Goal: Task Accomplishment & Management: Complete application form

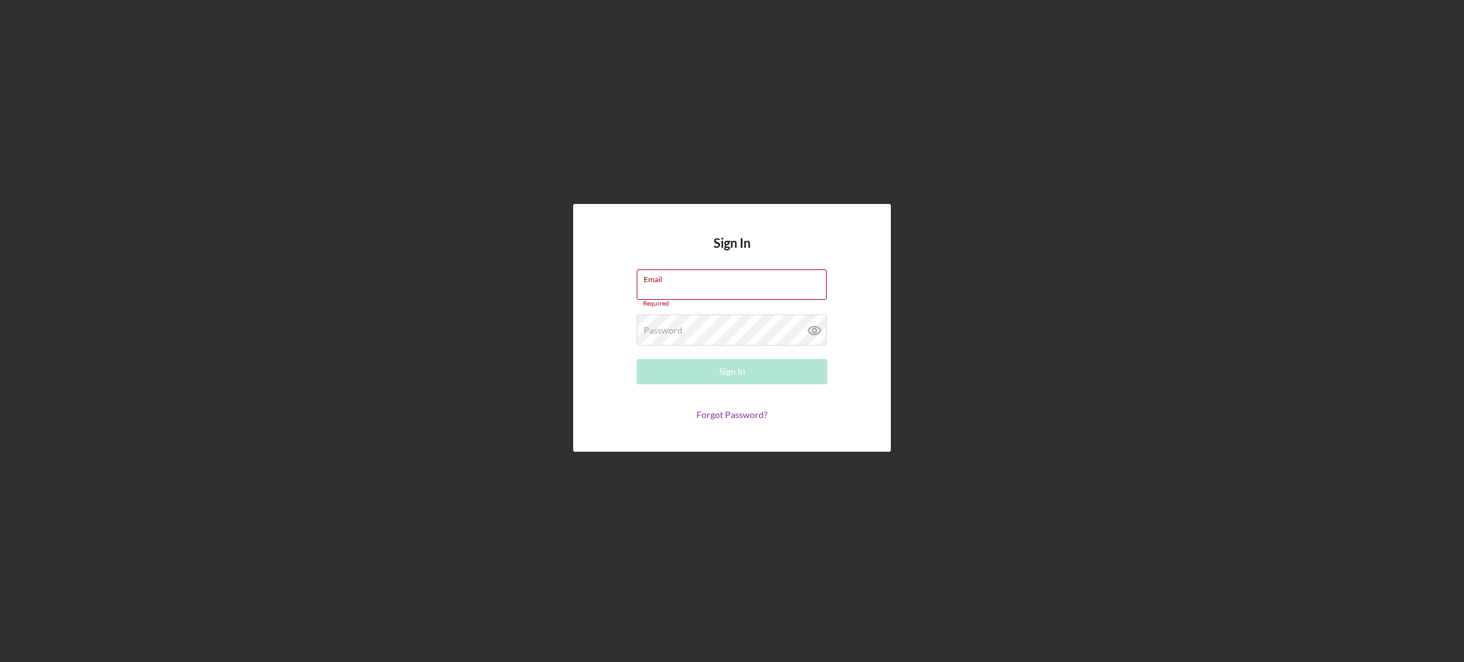
type input "[EMAIL_ADDRESS][DOMAIN_NAME]"
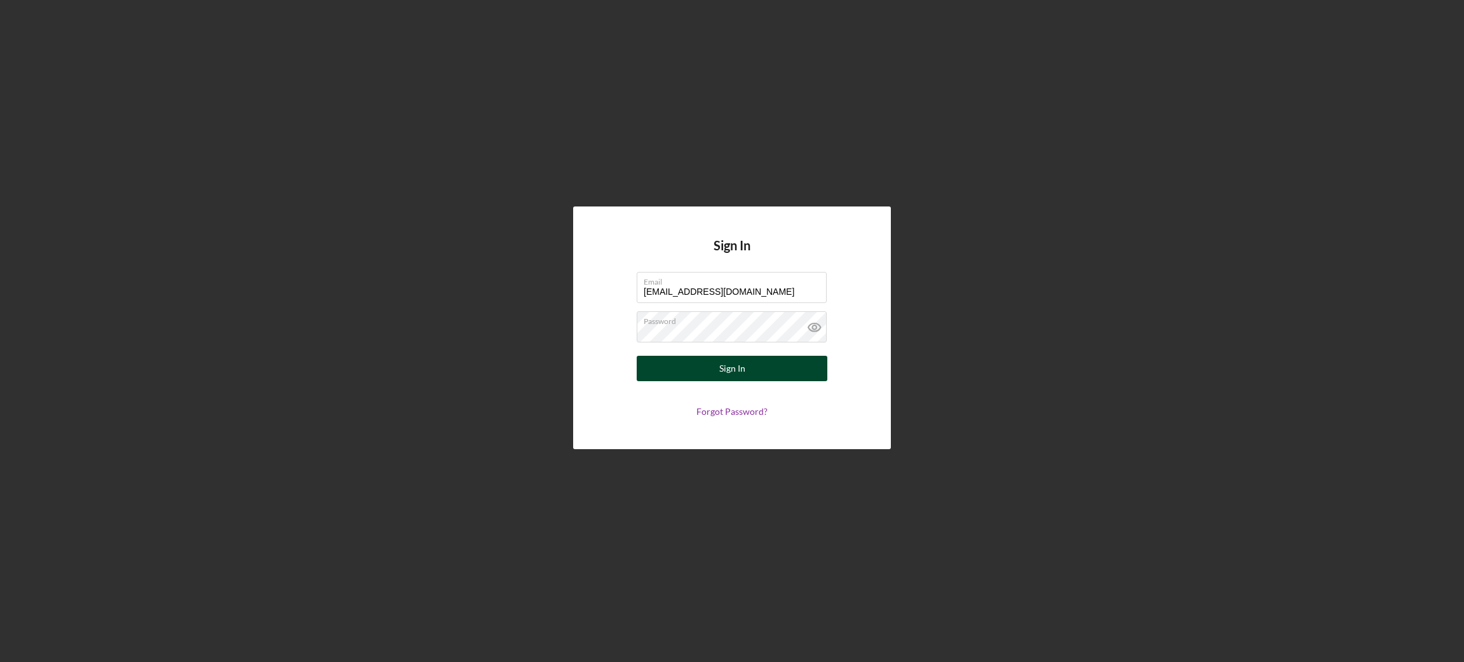
click at [760, 377] on button "Sign In" at bounding box center [732, 368] width 191 height 25
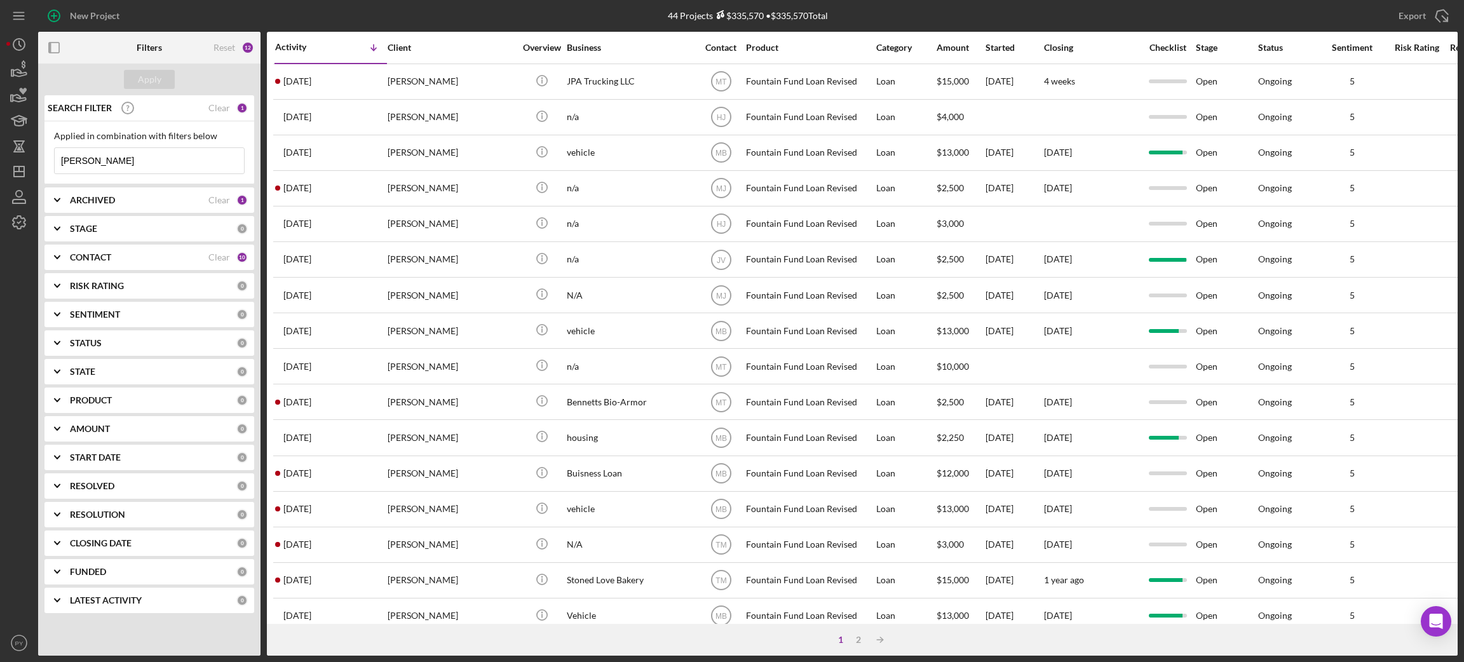
click at [123, 163] on input "james" at bounding box center [149, 160] width 189 height 25
type input "j"
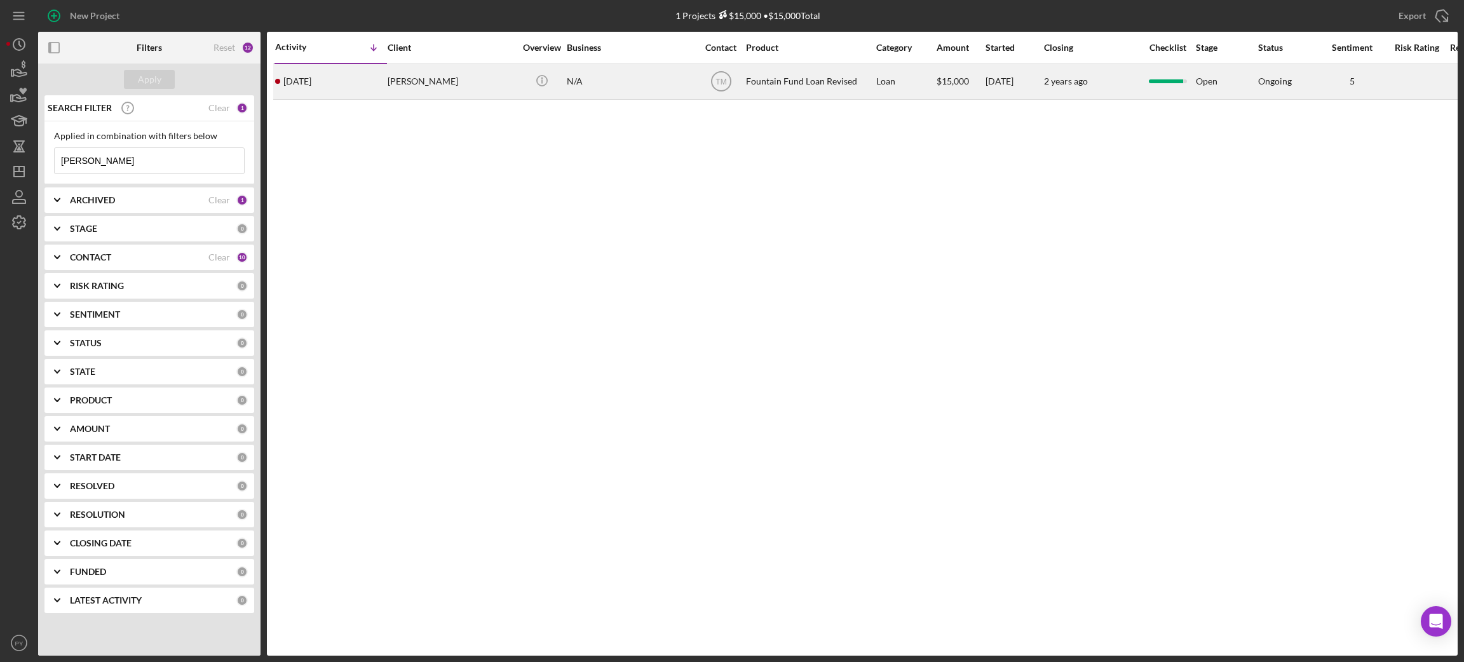
type input "[PERSON_NAME]"
click at [394, 86] on div "[PERSON_NAME]" at bounding box center [451, 82] width 127 height 34
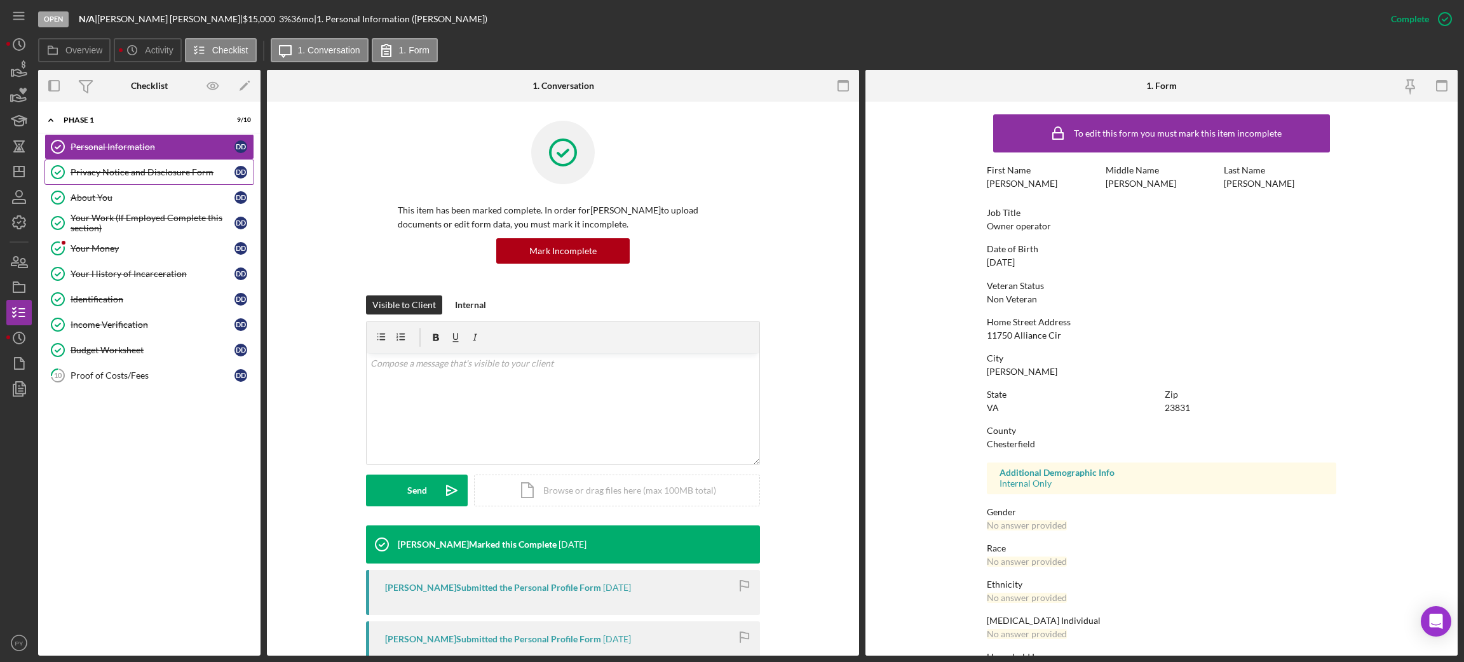
click at [64, 173] on circle at bounding box center [57, 172] width 13 height 13
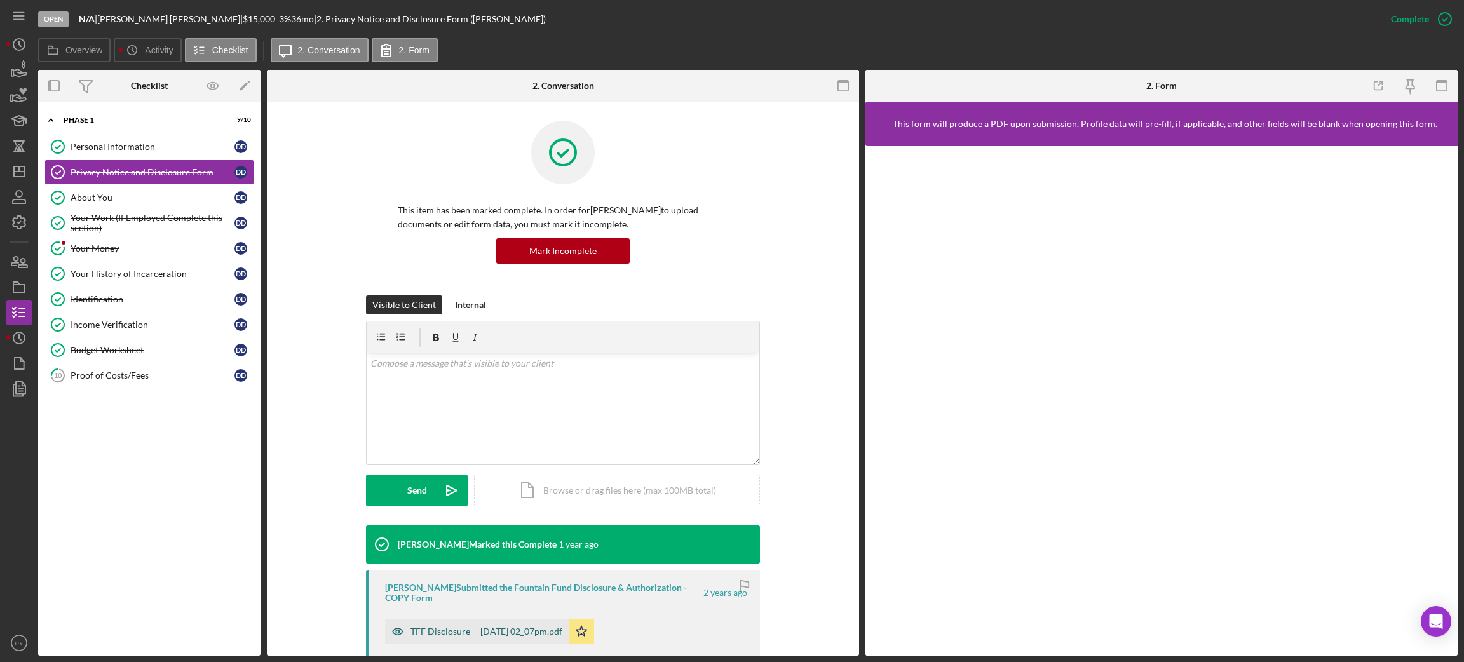
click at [424, 630] on div "TFF Disclosure -- 2023-09-15 02_07pm.pdf" at bounding box center [486, 631] width 152 height 10
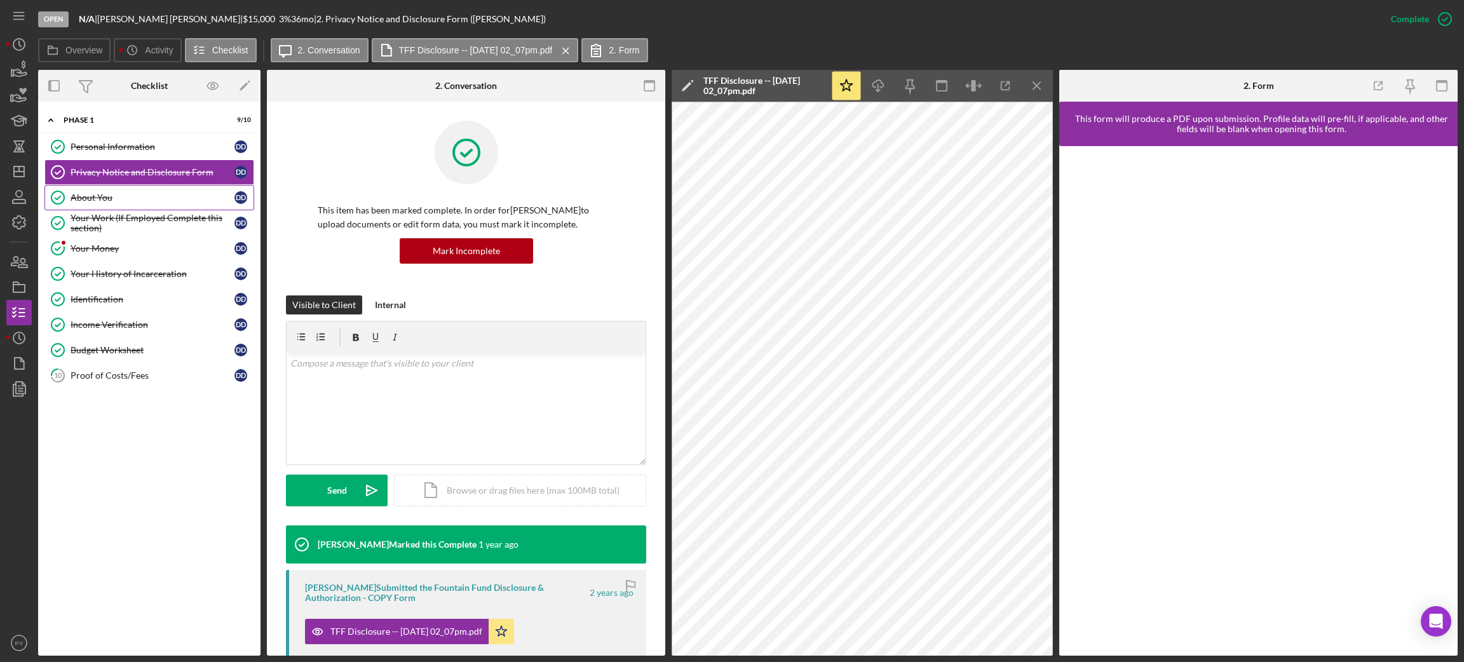
click at [85, 197] on div "About You" at bounding box center [153, 197] width 164 height 10
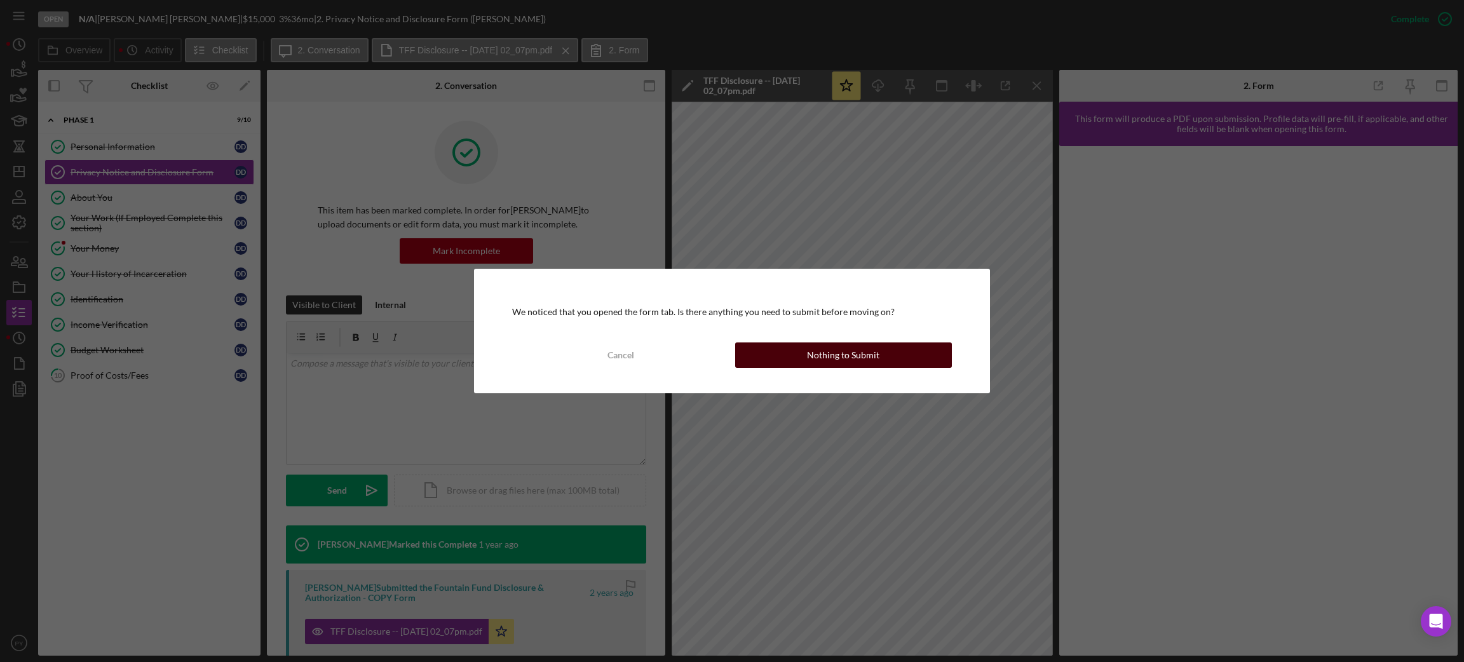
click at [845, 356] on div "Nothing to Submit" at bounding box center [843, 354] width 72 height 25
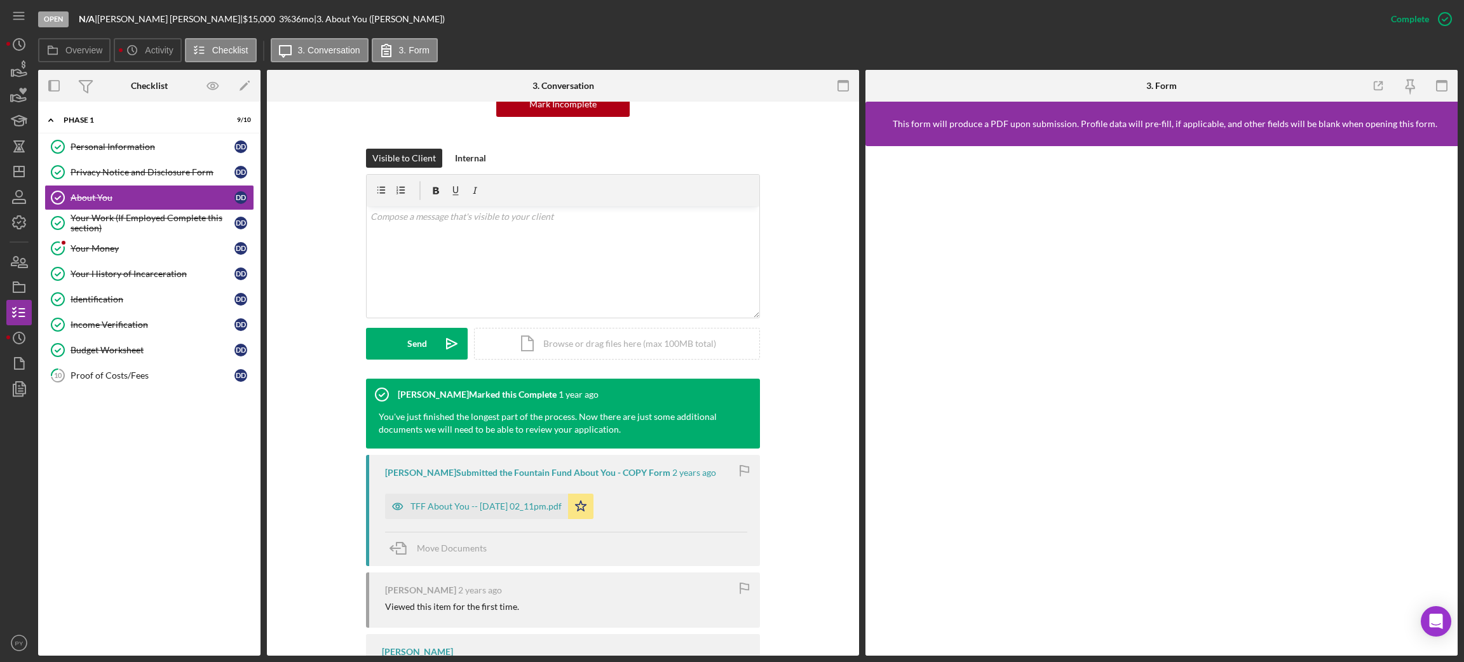
scroll to position [165, 0]
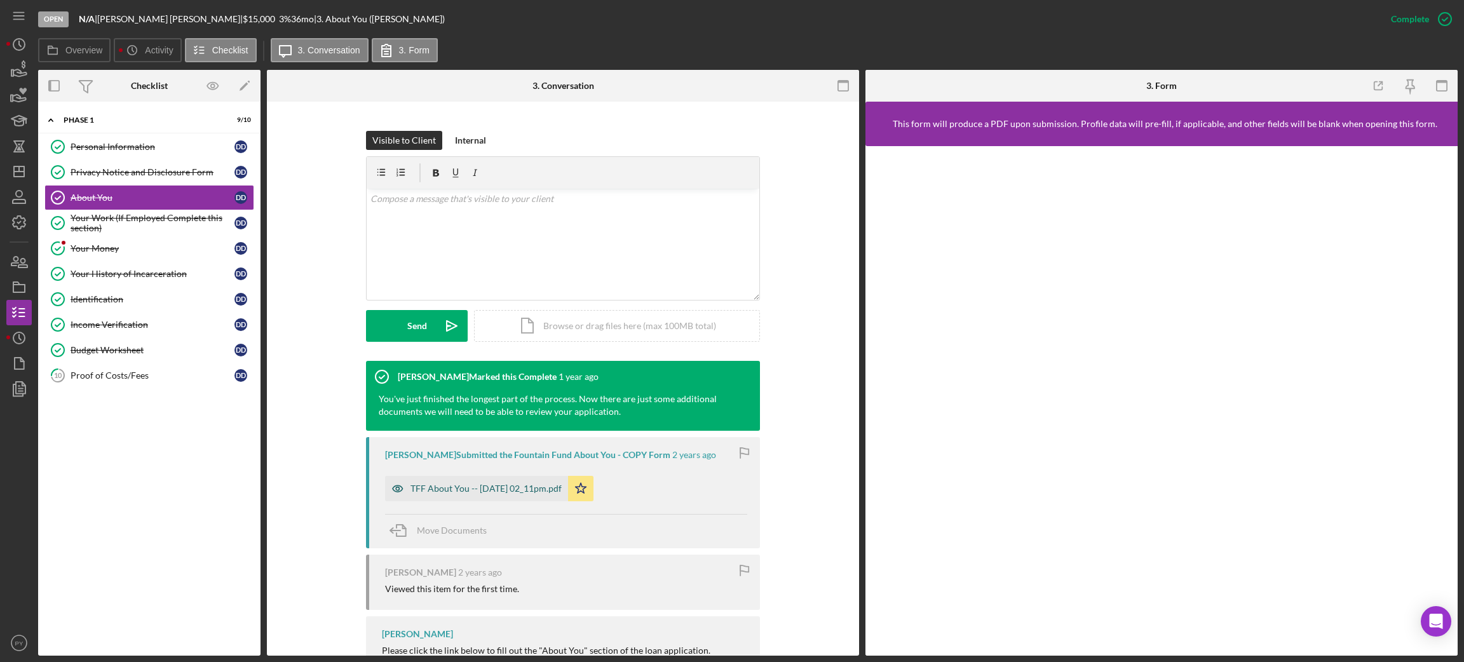
click at [530, 487] on div "TFF About You -- 2023-09-15 02_11pm.pdf" at bounding box center [485, 488] width 151 height 10
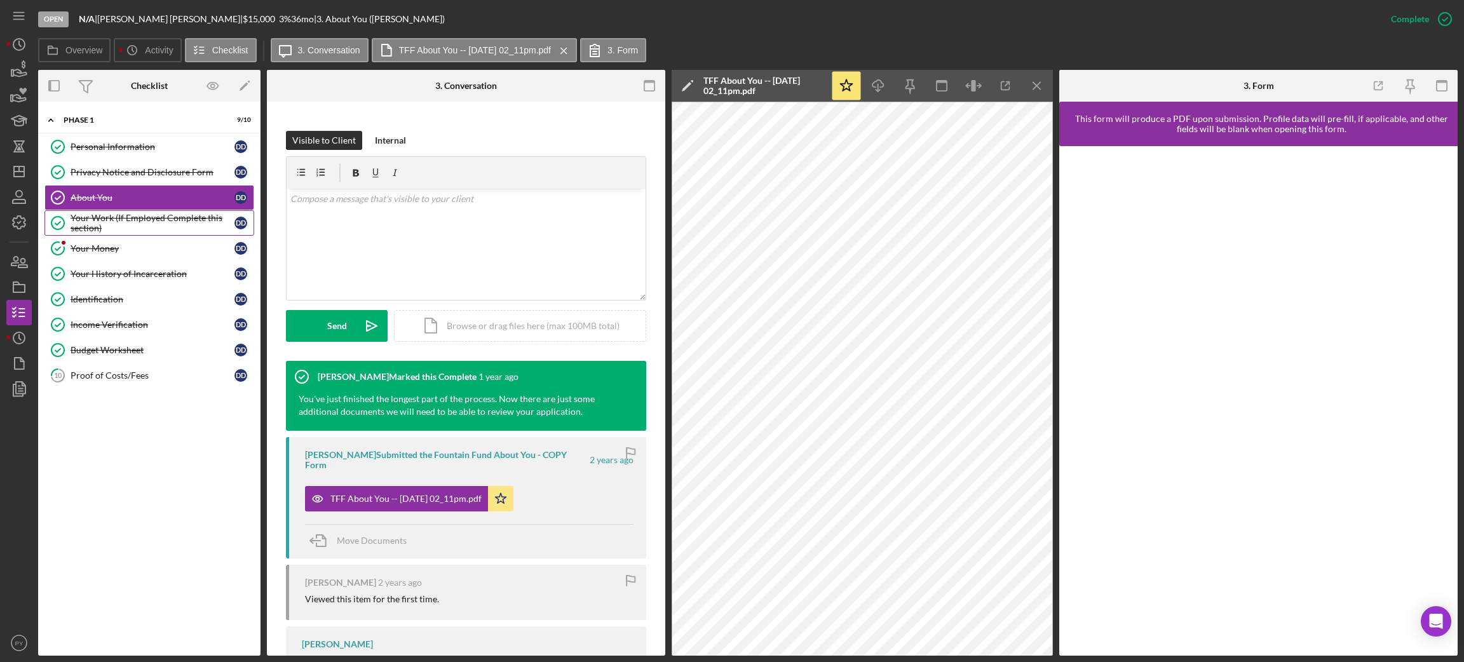
click at [158, 221] on div "Your Work (If Employed Complete this section)" at bounding box center [153, 223] width 164 height 20
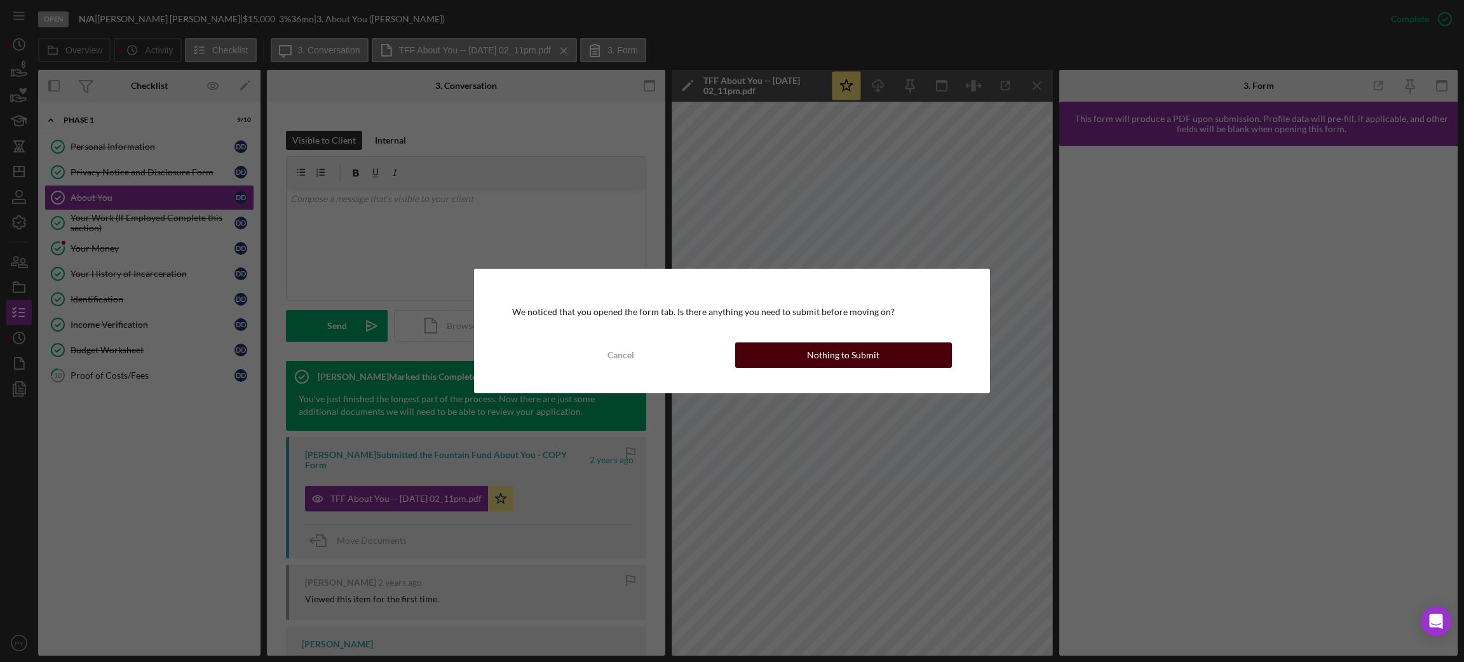
click at [772, 357] on button "Nothing to Submit" at bounding box center [843, 354] width 217 height 25
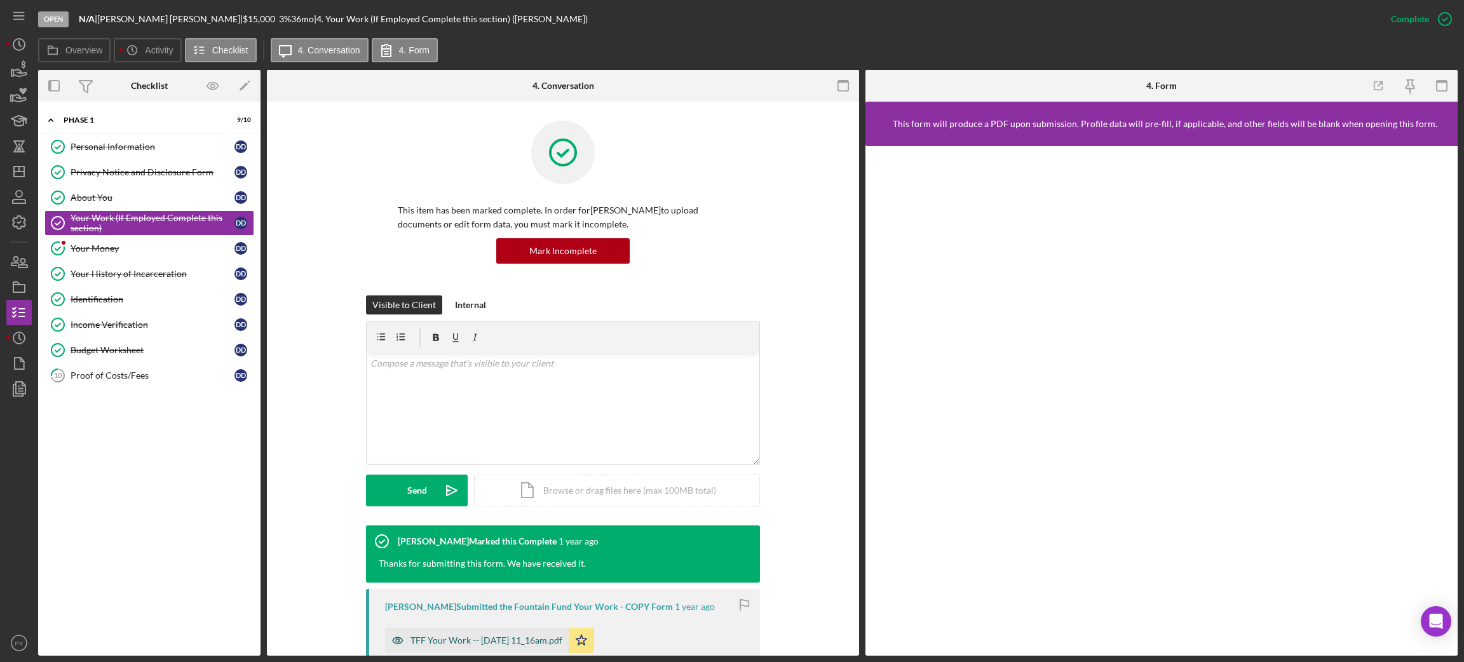
click at [485, 644] on div "TFF Your Work -- 2024-05-20 11_16am.pdf" at bounding box center [486, 640] width 152 height 10
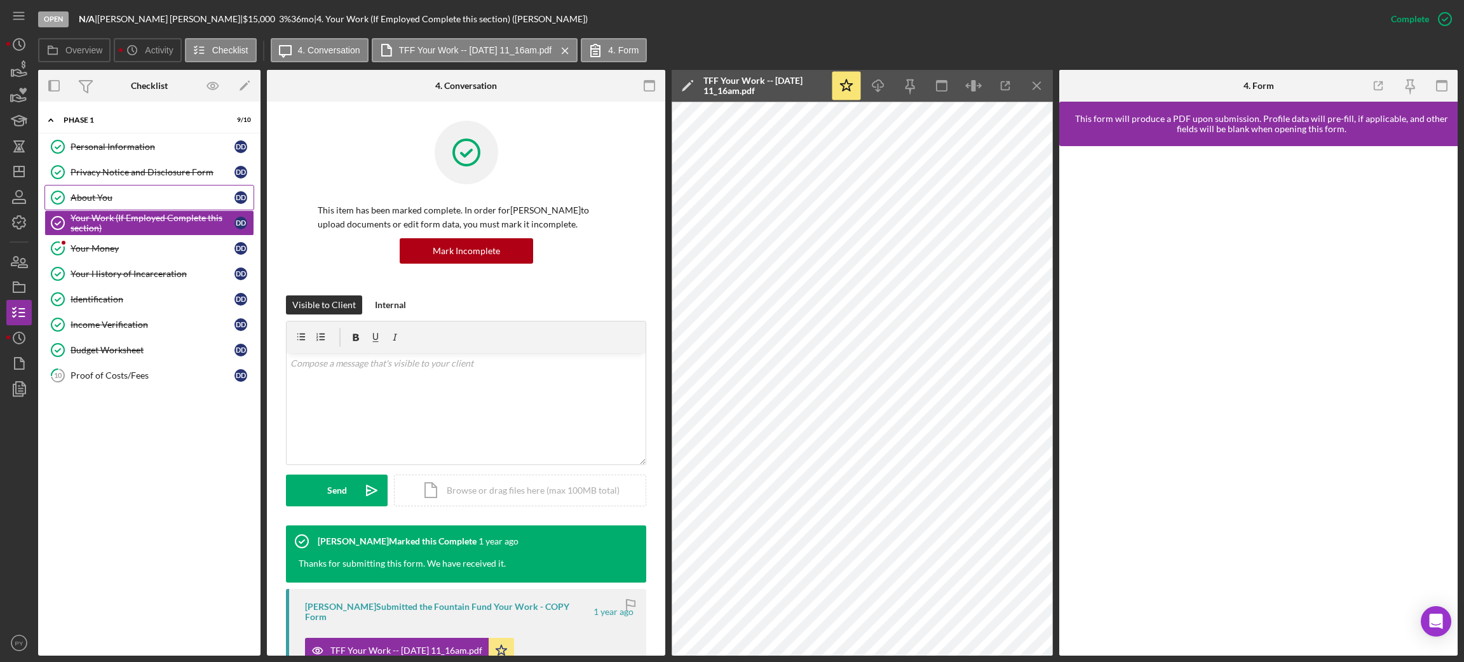
click at [129, 191] on link "About You About You D D" at bounding box center [149, 197] width 210 height 25
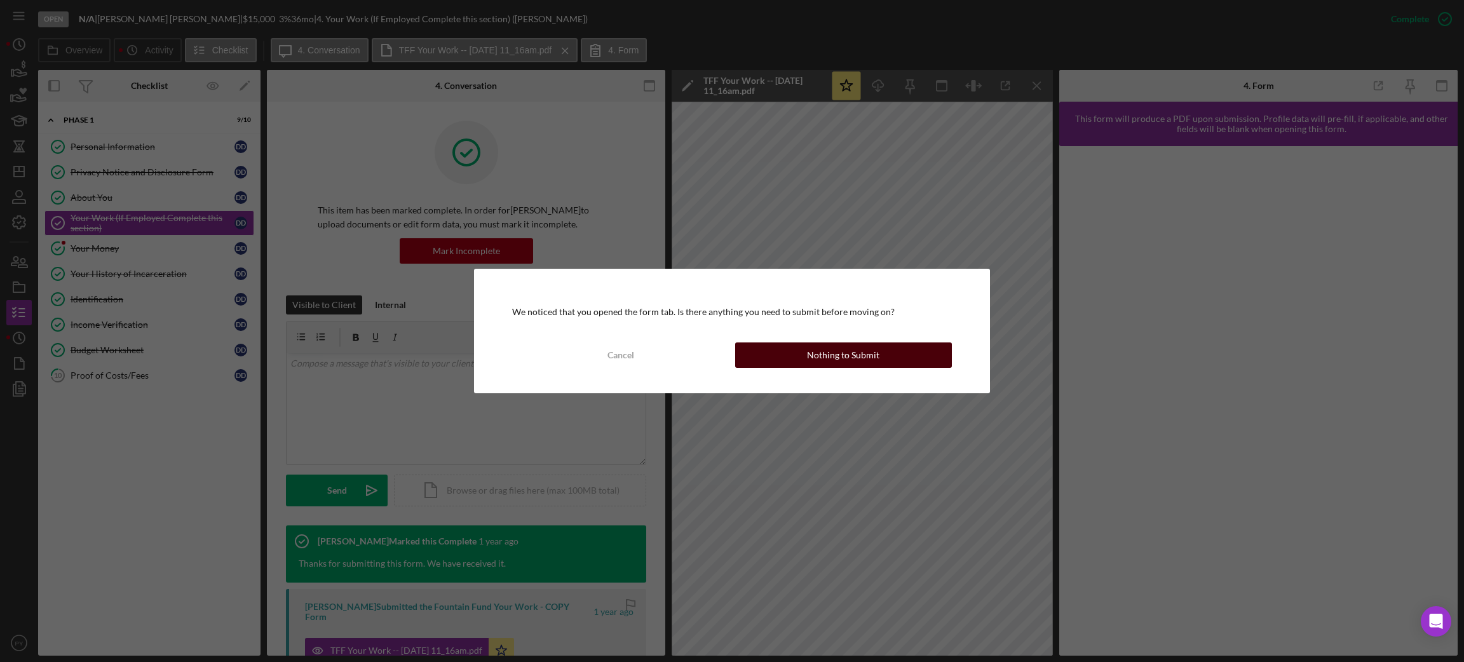
click at [779, 349] on button "Nothing to Submit" at bounding box center [843, 354] width 217 height 25
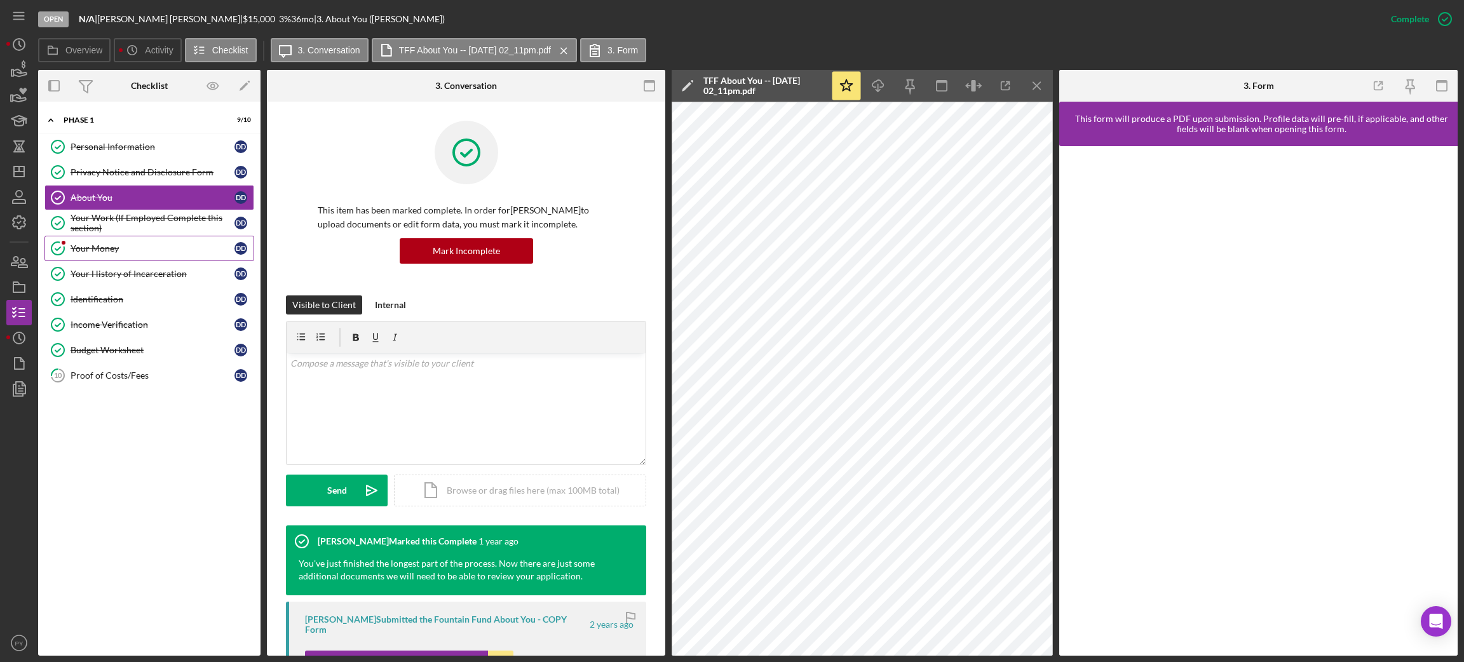
click at [118, 245] on div "Your Money" at bounding box center [153, 248] width 164 height 10
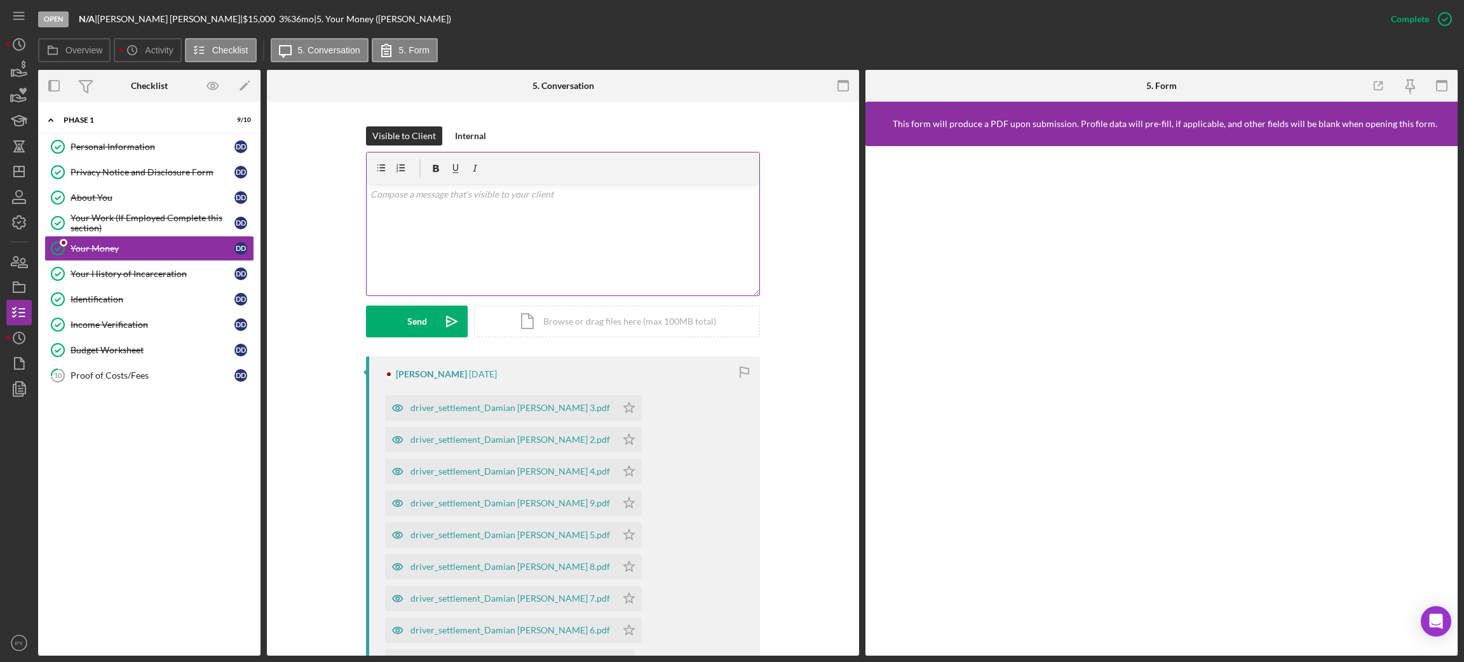
scroll to position [191, 0]
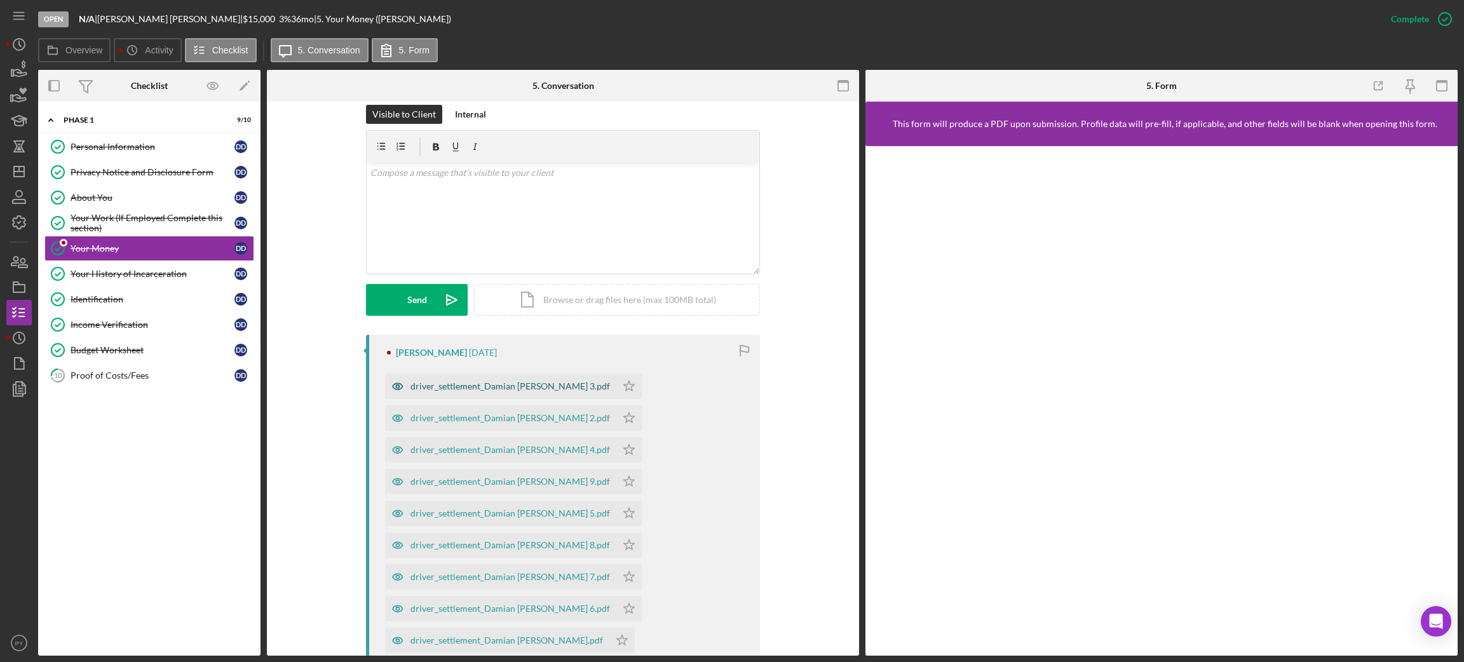
click at [497, 385] on div "driver_settlement_Damian Davis 3.pdf" at bounding box center [509, 386] width 199 height 10
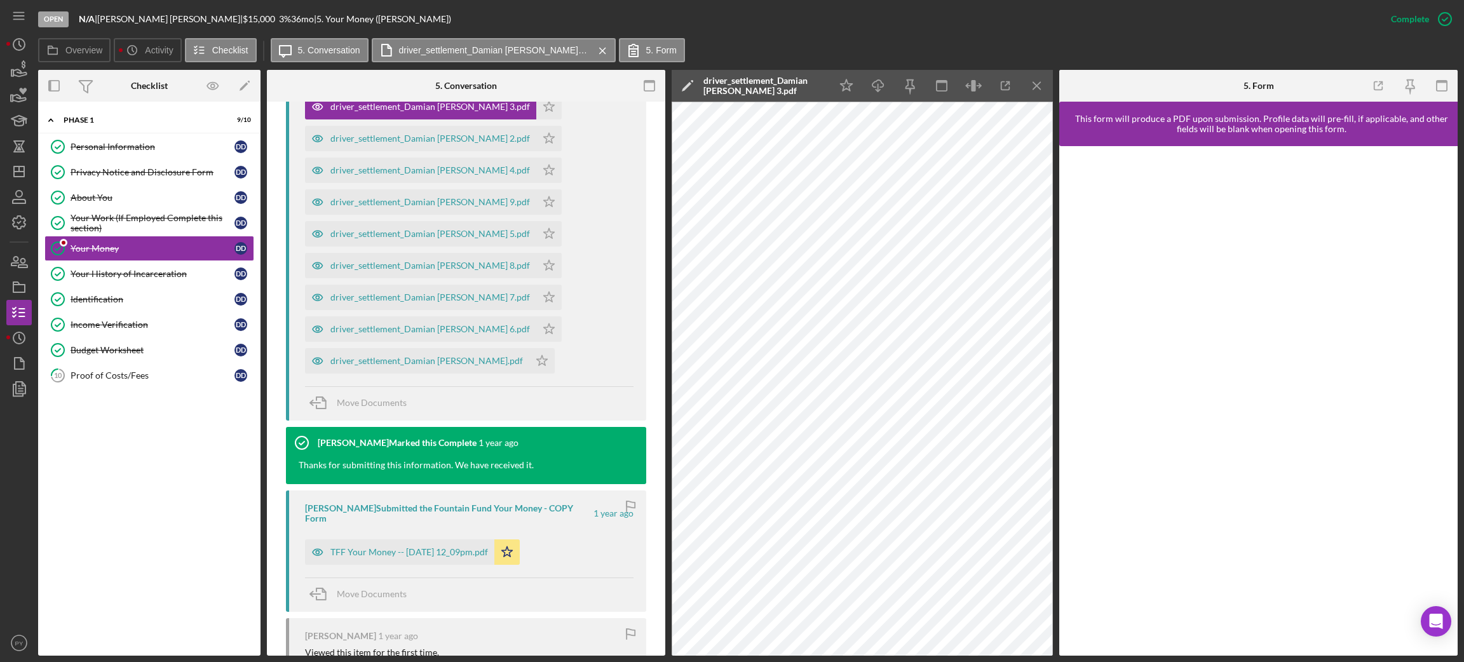
scroll to position [475, 0]
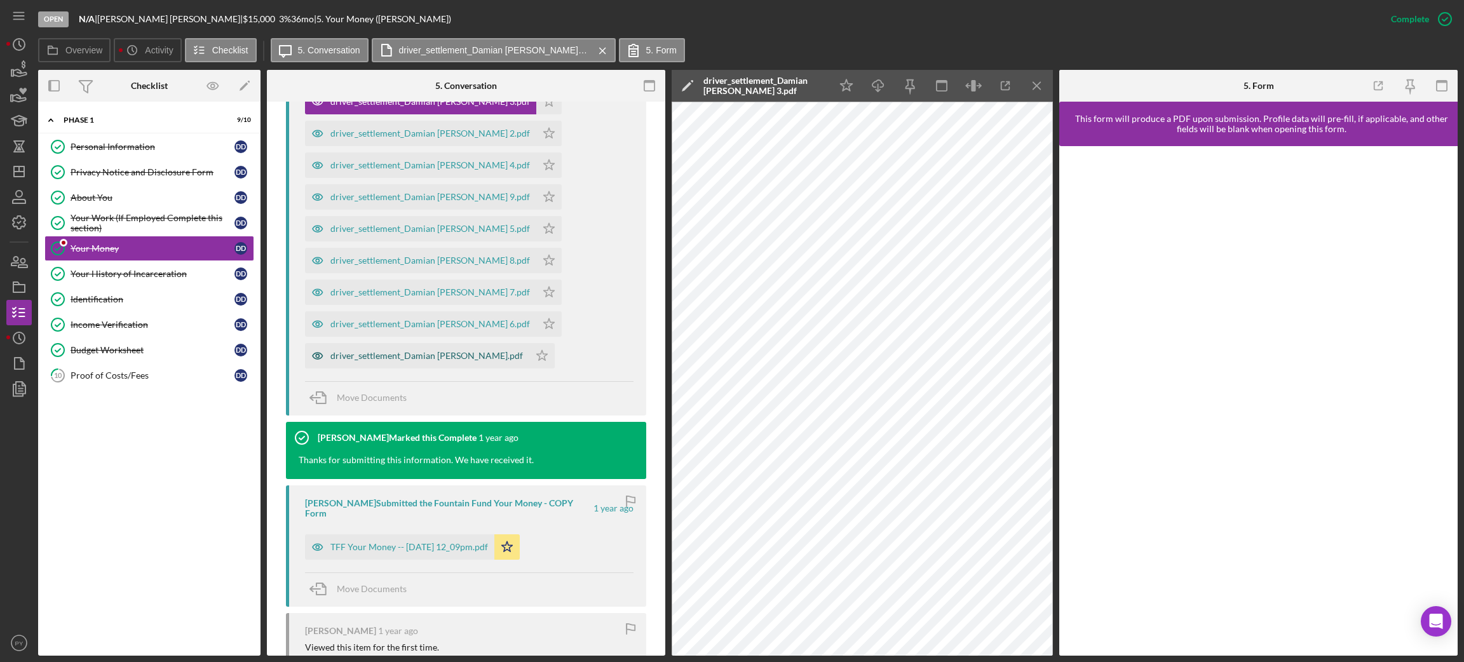
click at [445, 356] on div "driver_settlement_Damian Davis.pdf" at bounding box center [426, 356] width 192 height 10
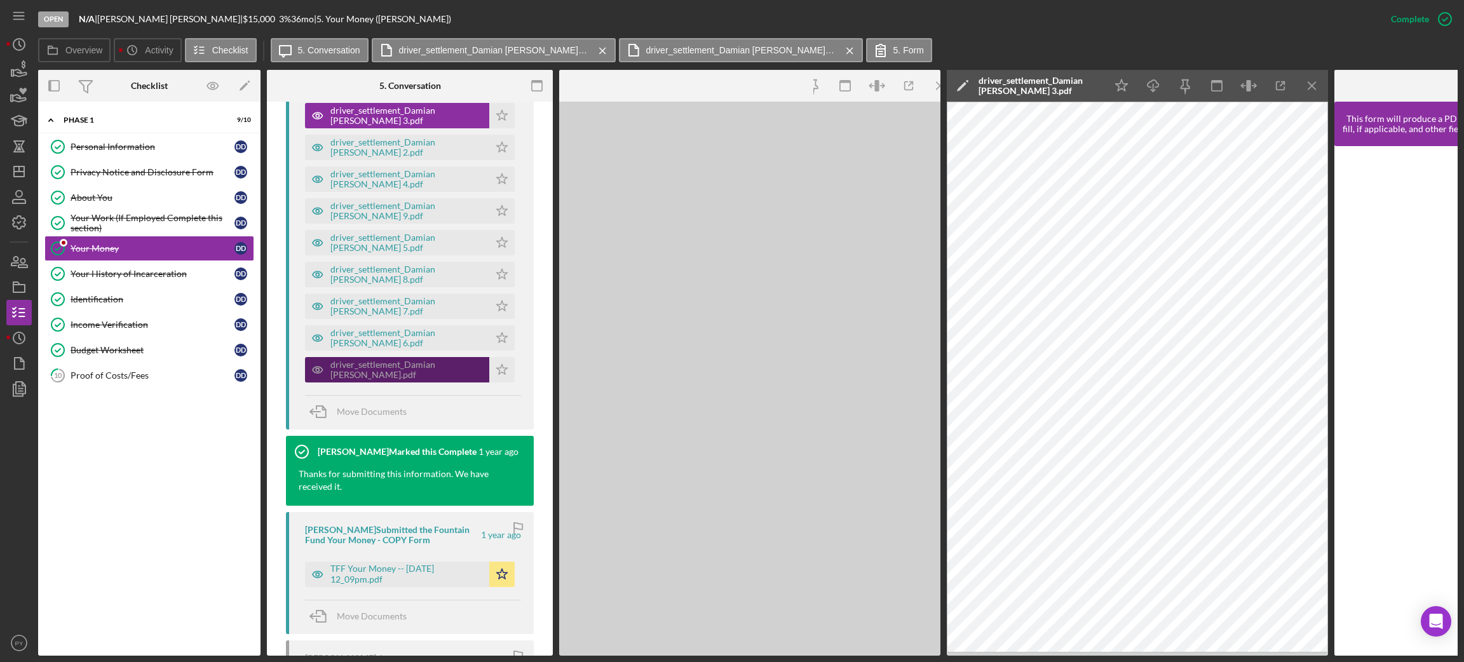
scroll to position [490, 0]
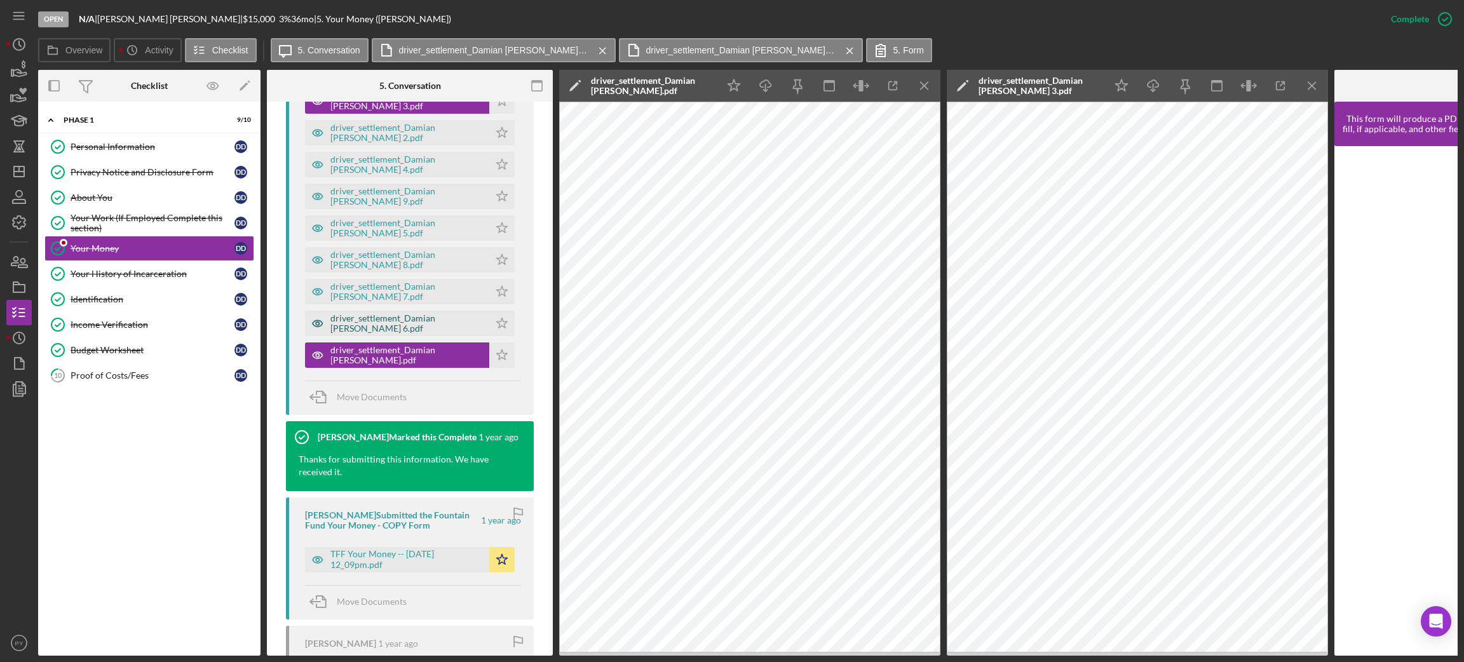
click at [405, 318] on div "driver_settlement_Damian Davis 6.pdf" at bounding box center [406, 323] width 152 height 20
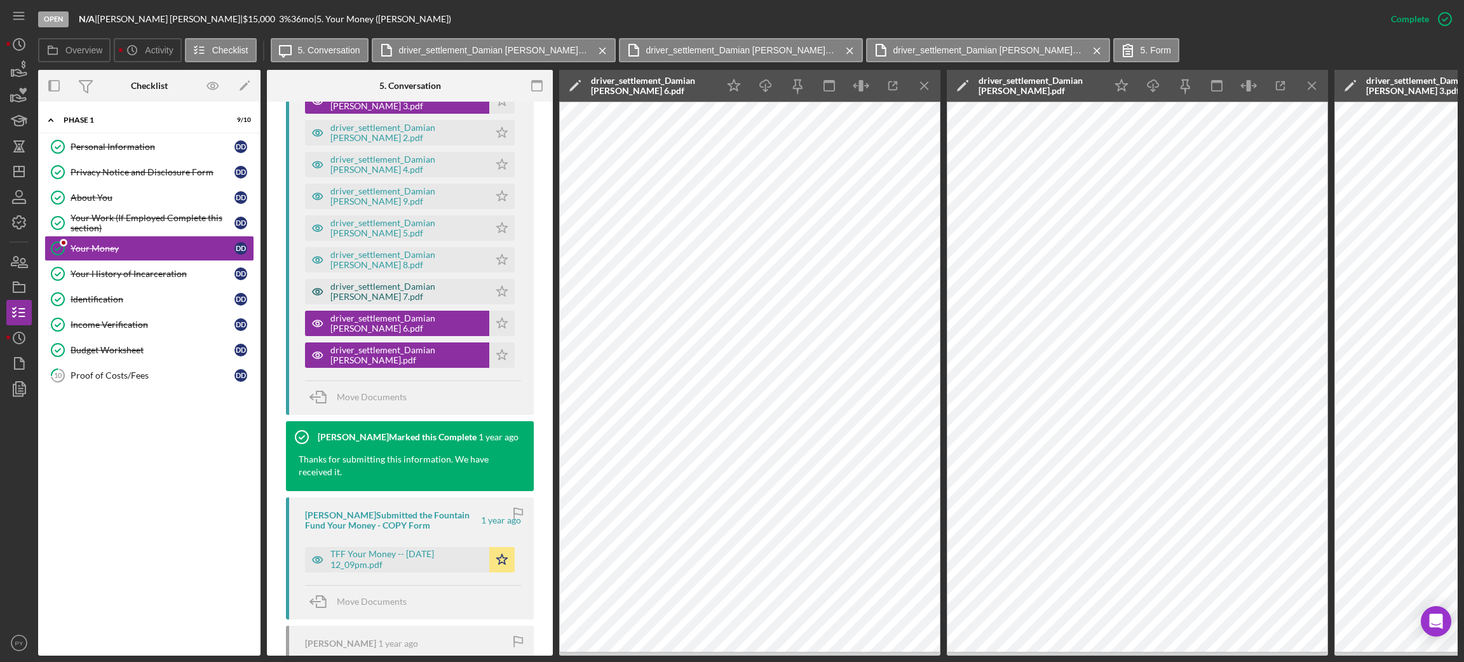
click at [403, 285] on div "driver_settlement_Damian Davis 7.pdf" at bounding box center [397, 291] width 184 height 25
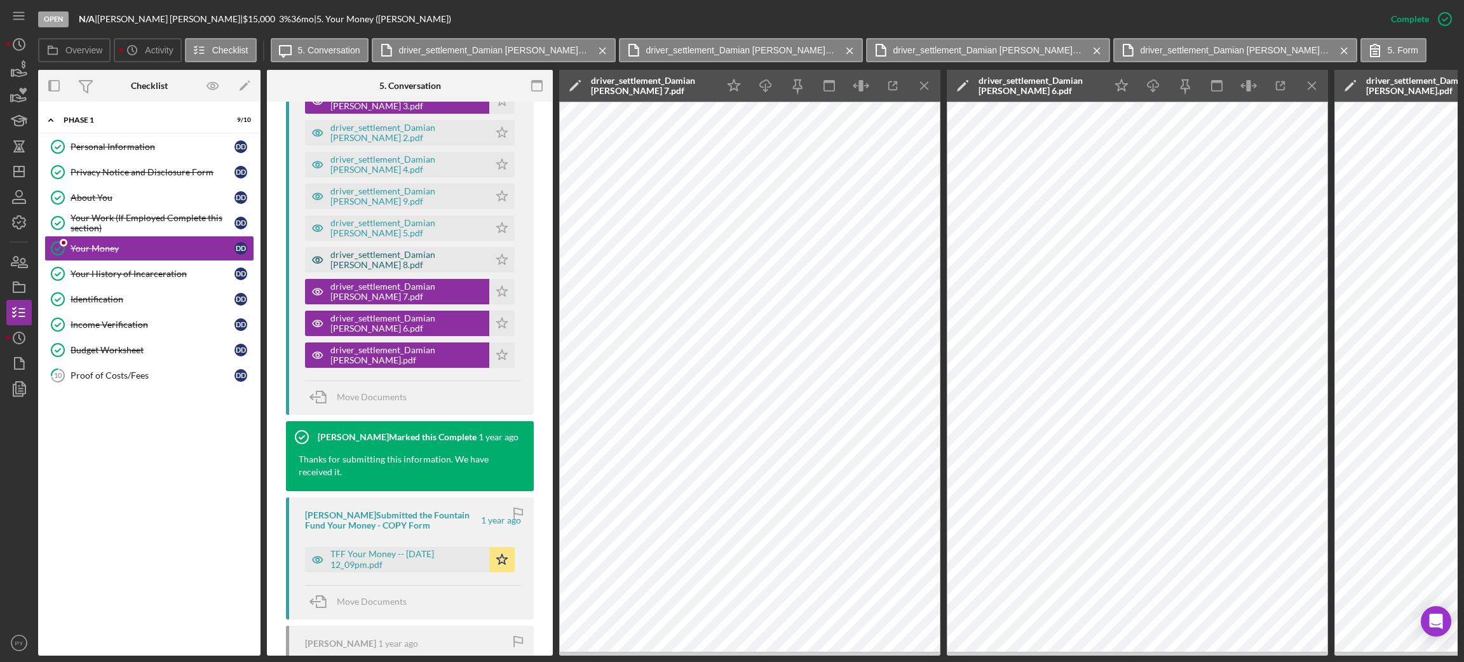
click at [397, 259] on div "driver_settlement_Damian Davis 8.pdf" at bounding box center [406, 260] width 152 height 20
click at [405, 225] on div "driver_settlement_Damian Davis 5.pdf" at bounding box center [406, 228] width 152 height 20
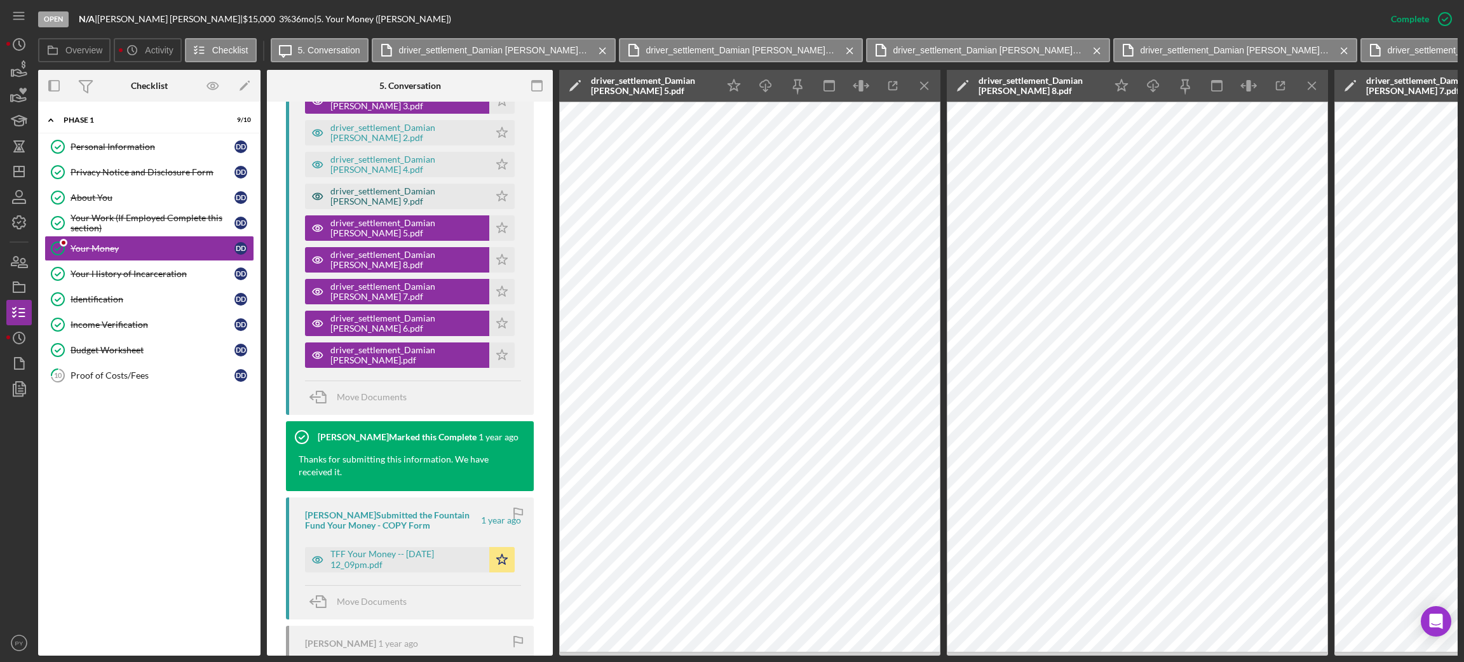
click at [403, 191] on div "driver_settlement_Damian Davis 9.pdf" at bounding box center [406, 196] width 152 height 20
click at [401, 160] on div "driver_settlement_Damian Davis 4.pdf" at bounding box center [406, 164] width 152 height 20
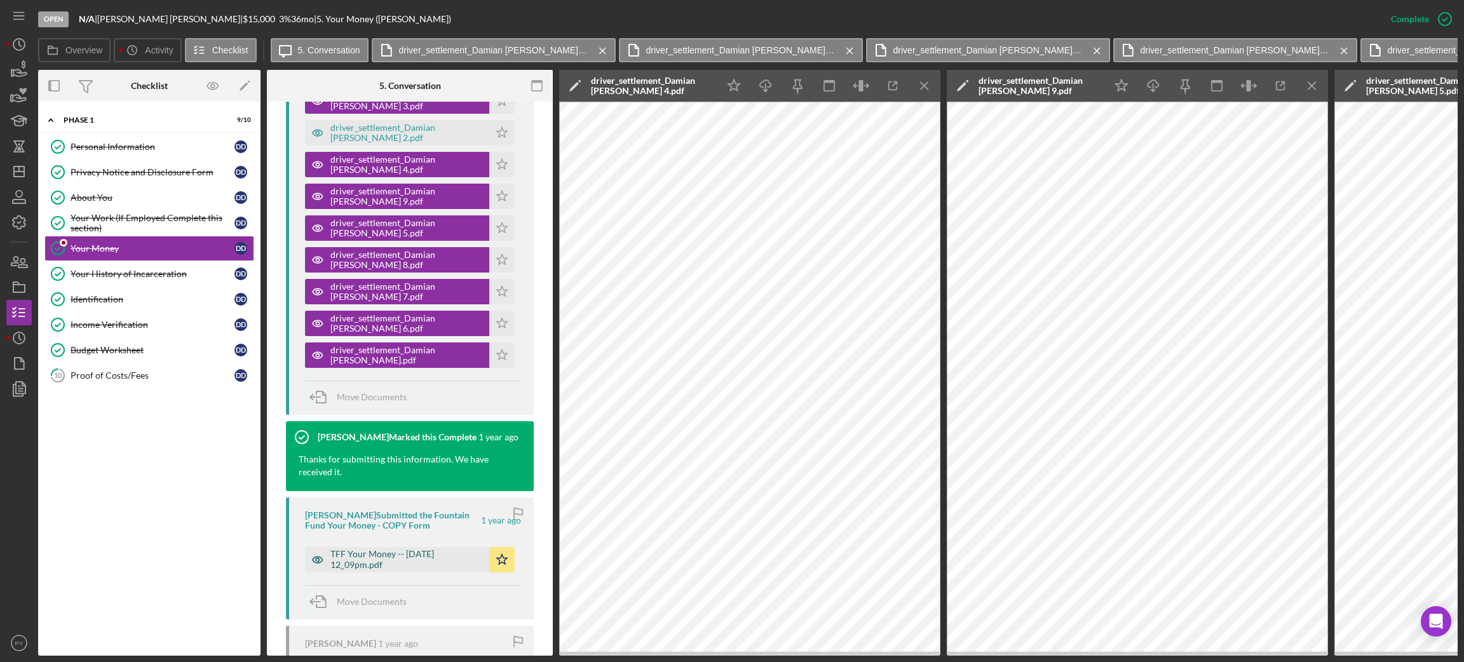
click at [375, 556] on div "TFF Your Money -- 2024-05-20 12_09pm.pdf" at bounding box center [406, 559] width 152 height 20
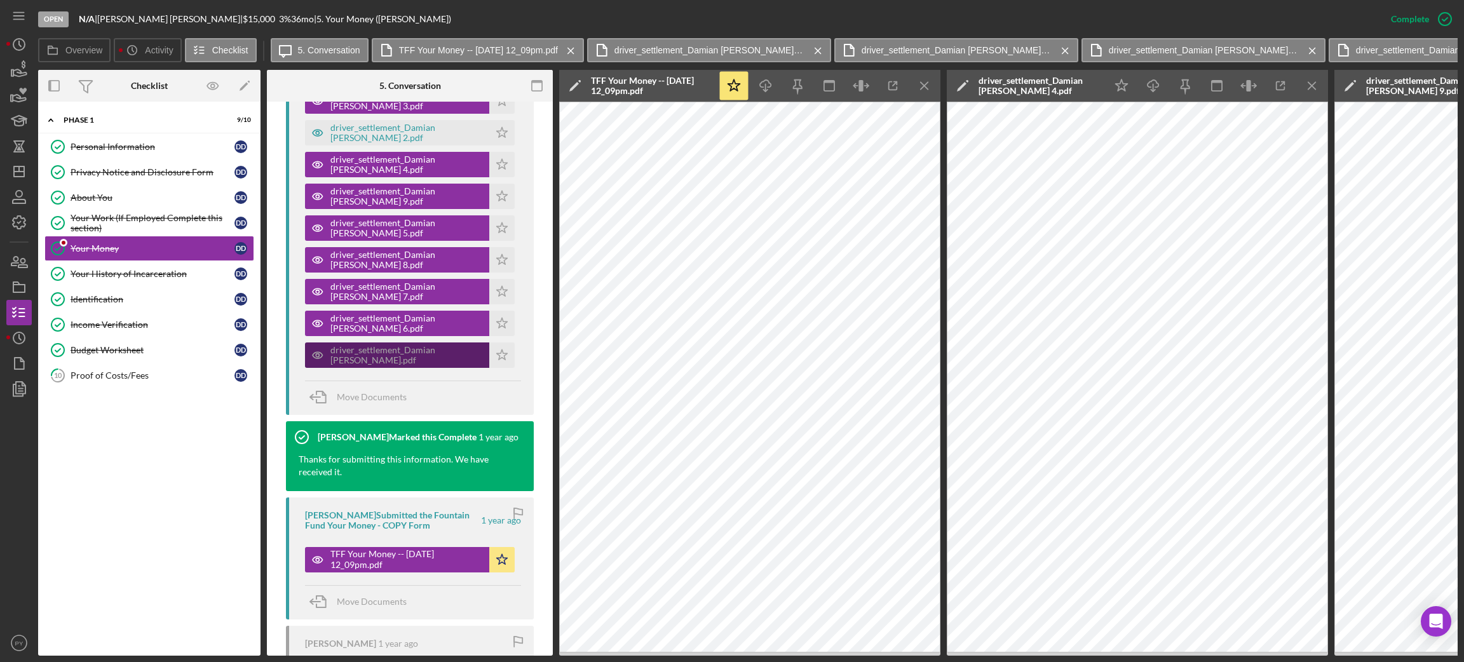
click at [434, 348] on div "driver_settlement_Damian Davis.pdf" at bounding box center [397, 354] width 184 height 25
click at [431, 349] on div "driver_settlement_Damian Davis.pdf" at bounding box center [397, 354] width 184 height 25
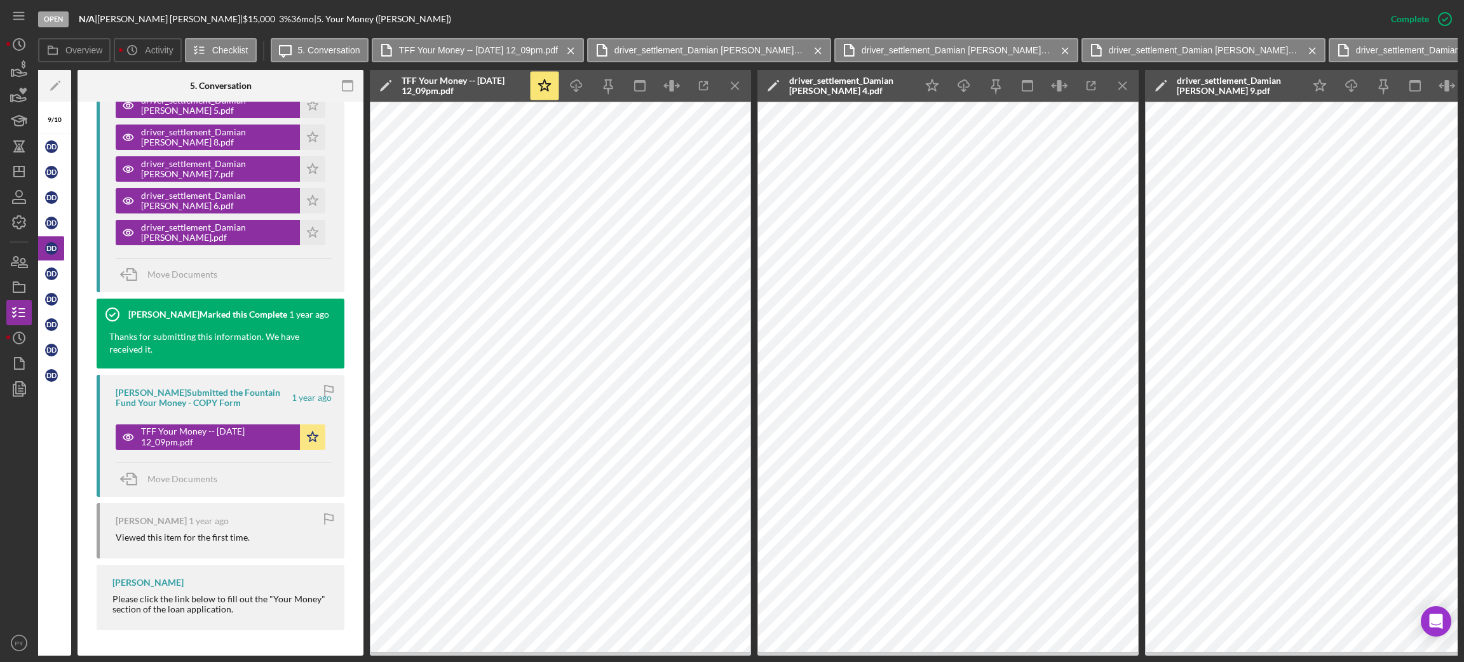
scroll to position [0, 0]
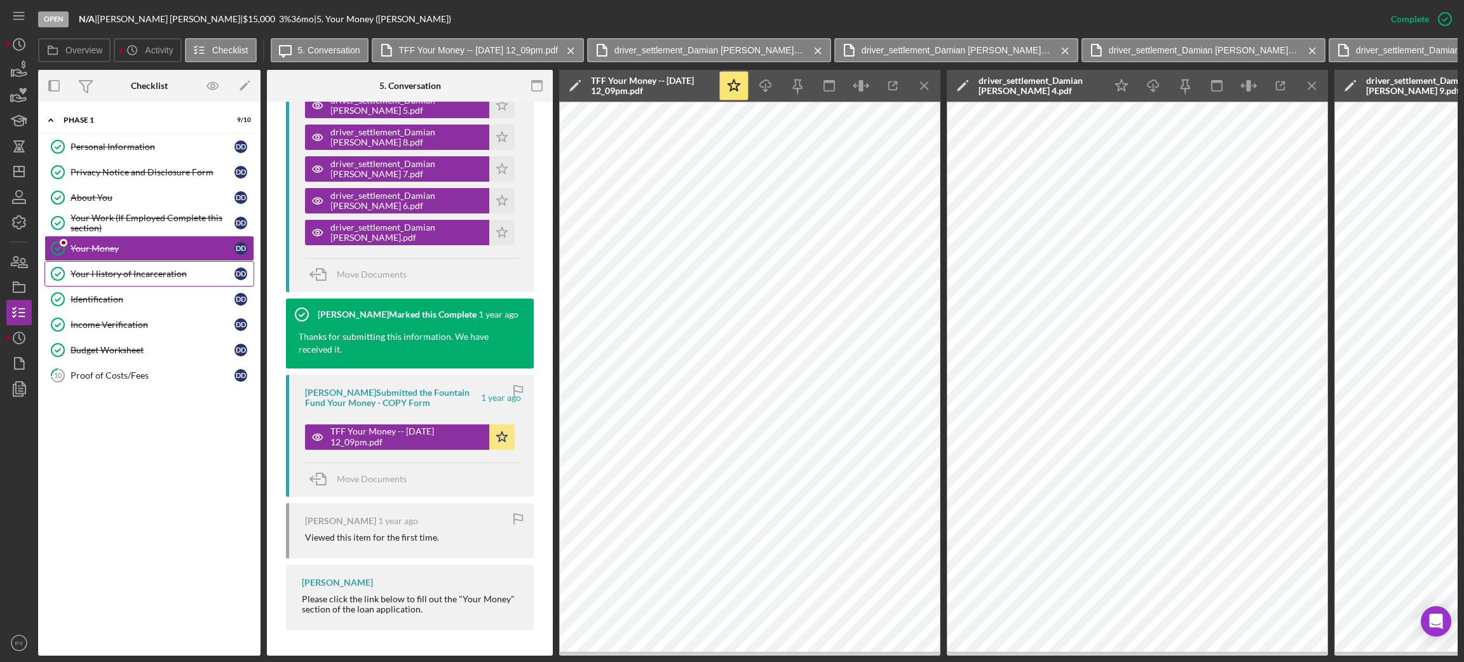
click at [102, 269] on div "Your History of Incarceration" at bounding box center [153, 274] width 164 height 10
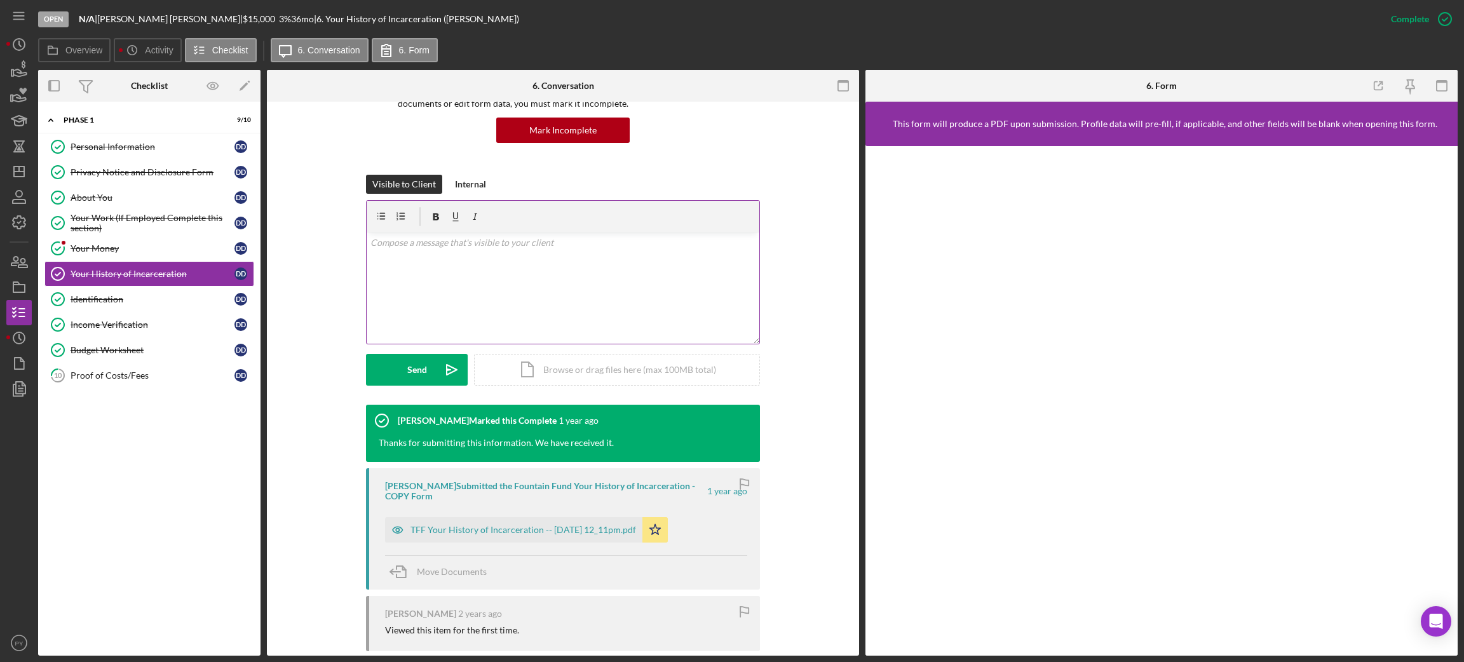
scroll to position [169, 0]
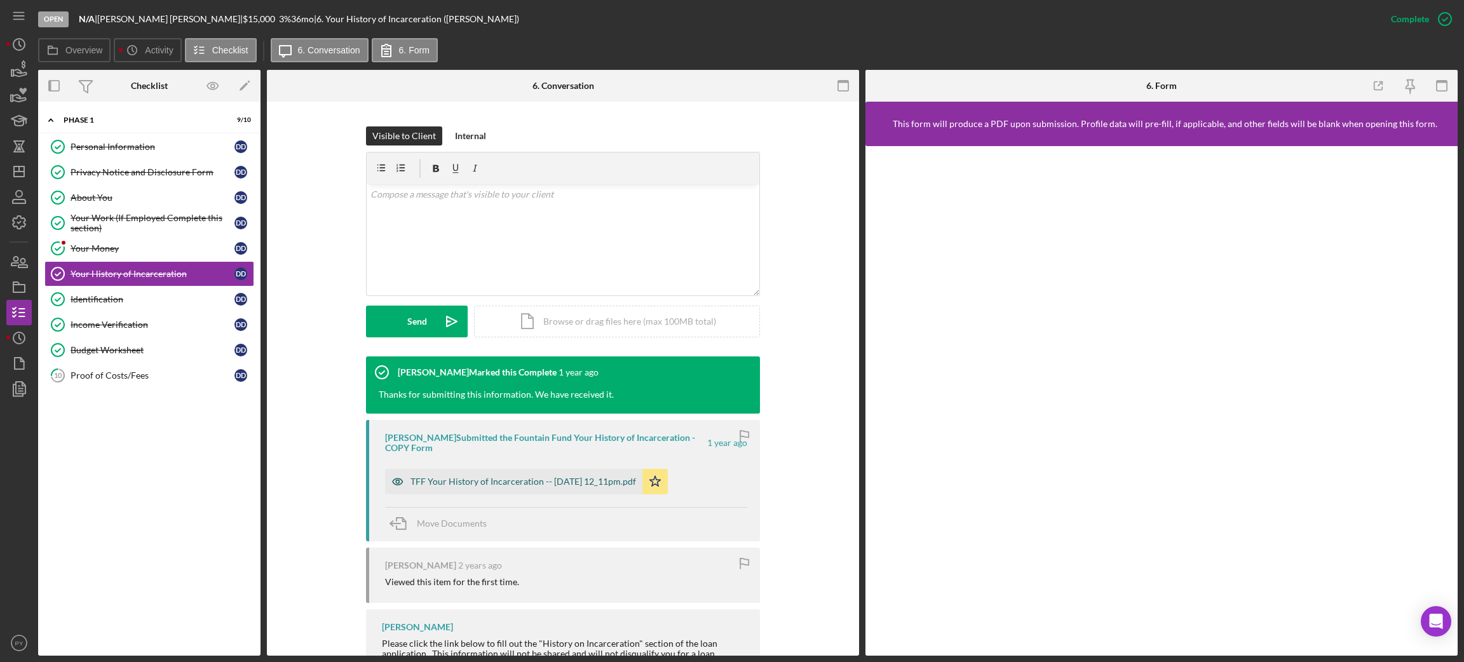
click at [433, 486] on div "TFF Your History of Incarceration -- 2024-05-20 12_11pm.pdf" at bounding box center [523, 481] width 226 height 10
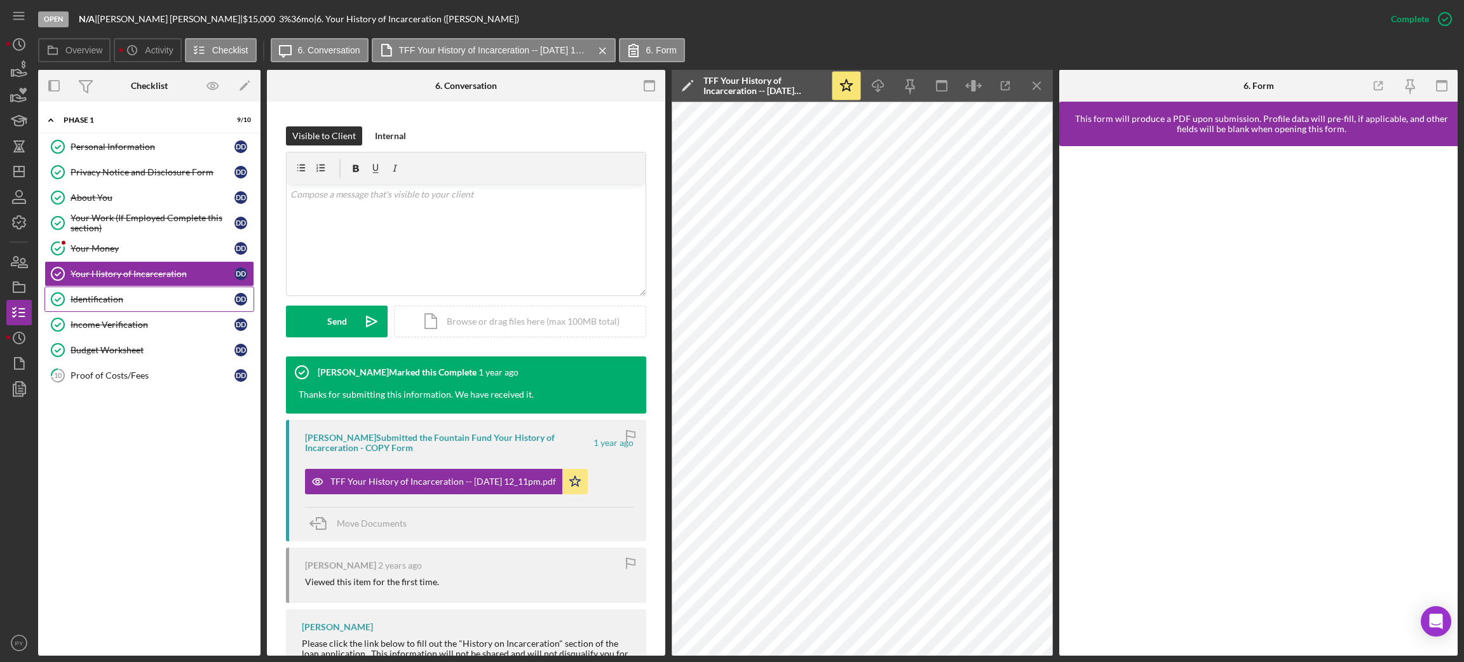
click at [101, 296] on div "Identification" at bounding box center [153, 299] width 164 height 10
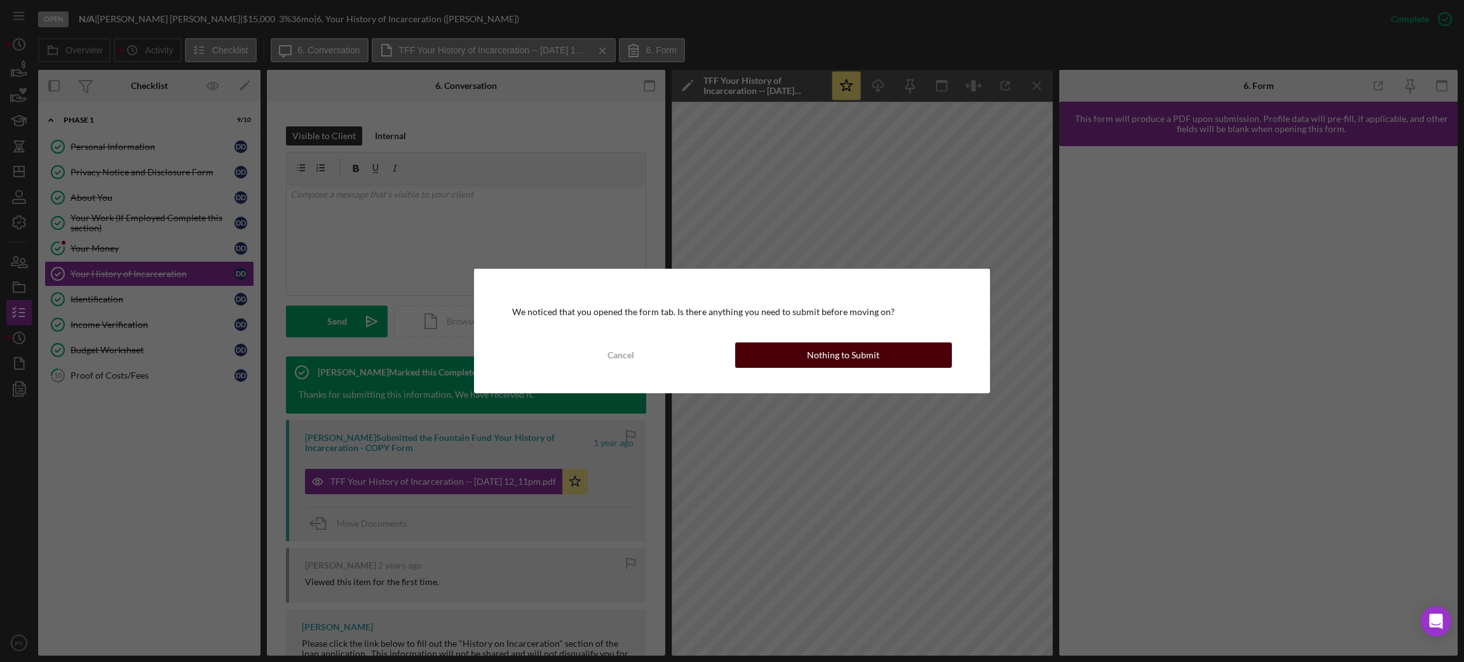
click at [801, 357] on button "Nothing to Submit" at bounding box center [843, 354] width 217 height 25
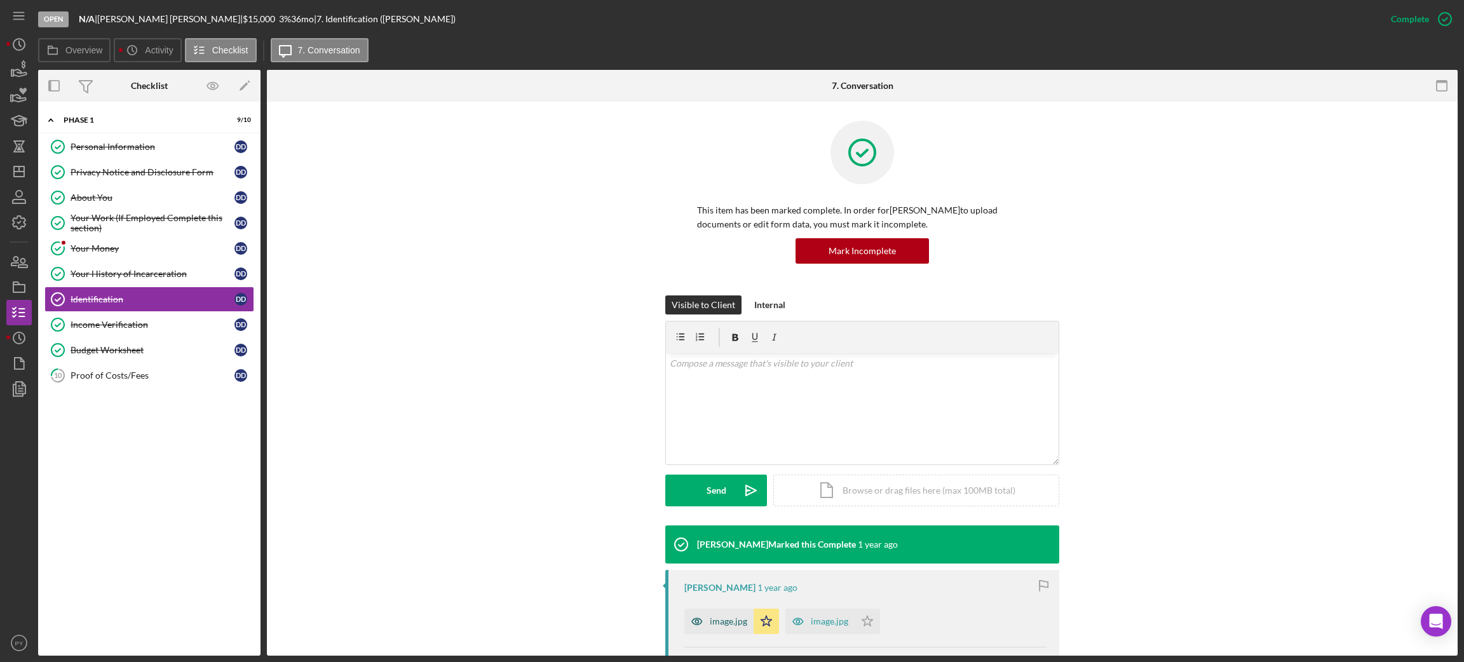
click at [715, 624] on div "image.jpg" at bounding box center [728, 621] width 37 height 10
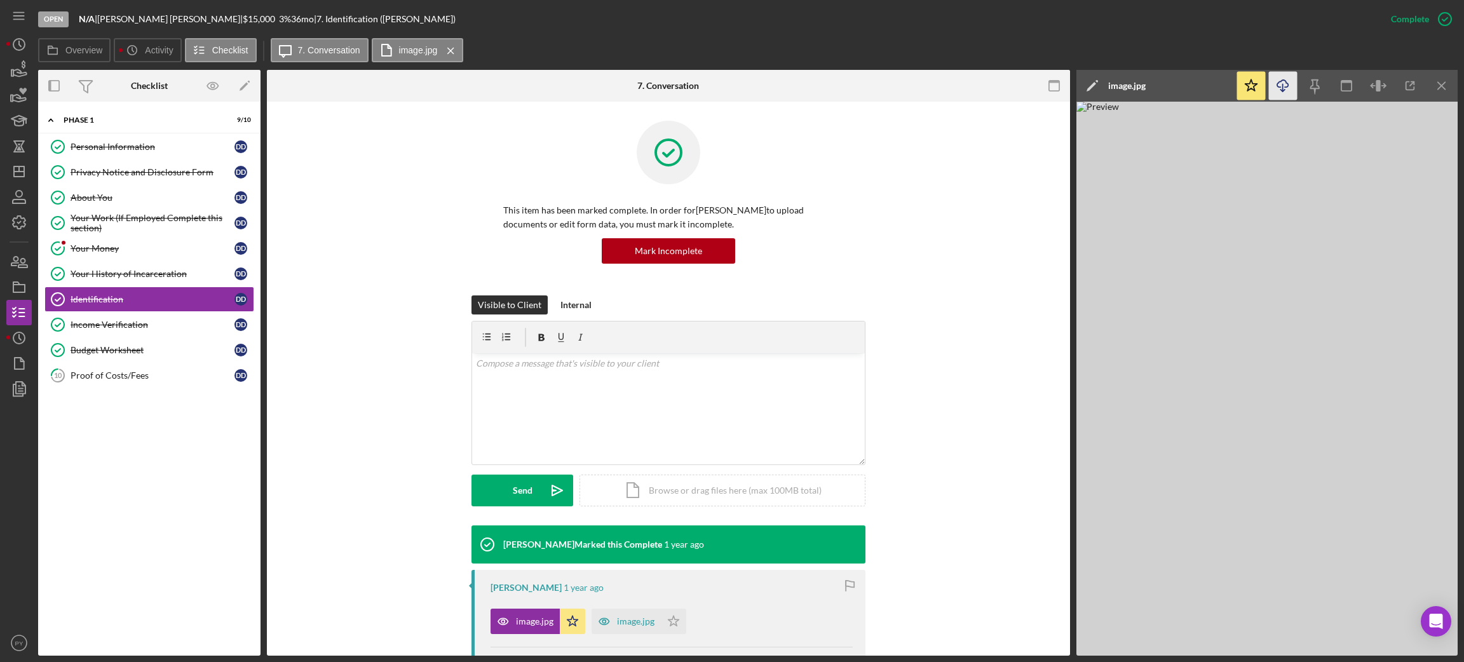
click at [1287, 89] on icon "Icon/Download" at bounding box center [1283, 86] width 29 height 29
click at [147, 329] on div "Income Verification" at bounding box center [153, 325] width 164 height 10
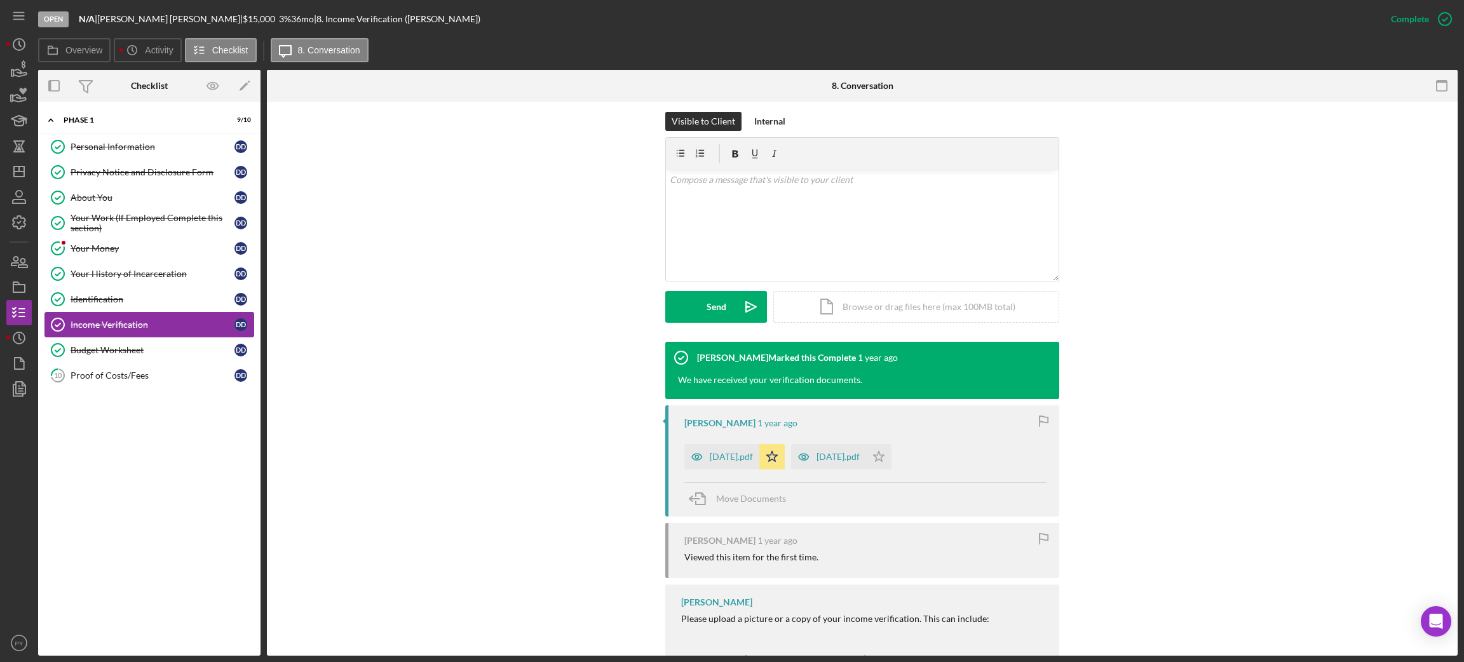
scroll to position [189, 0]
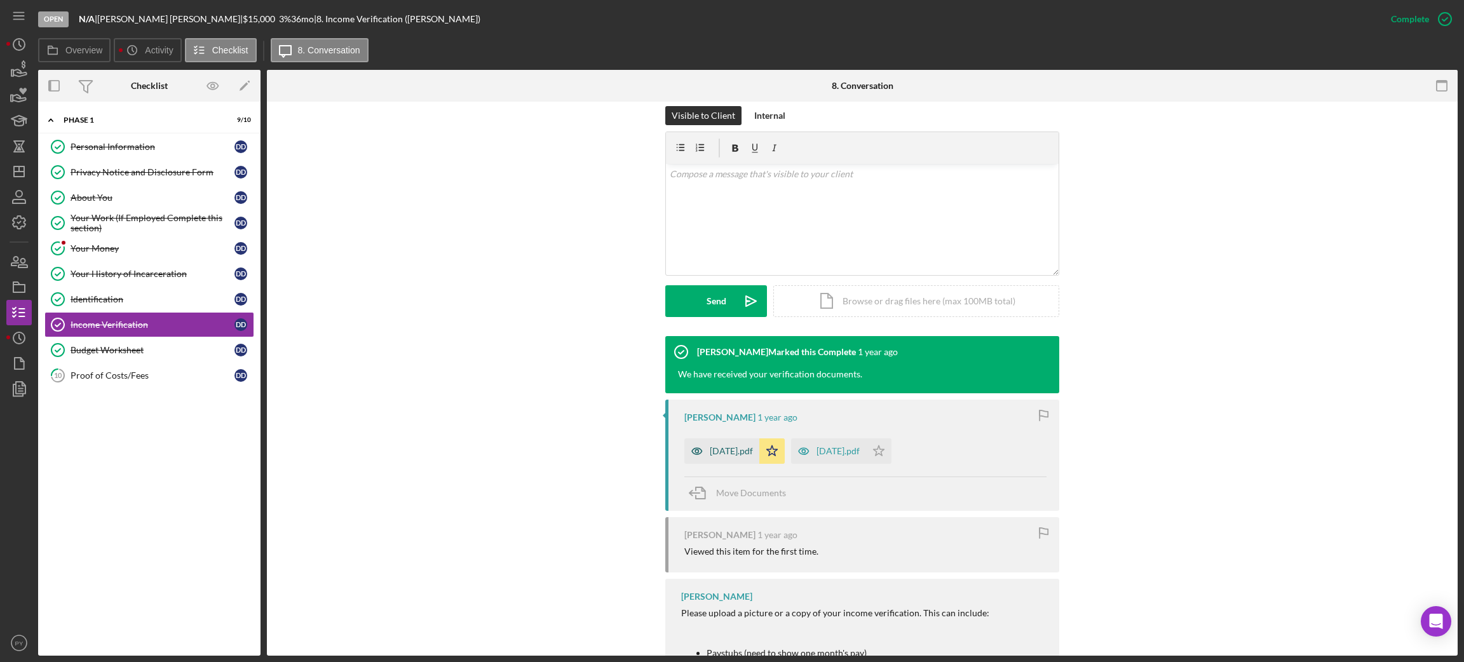
click at [736, 448] on div "March 2024.pdf" at bounding box center [731, 451] width 43 height 10
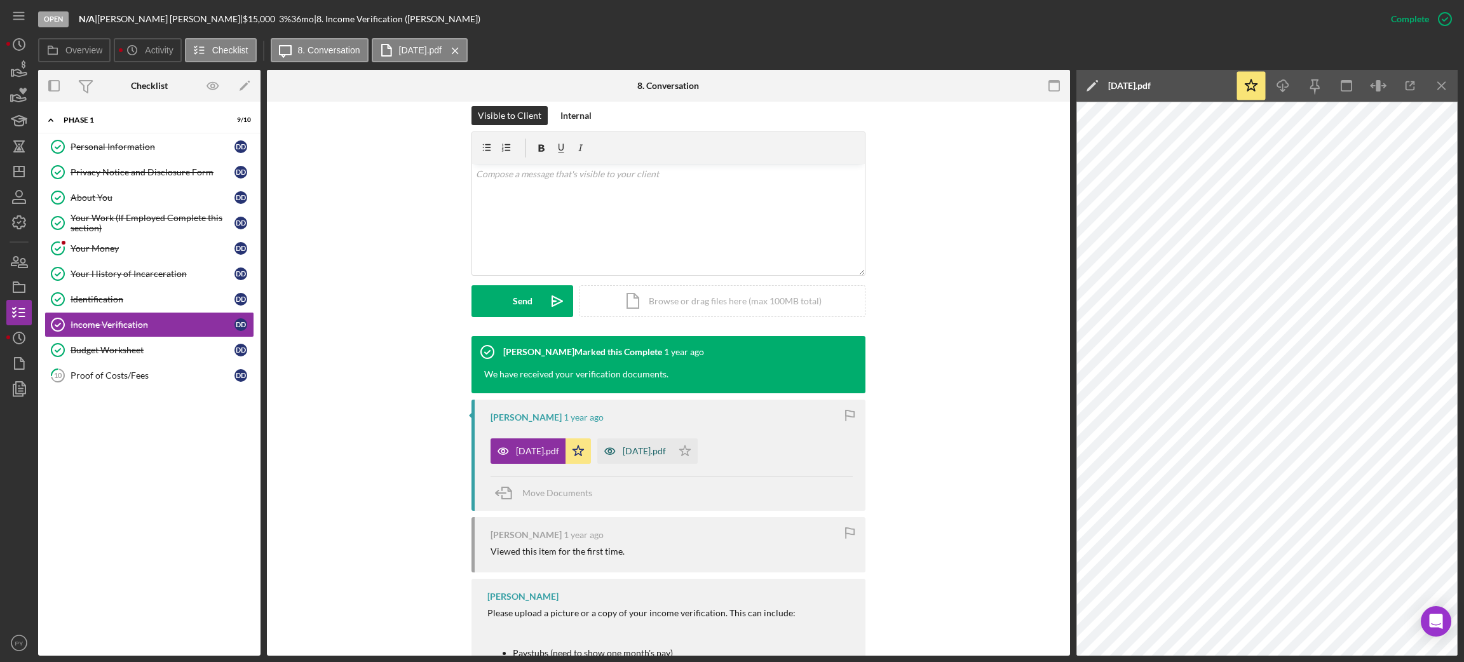
click at [662, 450] on div "April 2024.pdf" at bounding box center [644, 451] width 43 height 10
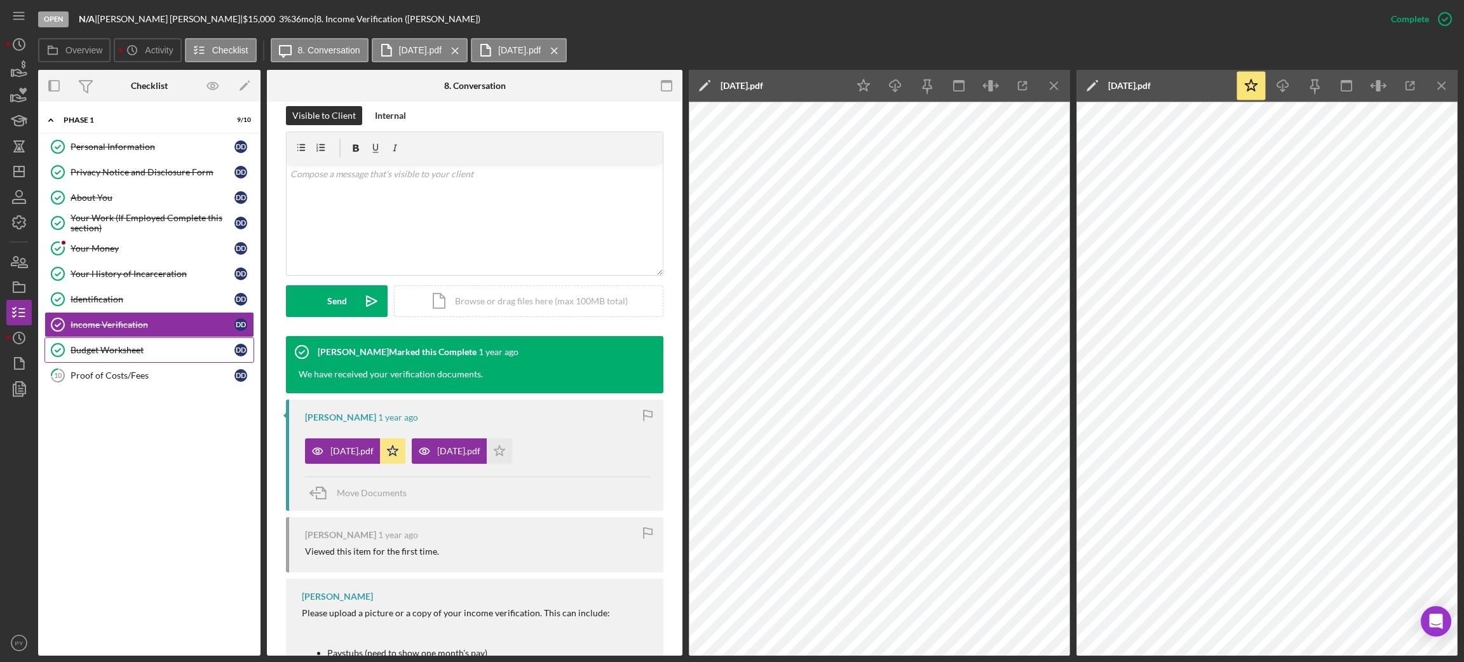
click at [146, 348] on div "Budget Worksheet" at bounding box center [153, 350] width 164 height 10
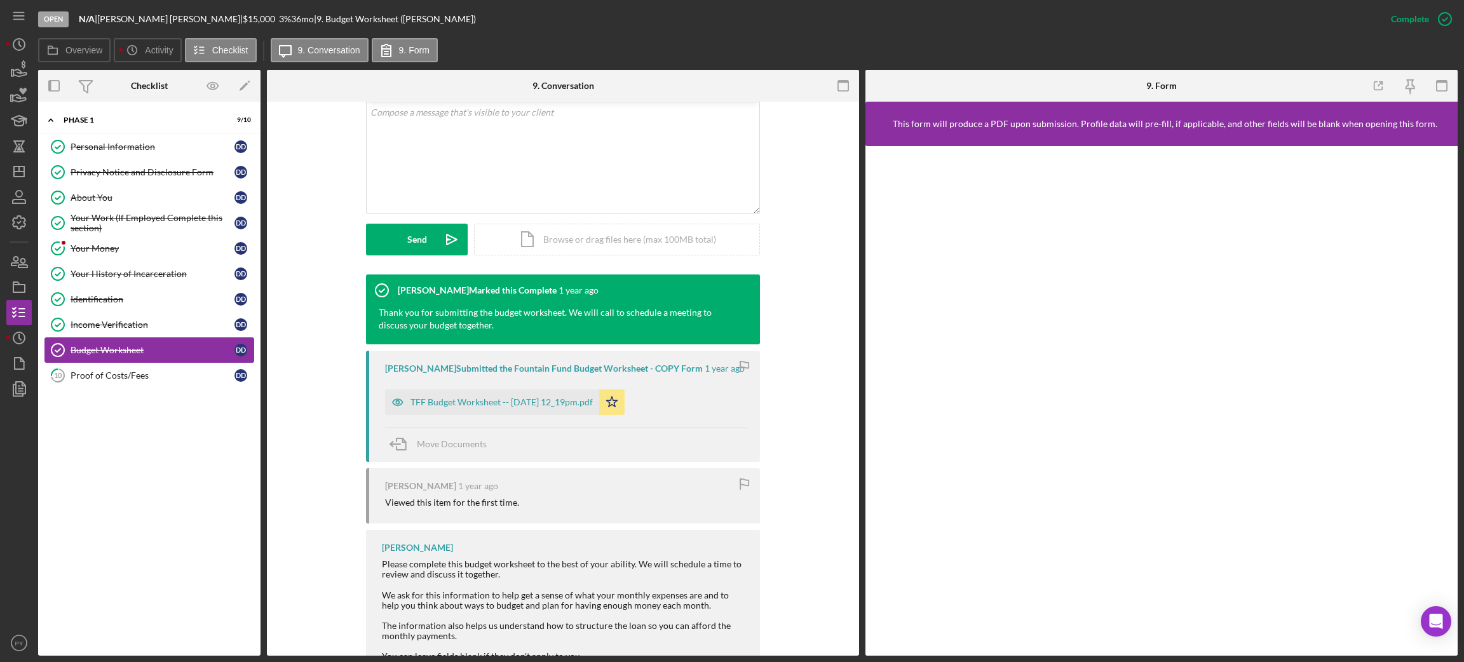
scroll to position [253, 0]
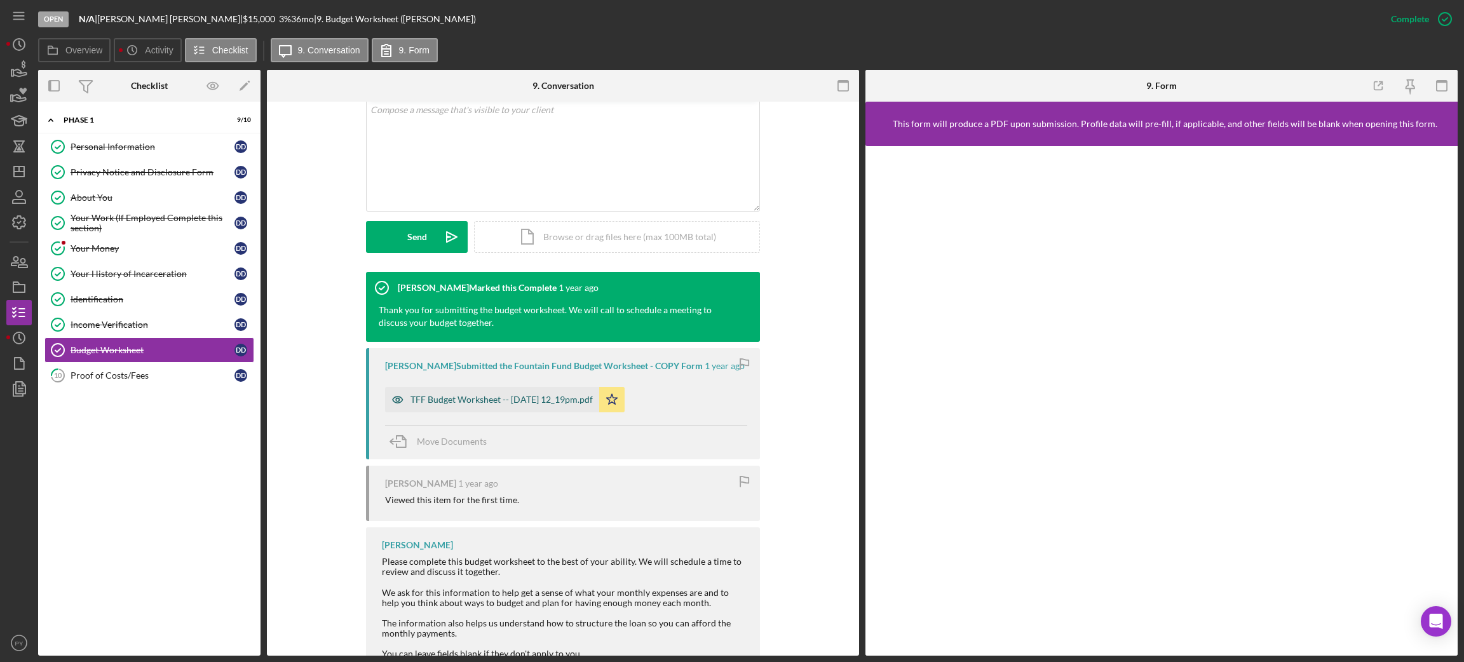
click at [410, 392] on div "TFF Budget Worksheet -- 2024-05-20 12_19pm.pdf" at bounding box center [492, 399] width 214 height 25
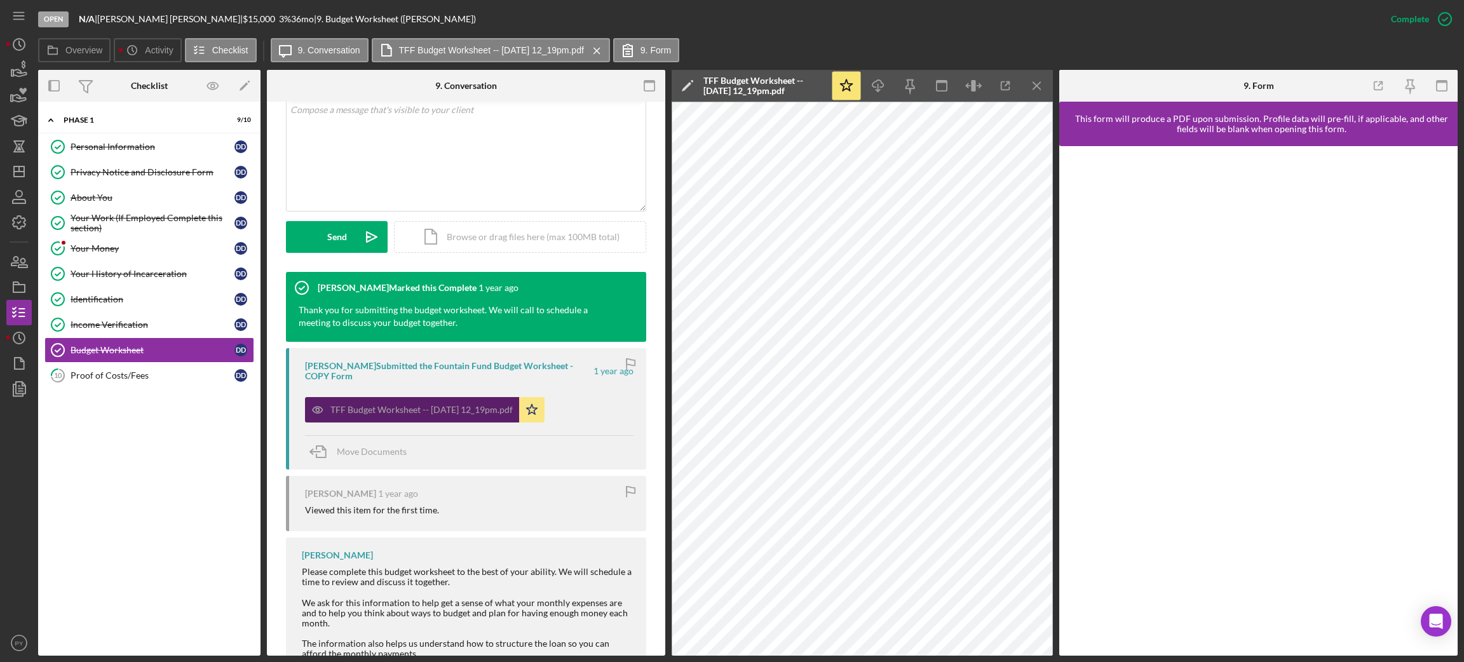
click at [410, 392] on div "TFF Budget Worksheet -- 2024-05-20 12_19pm.pdf Icon/Star" at bounding box center [428, 407] width 246 height 32
click at [119, 371] on link "10 Proof of Costs/Fees D D" at bounding box center [149, 375] width 210 height 25
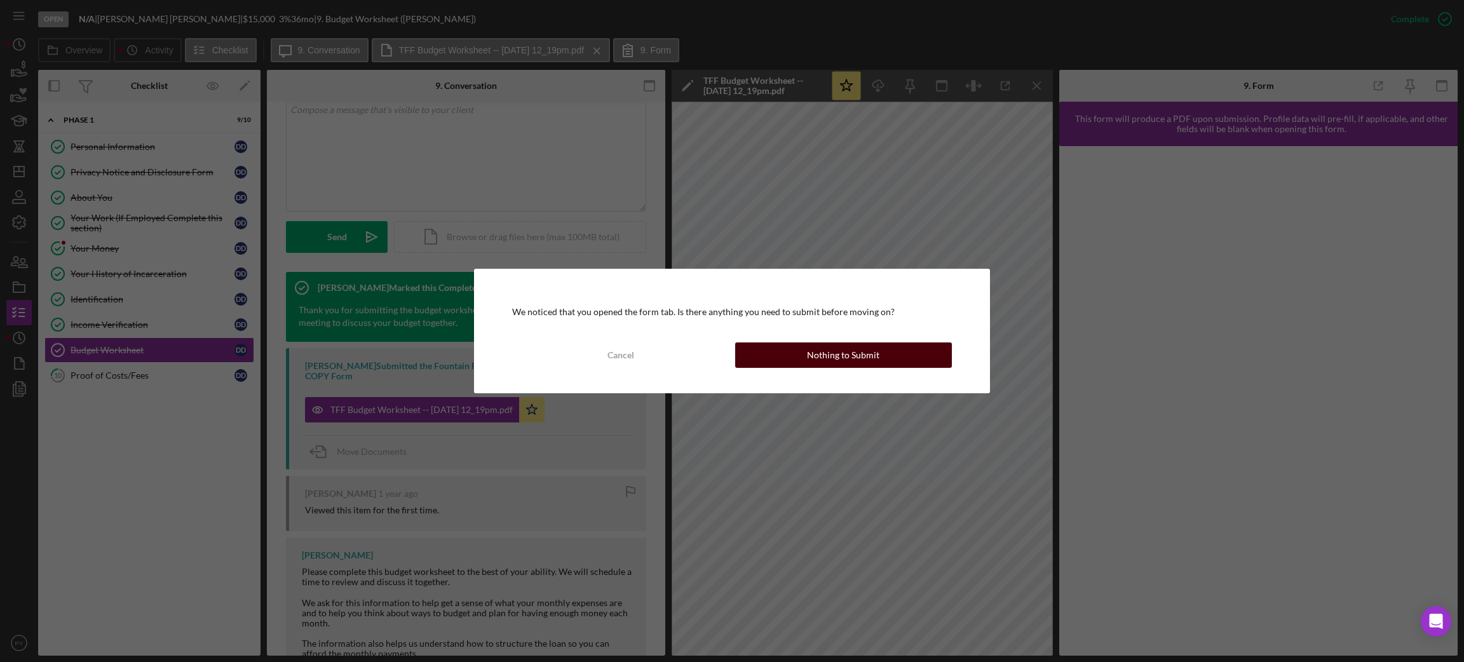
click at [799, 348] on button "Nothing to Submit" at bounding box center [843, 354] width 217 height 25
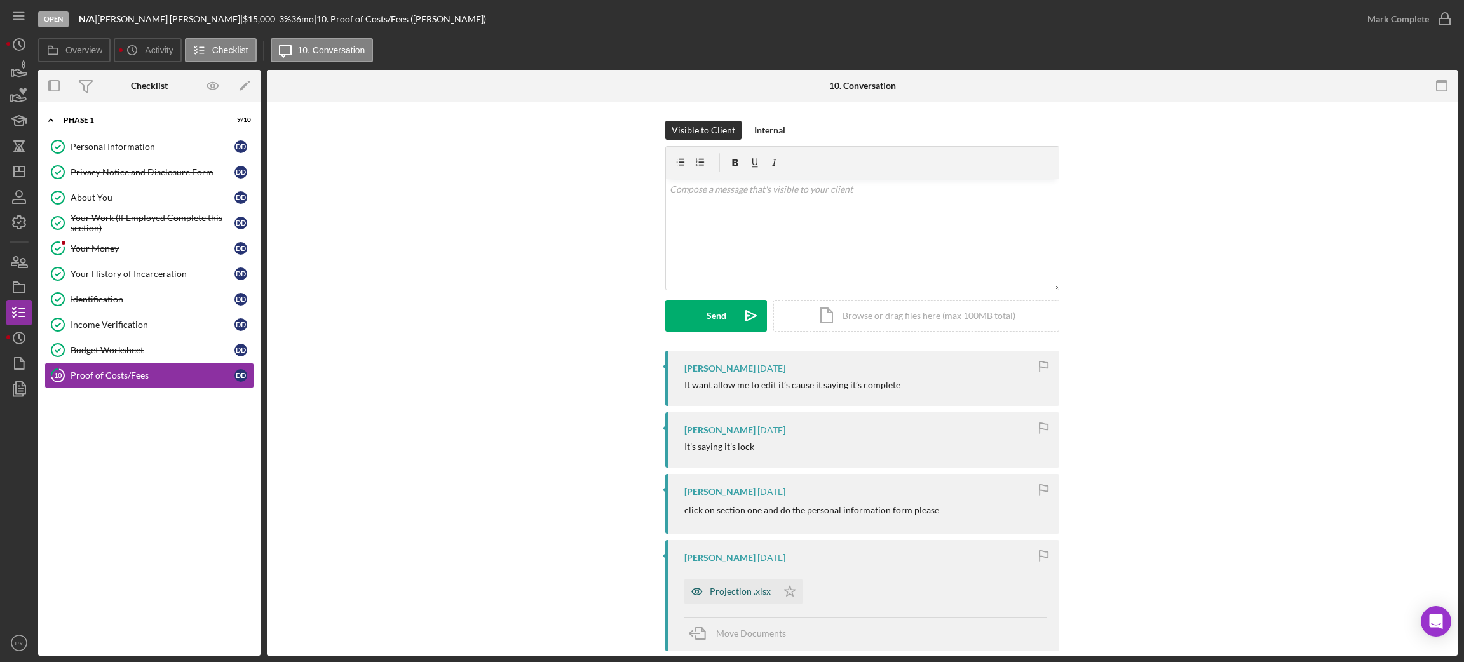
click at [727, 593] on div "Projection .xlsx" at bounding box center [740, 591] width 61 height 10
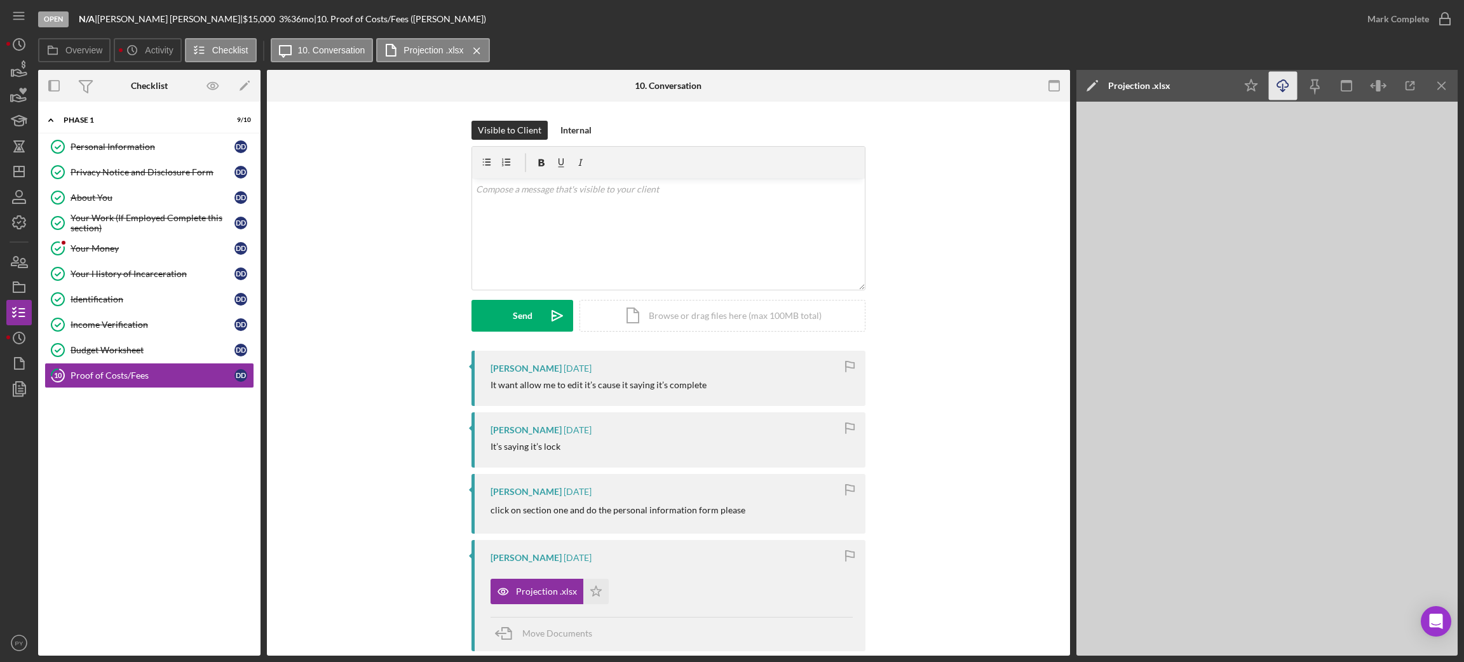
click at [1280, 91] on icon "Icon/Download" at bounding box center [1283, 86] width 29 height 29
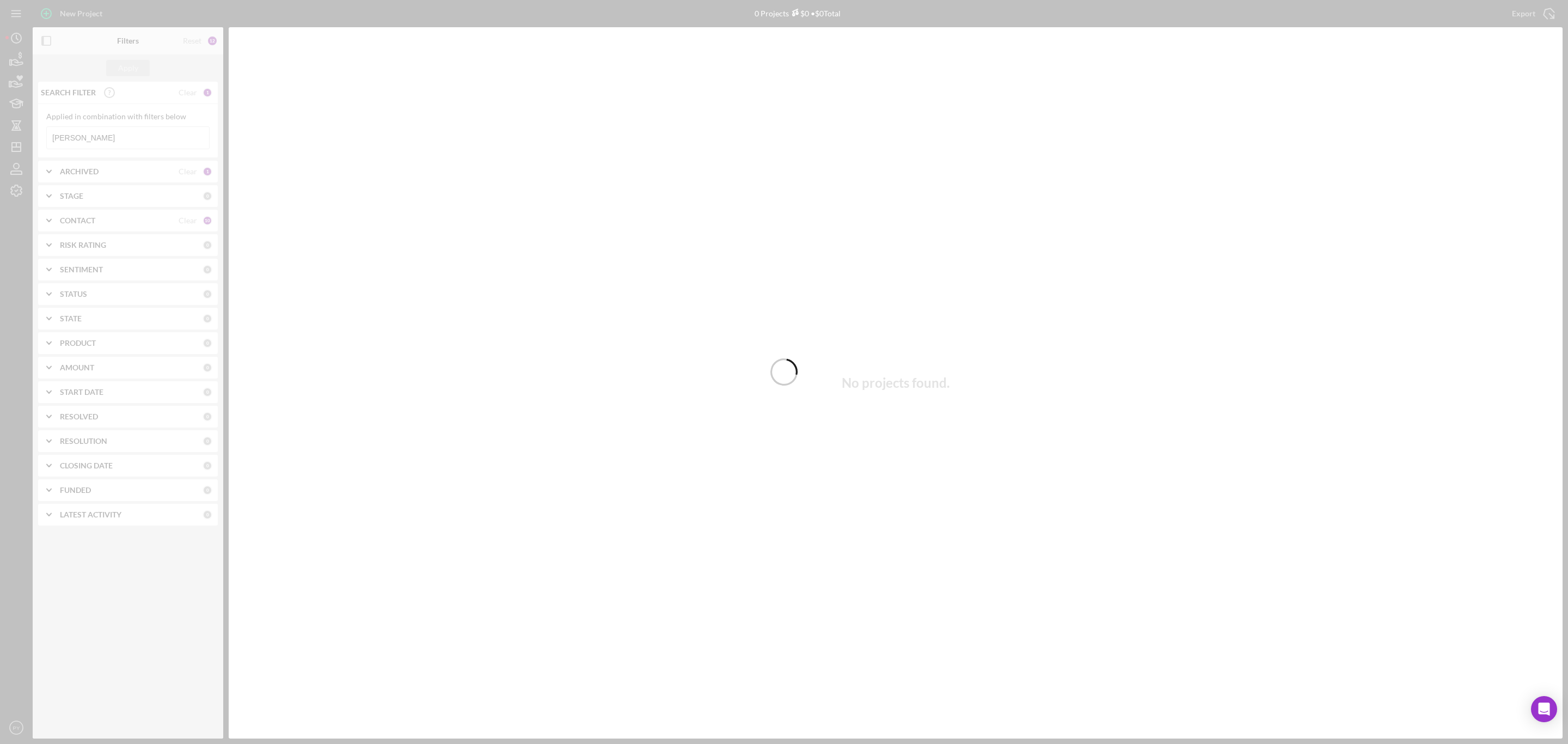
click at [344, 168] on div at bounding box center [784, 372] width 1568 height 744
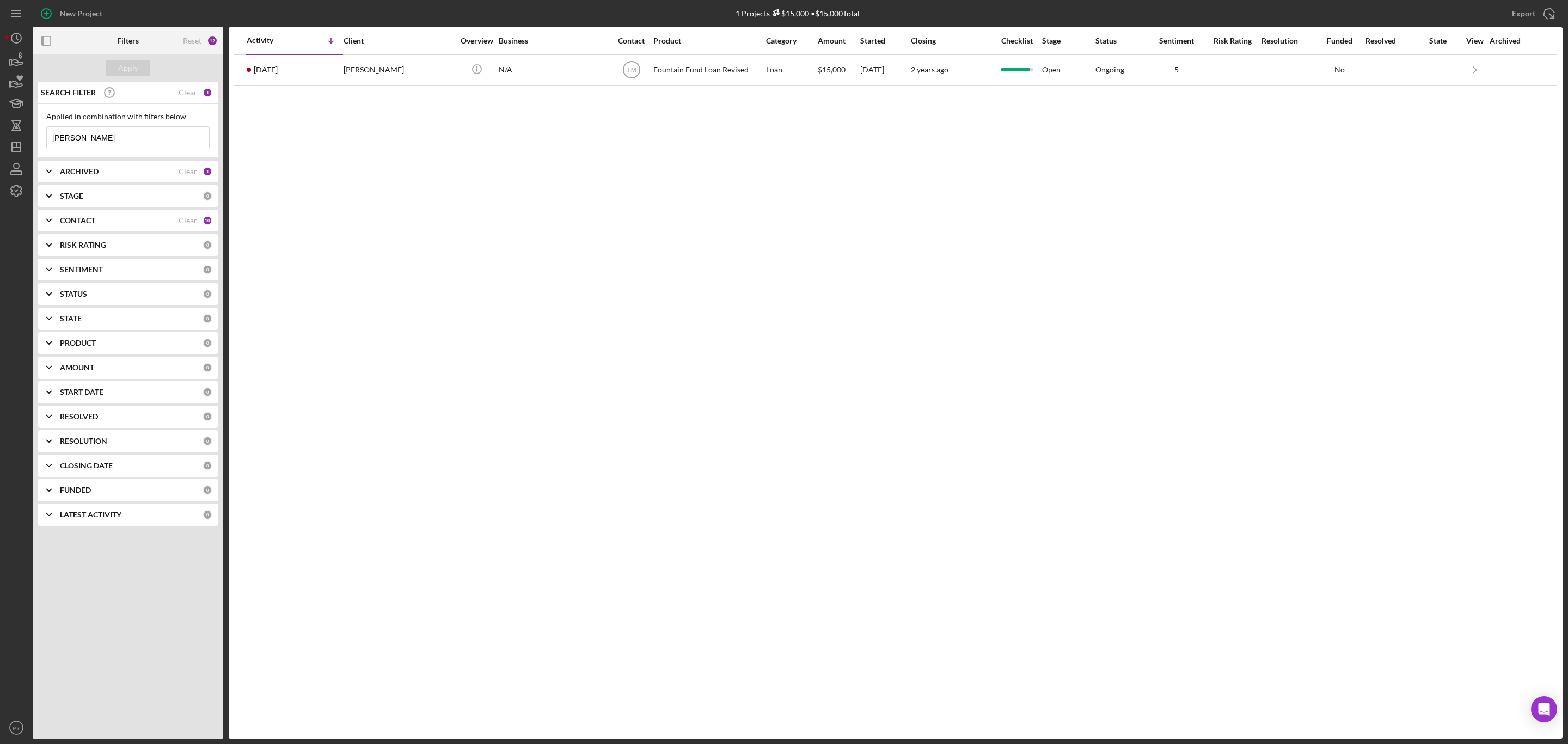
click at [137, 137] on input "[PERSON_NAME]" at bounding box center [128, 137] width 162 height 21
type input "D"
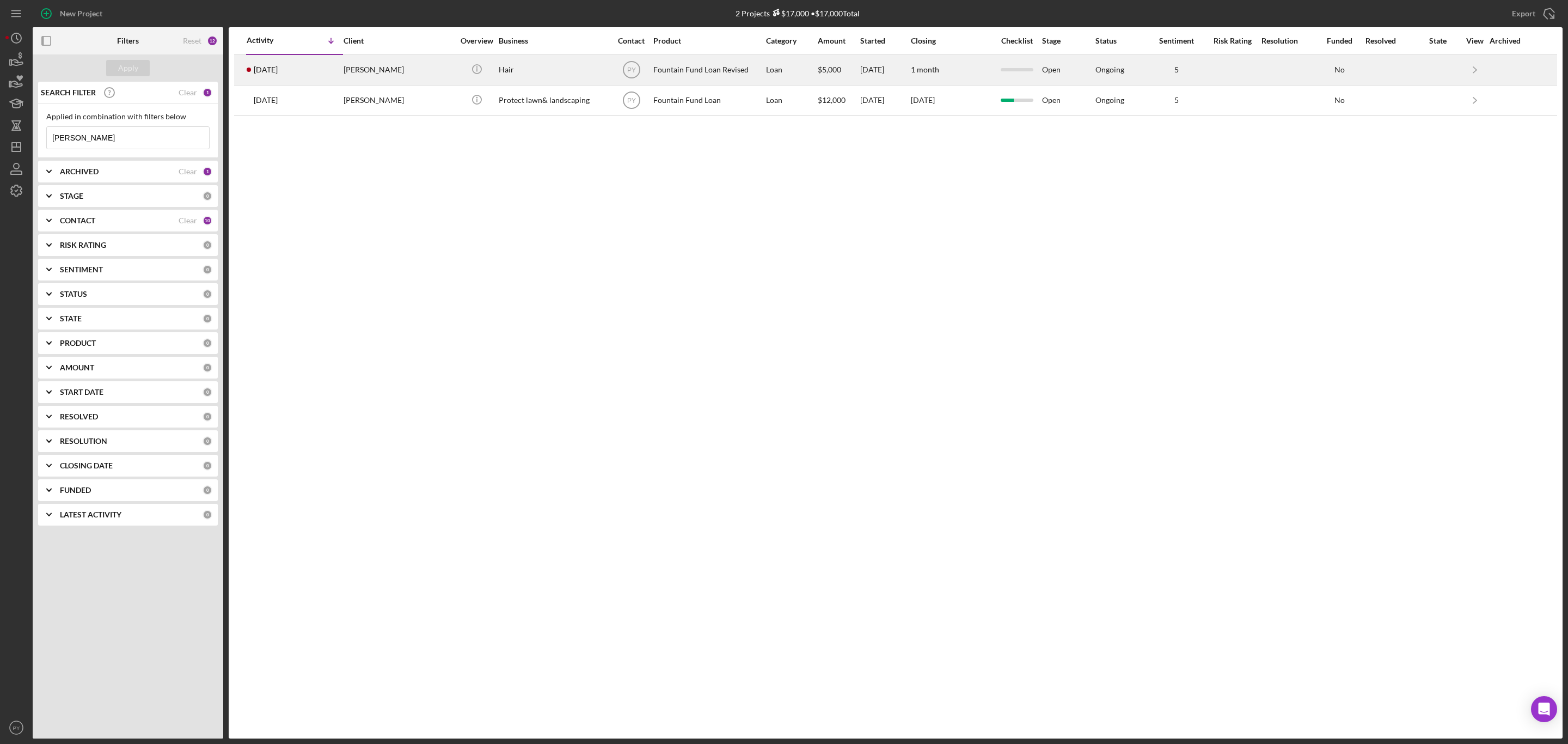
type input "dodson"
click at [400, 67] on div "Shyketa Dodson" at bounding box center [398, 70] width 109 height 29
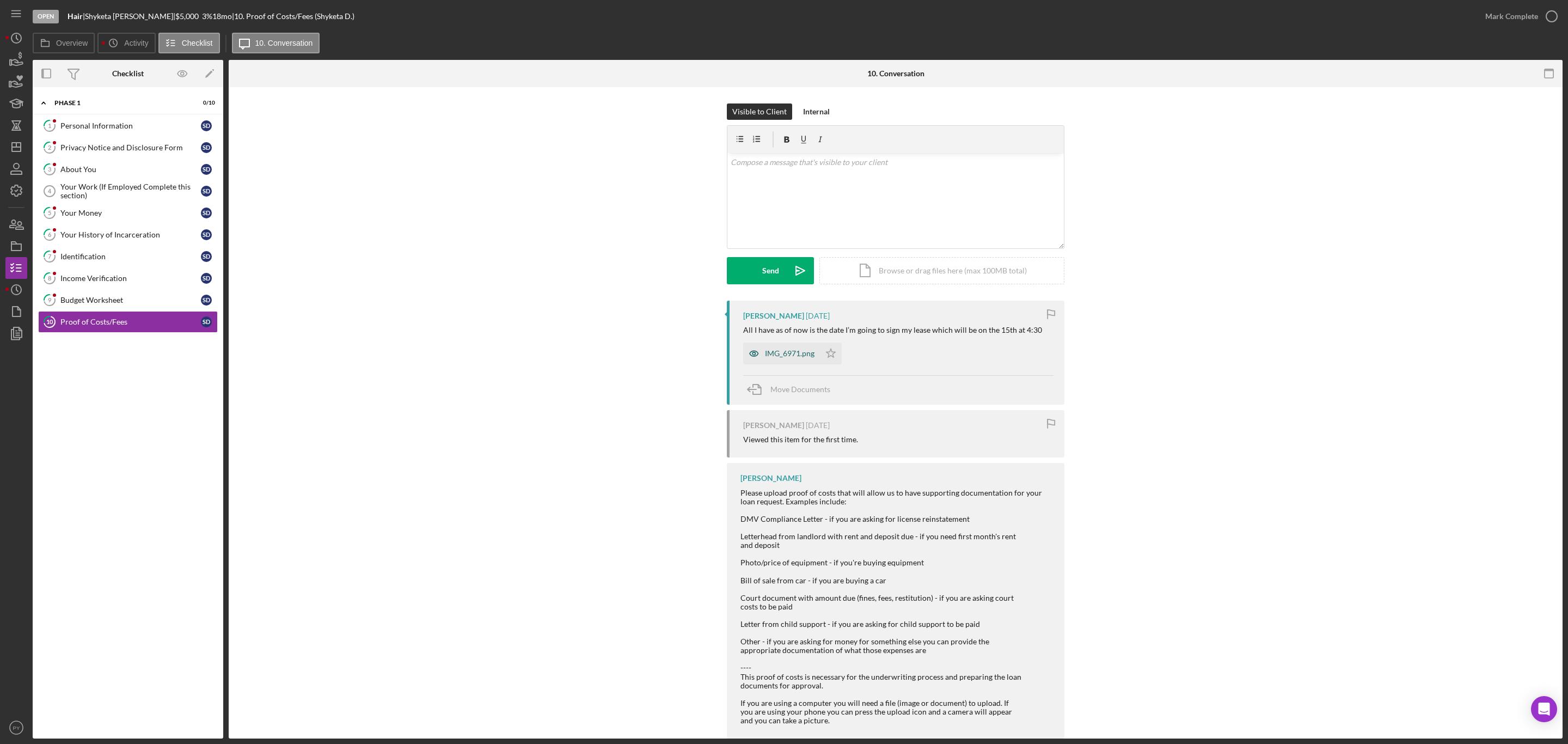
click at [792, 355] on div "IMG_6971.png" at bounding box center [790, 353] width 50 height 9
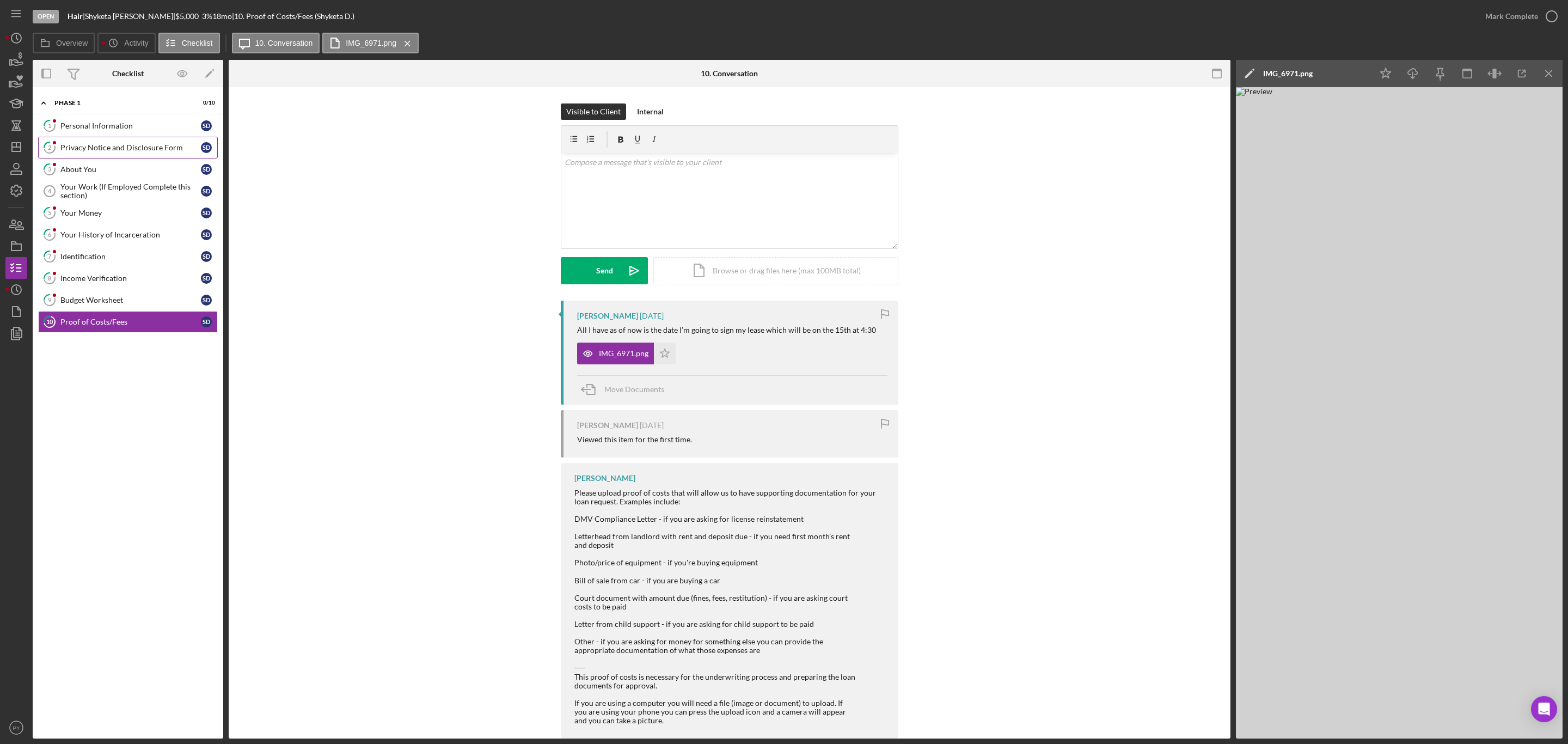
click at [141, 141] on link "2 Privacy Notice and Disclosure Form S D" at bounding box center [128, 147] width 180 height 21
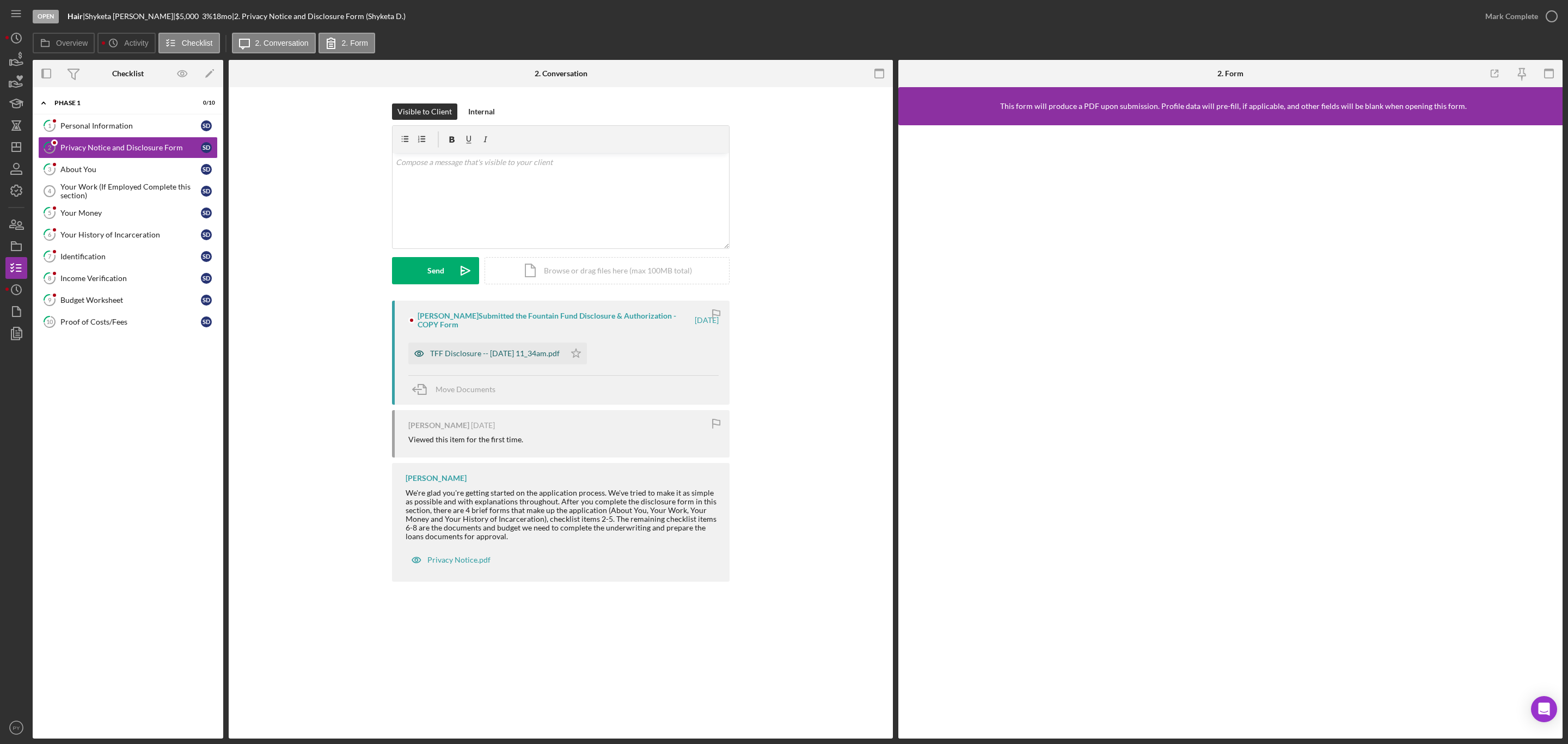
click at [476, 348] on div "TFF Disclosure -- 2025-09-11 11_34am.pdf" at bounding box center [486, 353] width 157 height 21
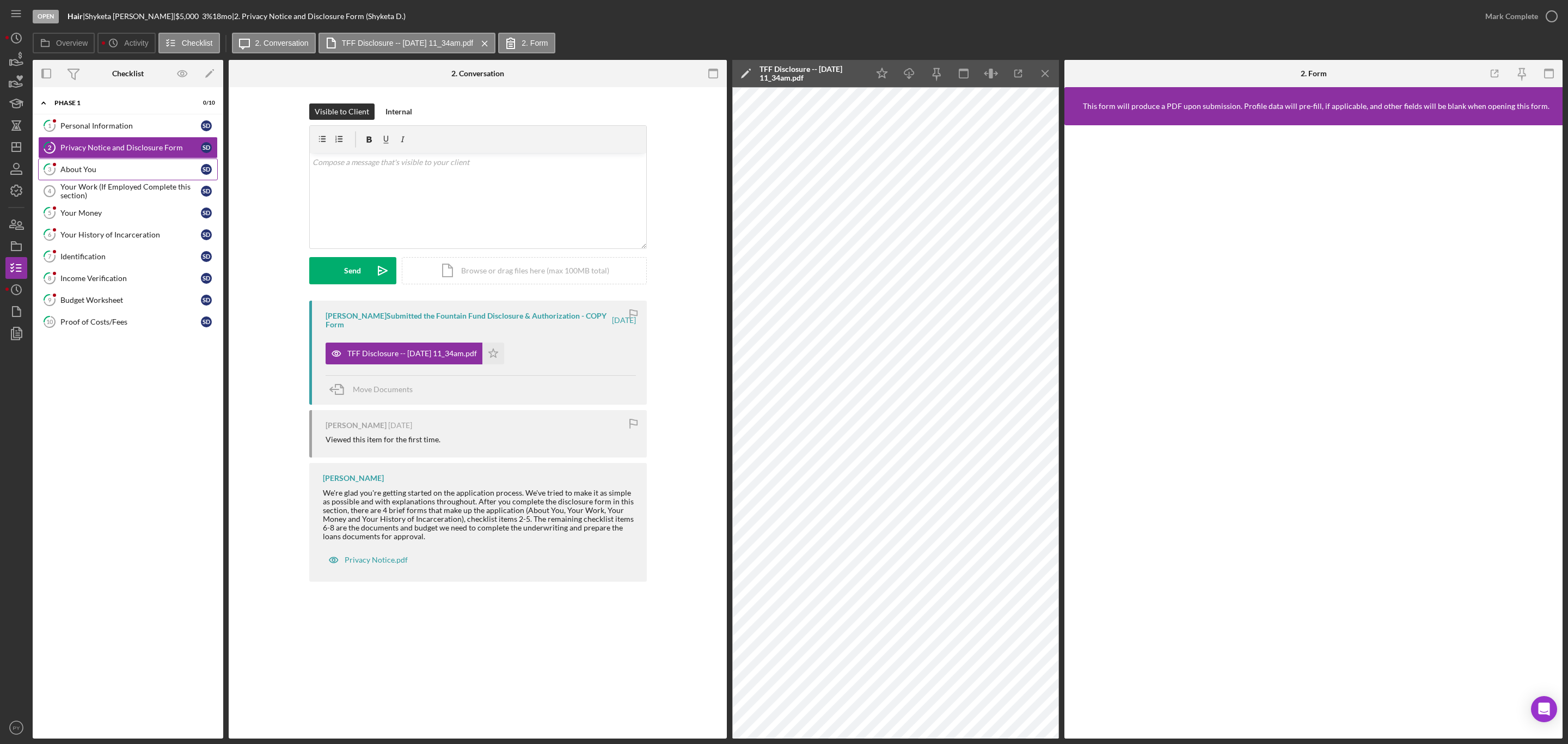
click at [75, 170] on div "About You" at bounding box center [131, 169] width 141 height 9
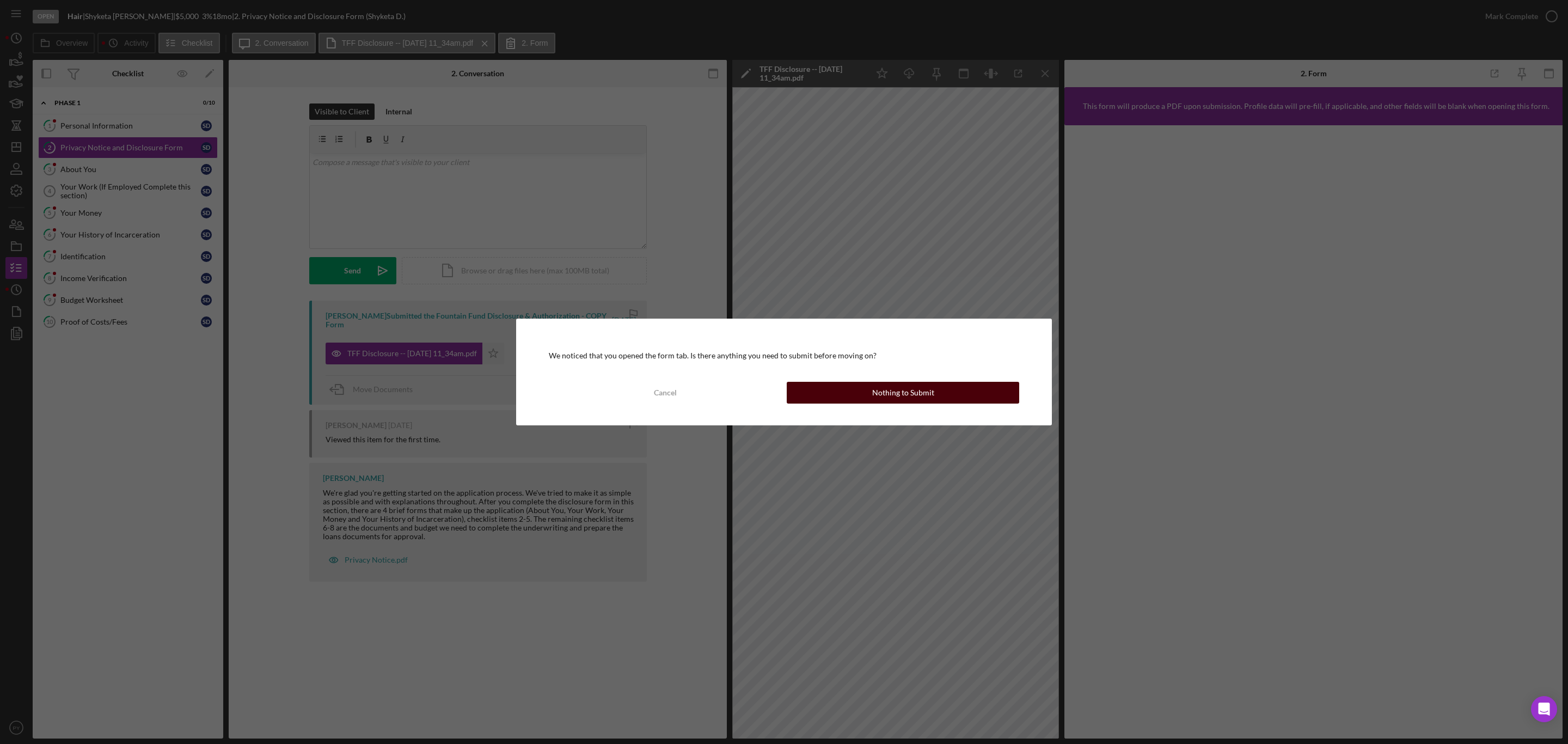
click at [858, 396] on button "Nothing to Submit" at bounding box center [902, 392] width 232 height 21
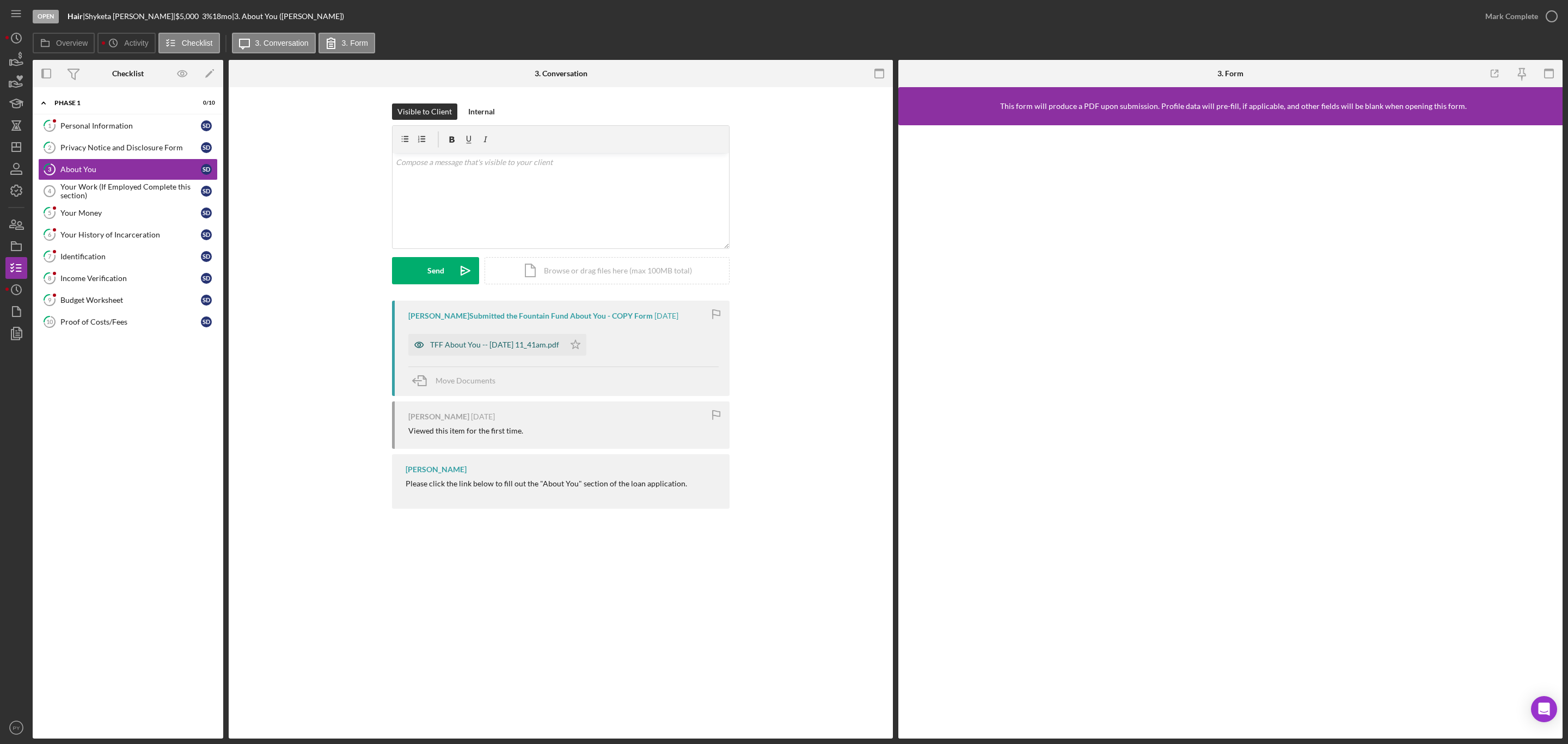
click at [518, 340] on div "TFF About You -- 2025-09-11 11_41am.pdf" at bounding box center [494, 345] width 129 height 9
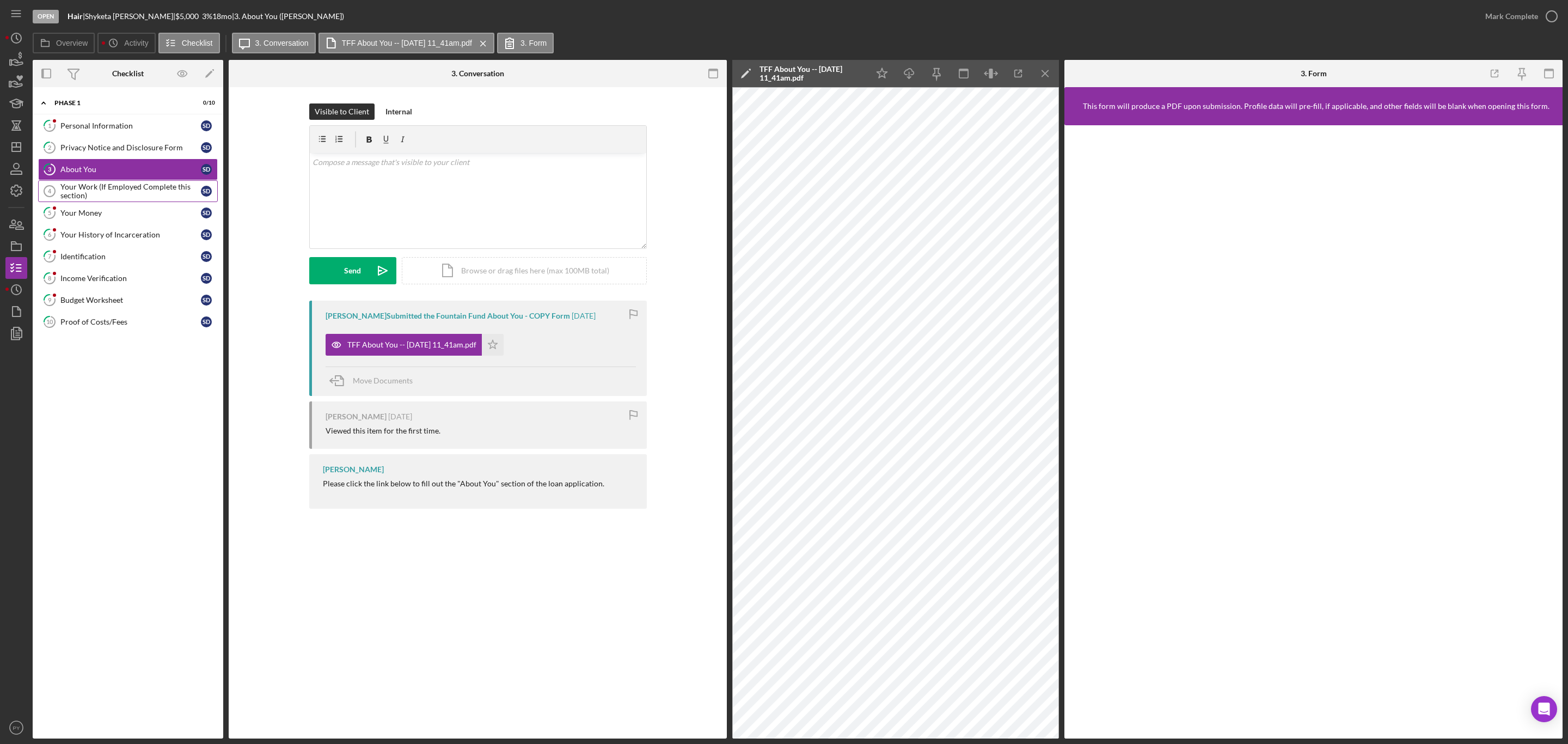
click at [122, 195] on div "Your Work (If Employed Complete this section)" at bounding box center [131, 191] width 141 height 17
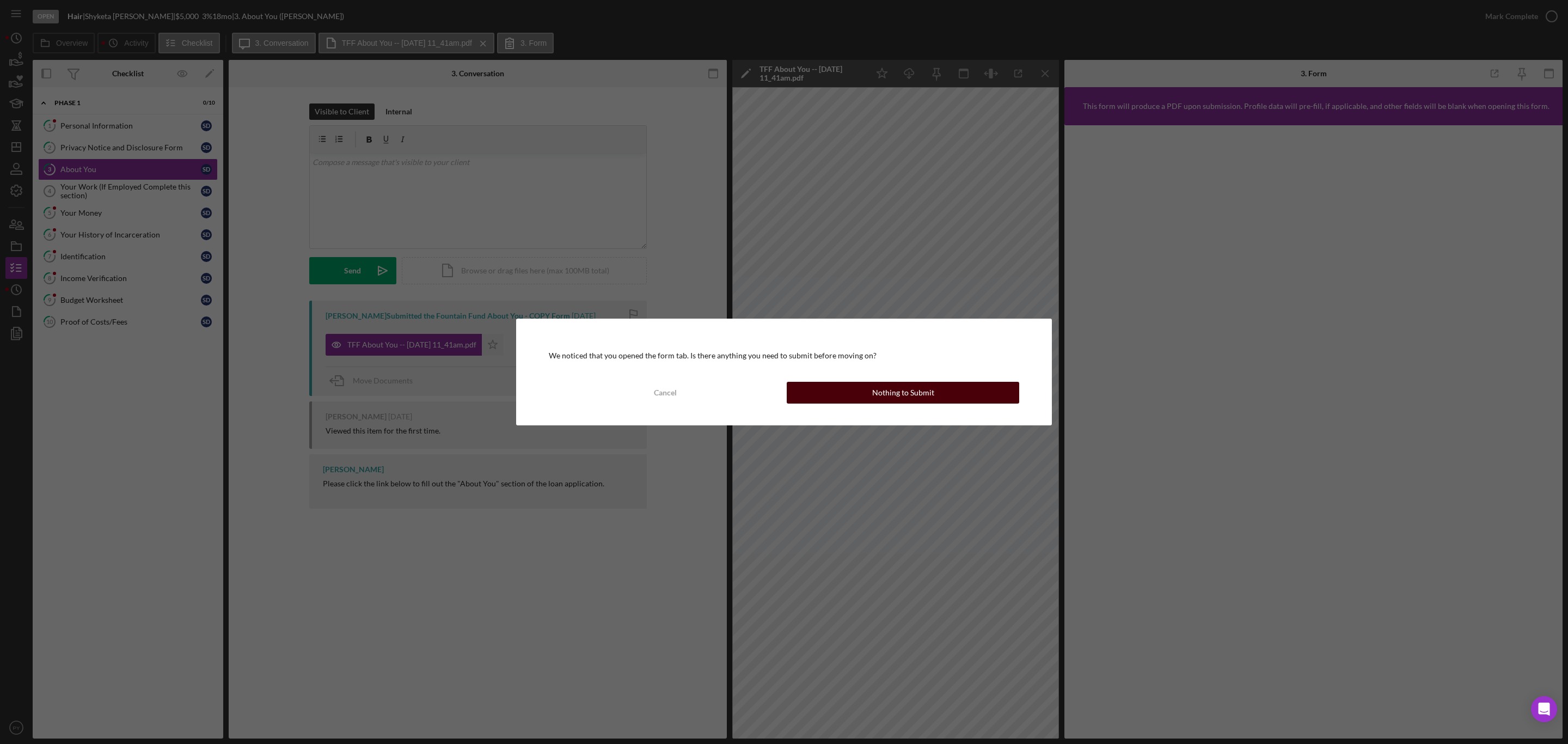
click at [822, 390] on button "Nothing to Submit" at bounding box center [902, 392] width 232 height 21
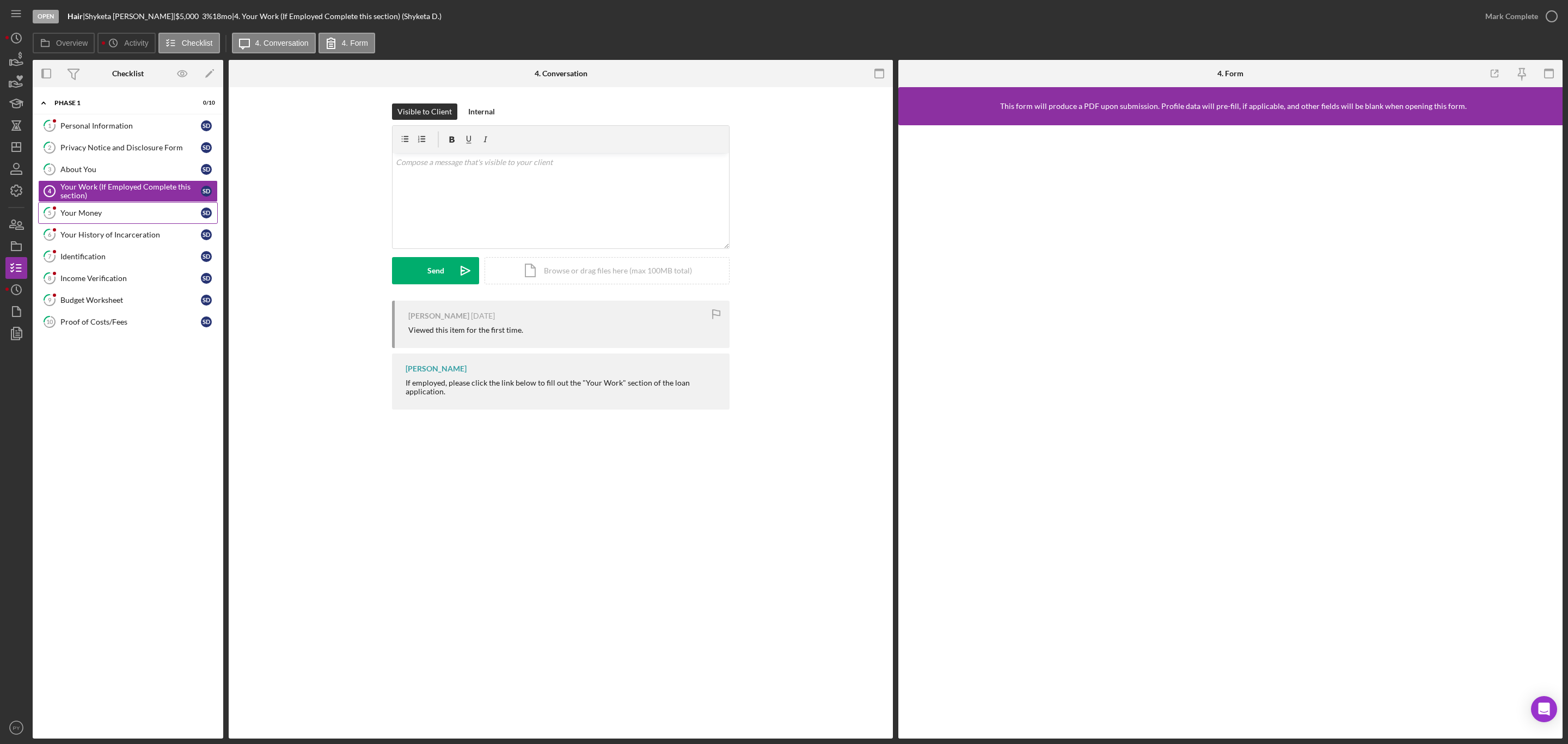
click at [103, 214] on div "Your Money" at bounding box center [131, 213] width 141 height 9
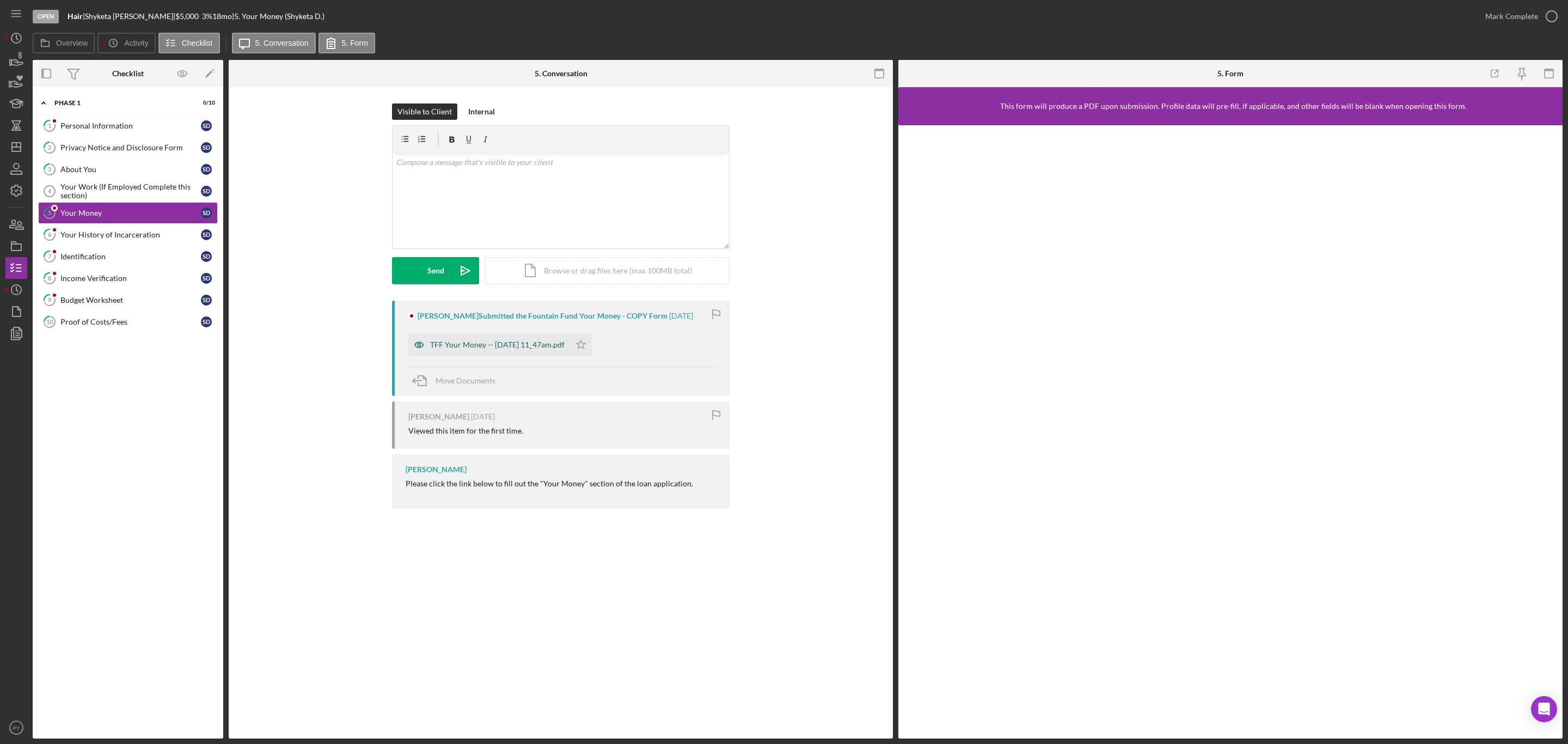
click at [451, 345] on div "TFF Your Money -- 2025-09-11 11_47am.pdf" at bounding box center [497, 345] width 135 height 9
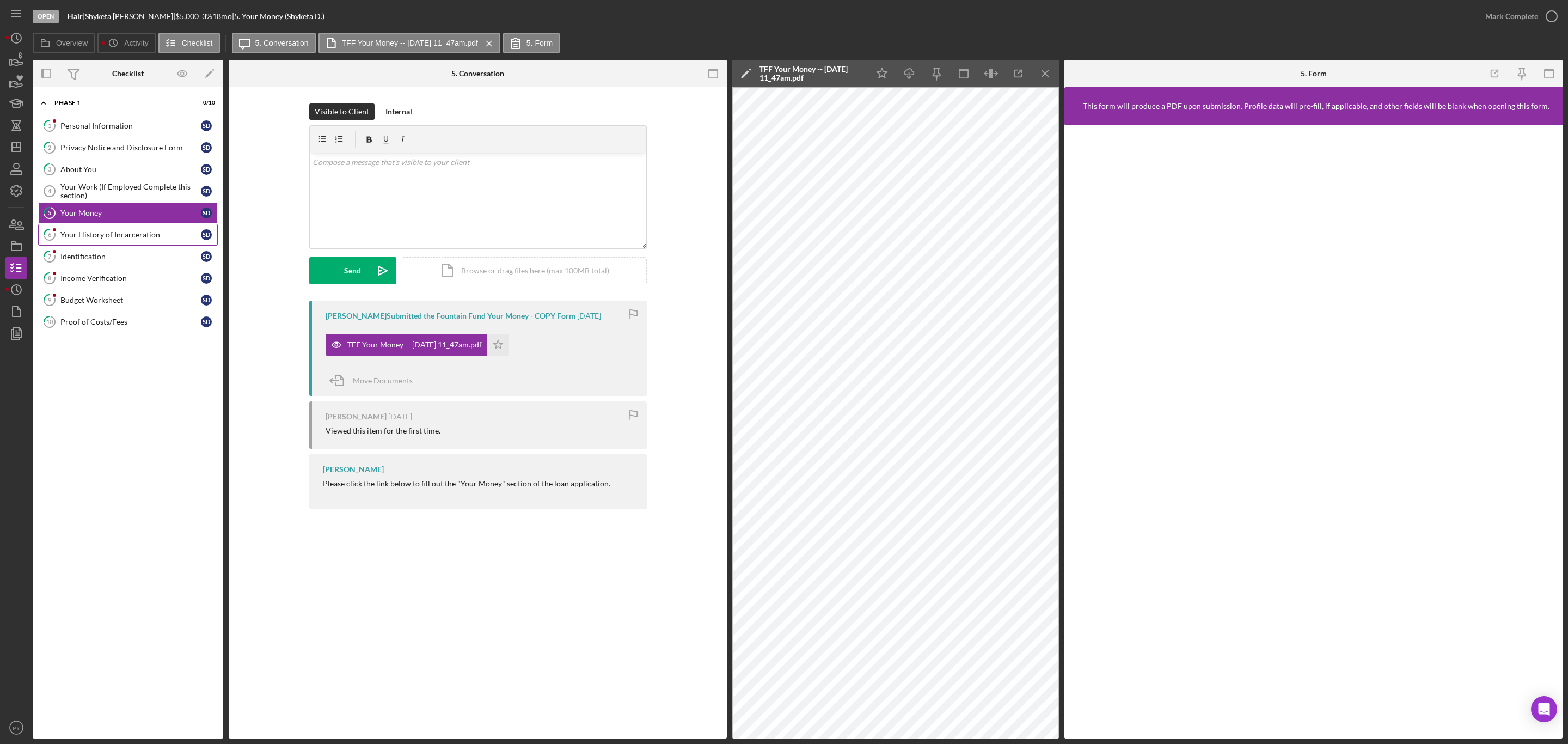
click at [141, 239] on div "Your History of Incarceration" at bounding box center [131, 235] width 141 height 9
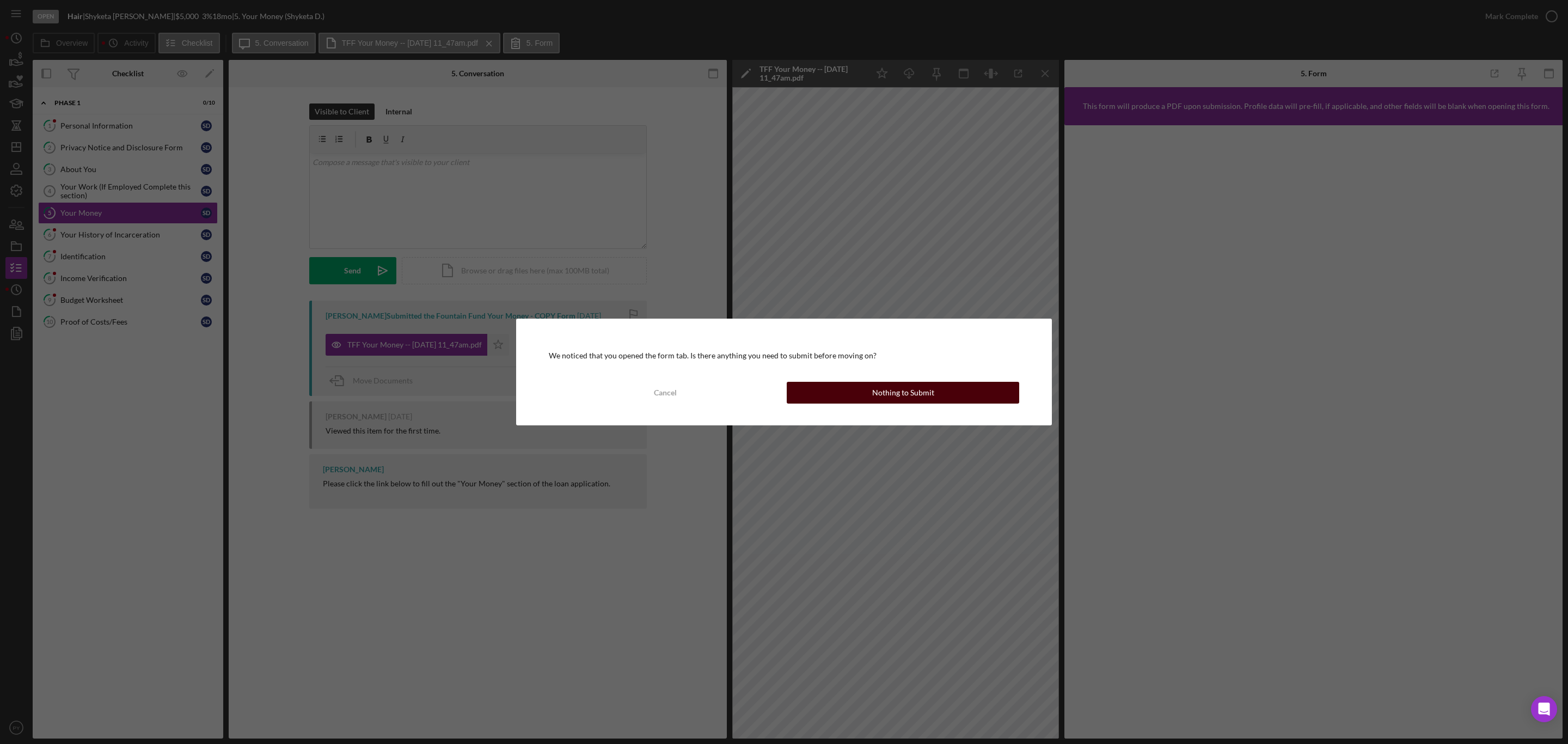
click at [858, 393] on button "Nothing to Submit" at bounding box center [902, 392] width 232 height 21
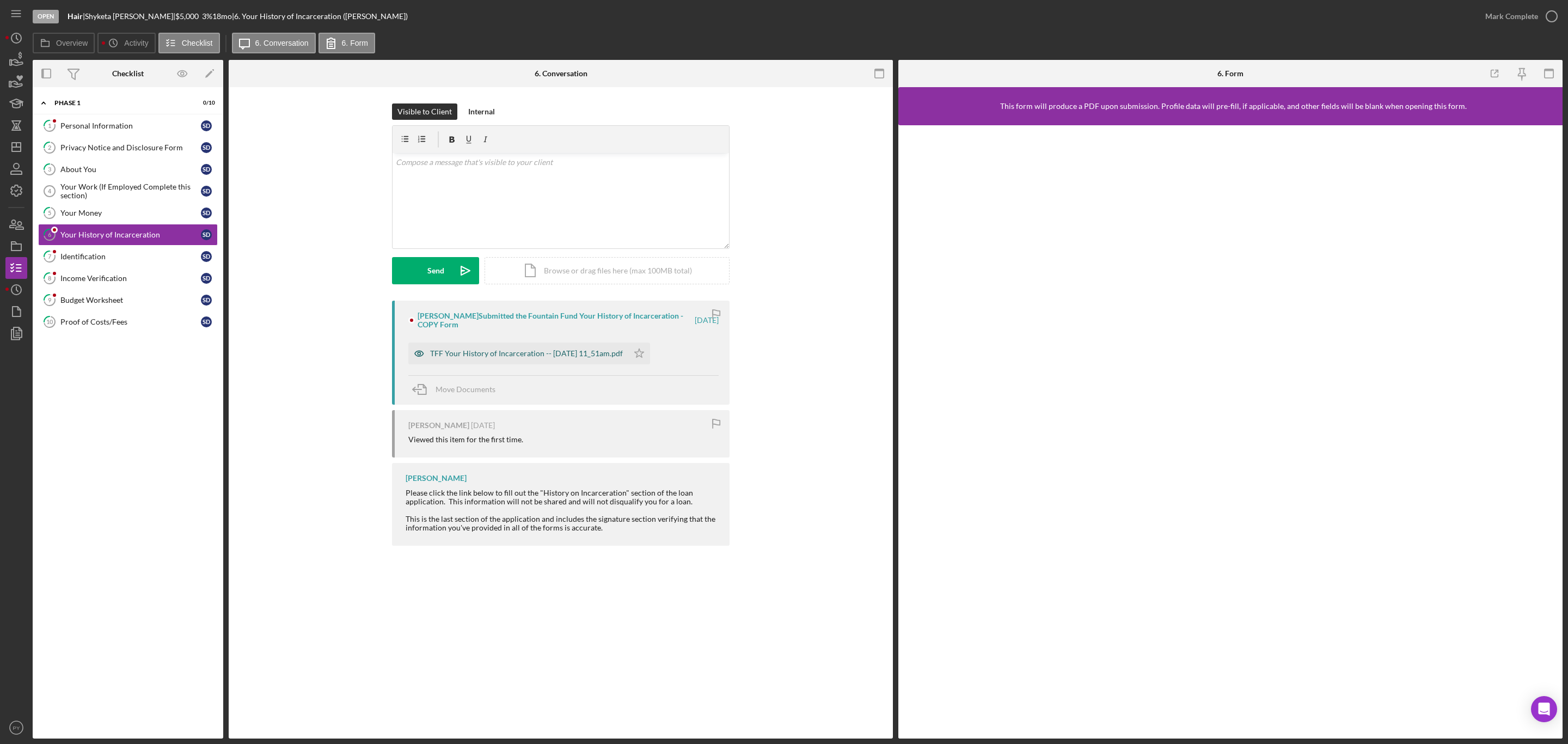
click at [598, 353] on div "TFF Your History of Incarceration -- 2025-09-11 11_51am.pdf" at bounding box center [526, 353] width 193 height 9
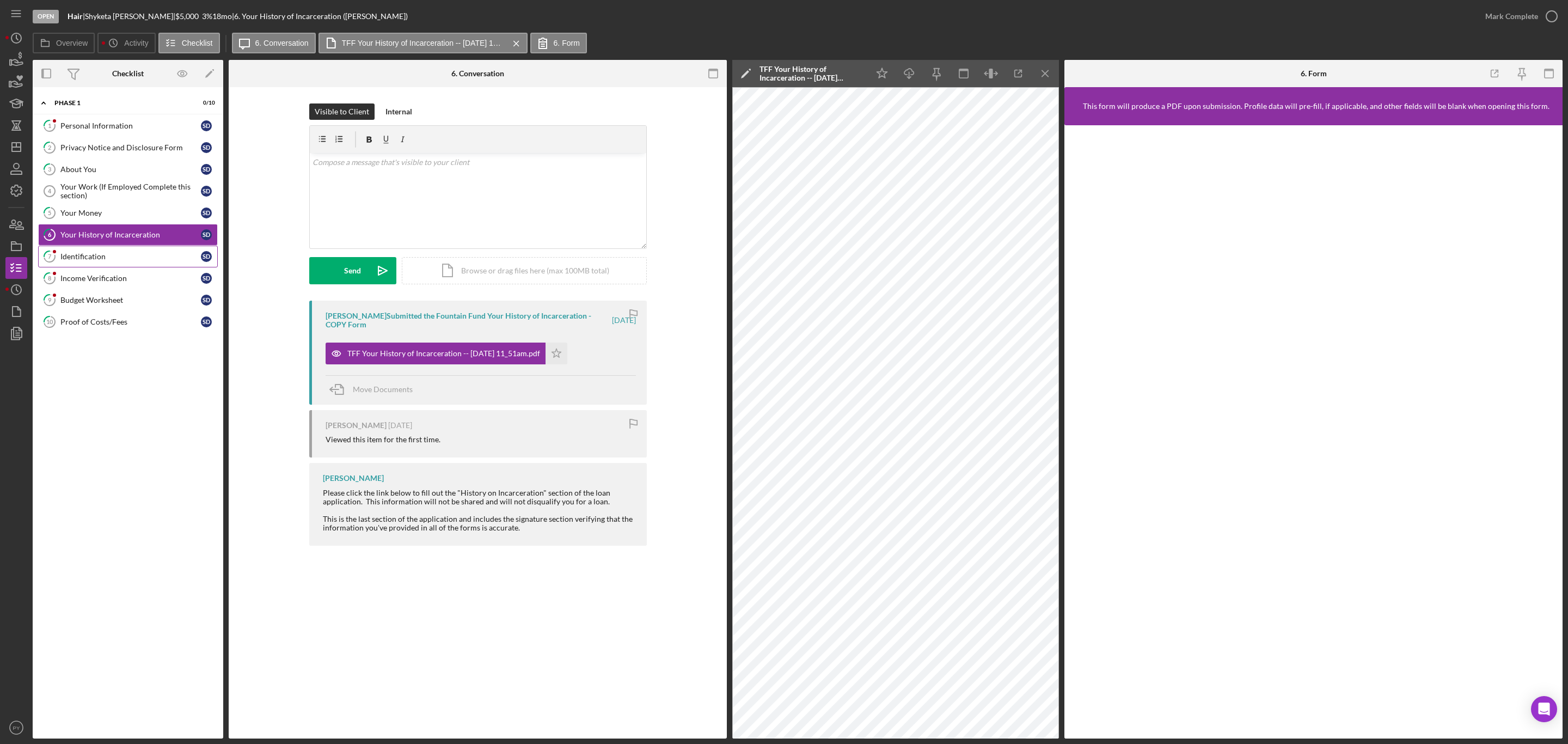
click at [79, 257] on div "Identification" at bounding box center [131, 256] width 141 height 9
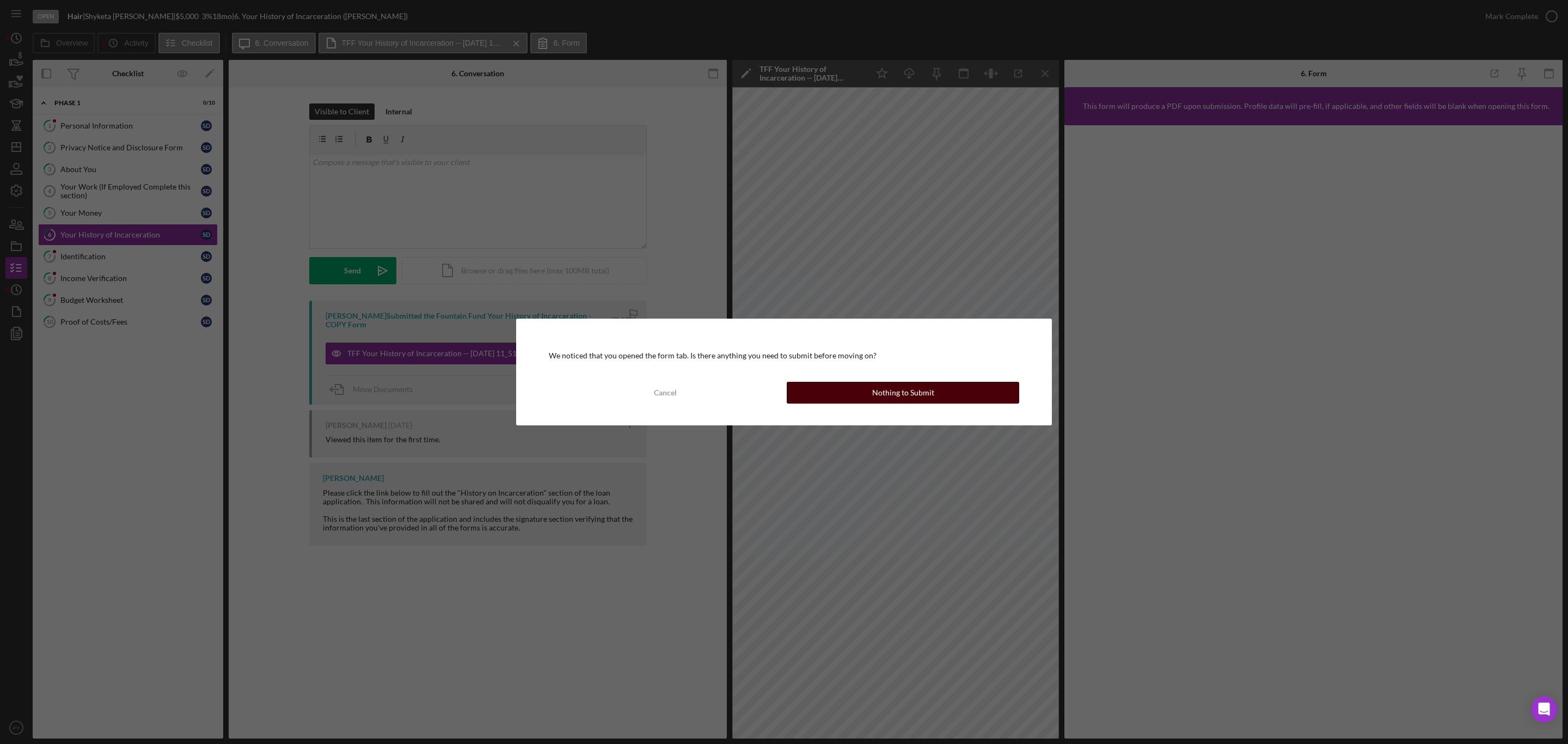
click at [872, 389] on button "Nothing to Submit" at bounding box center [902, 392] width 232 height 21
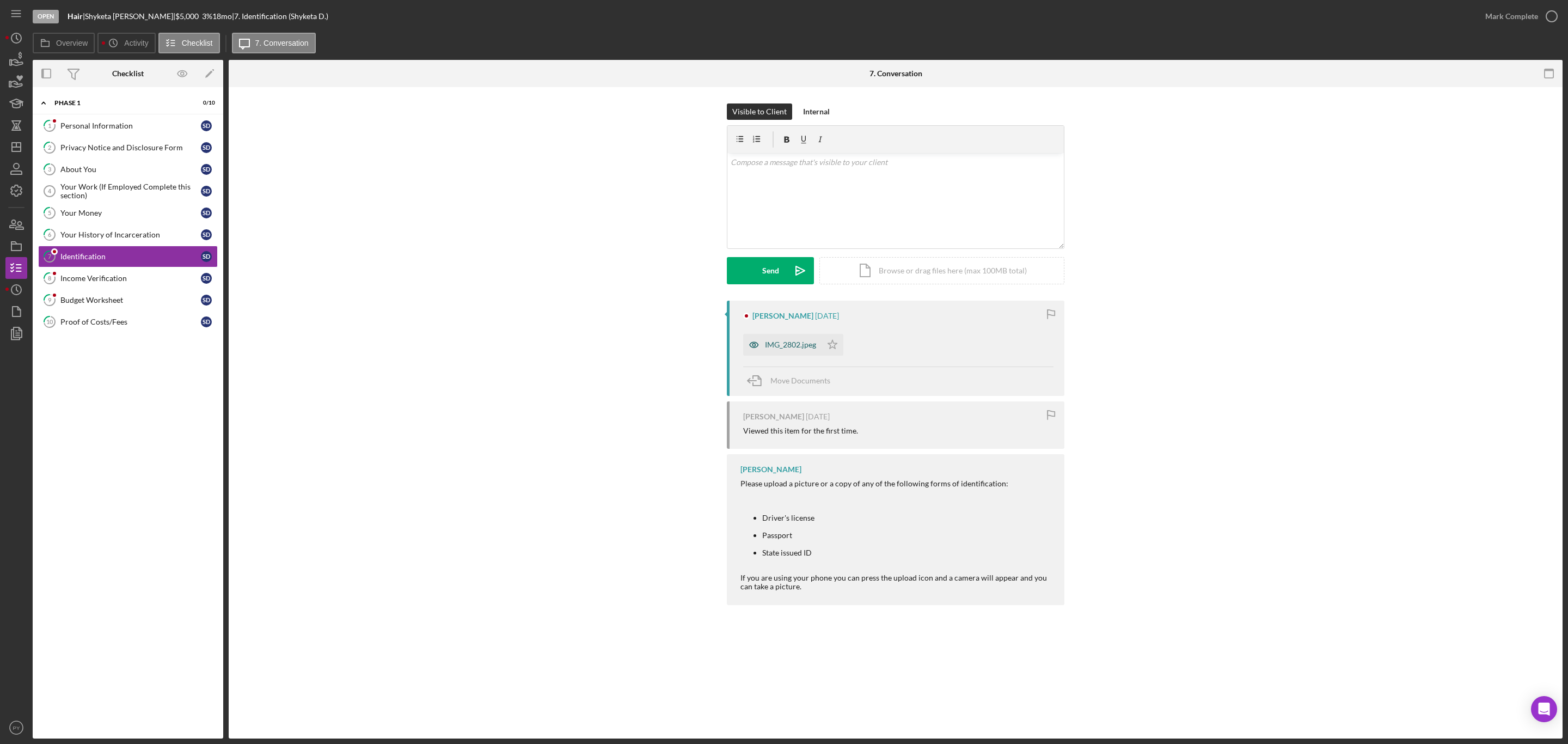
click at [805, 345] on div "IMG_2802.jpeg" at bounding box center [791, 345] width 51 height 9
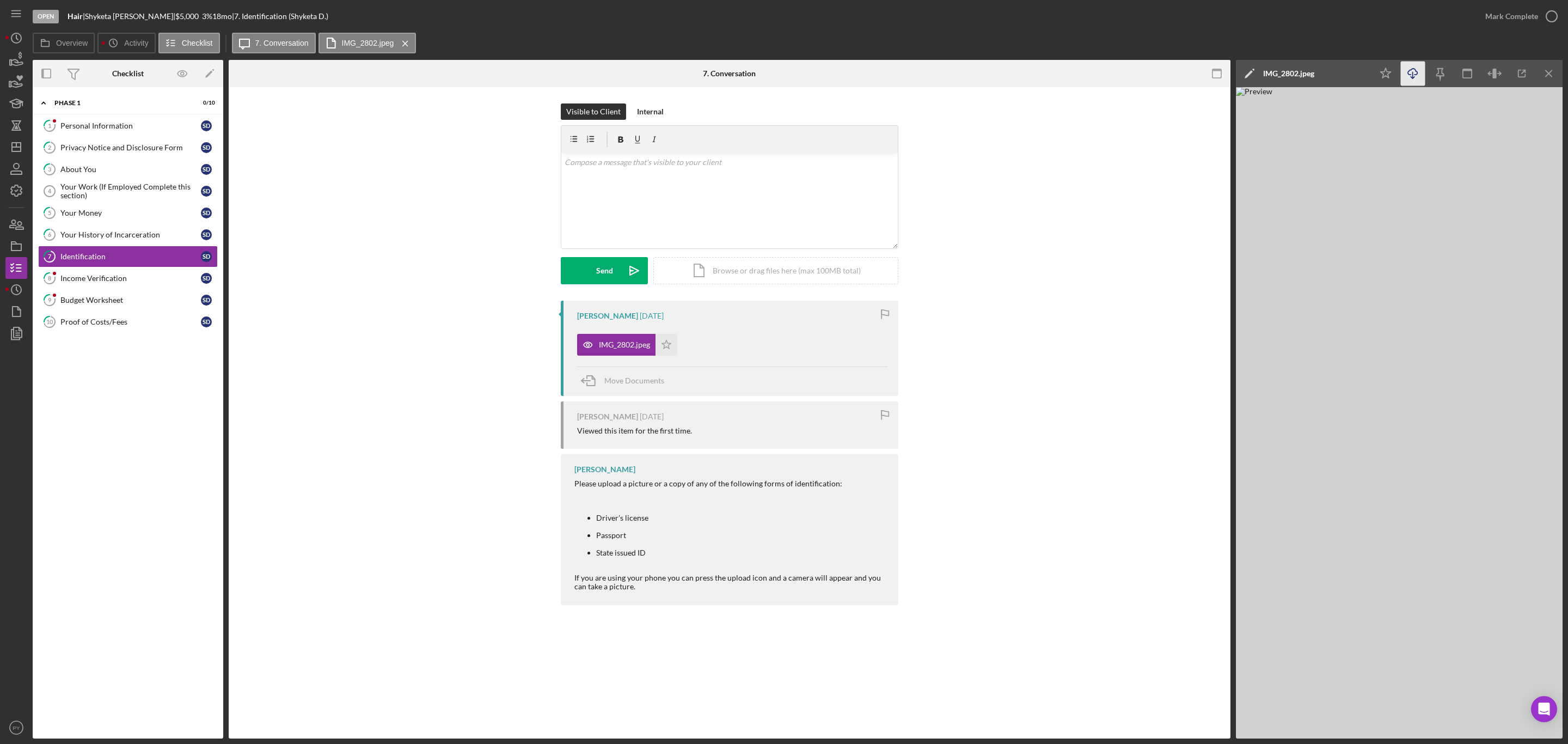
click at [1417, 68] on icon "Icon/Download" at bounding box center [1413, 74] width 25 height 25
click at [95, 281] on div "Income Verification" at bounding box center [131, 279] width 141 height 9
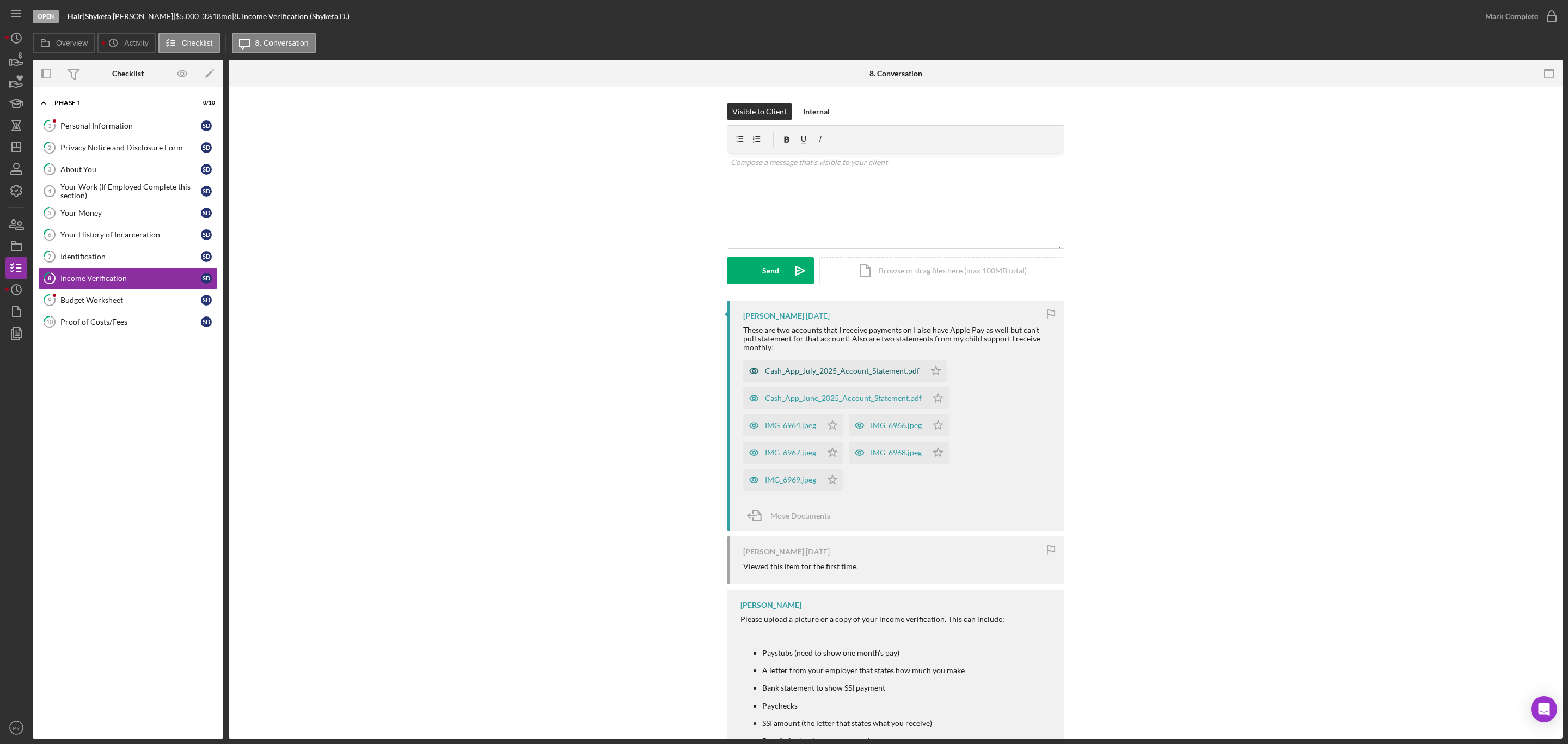
click at [768, 367] on div "Cash_App_July_2025_Account_Statement.pdf" at bounding box center [842, 371] width 154 height 9
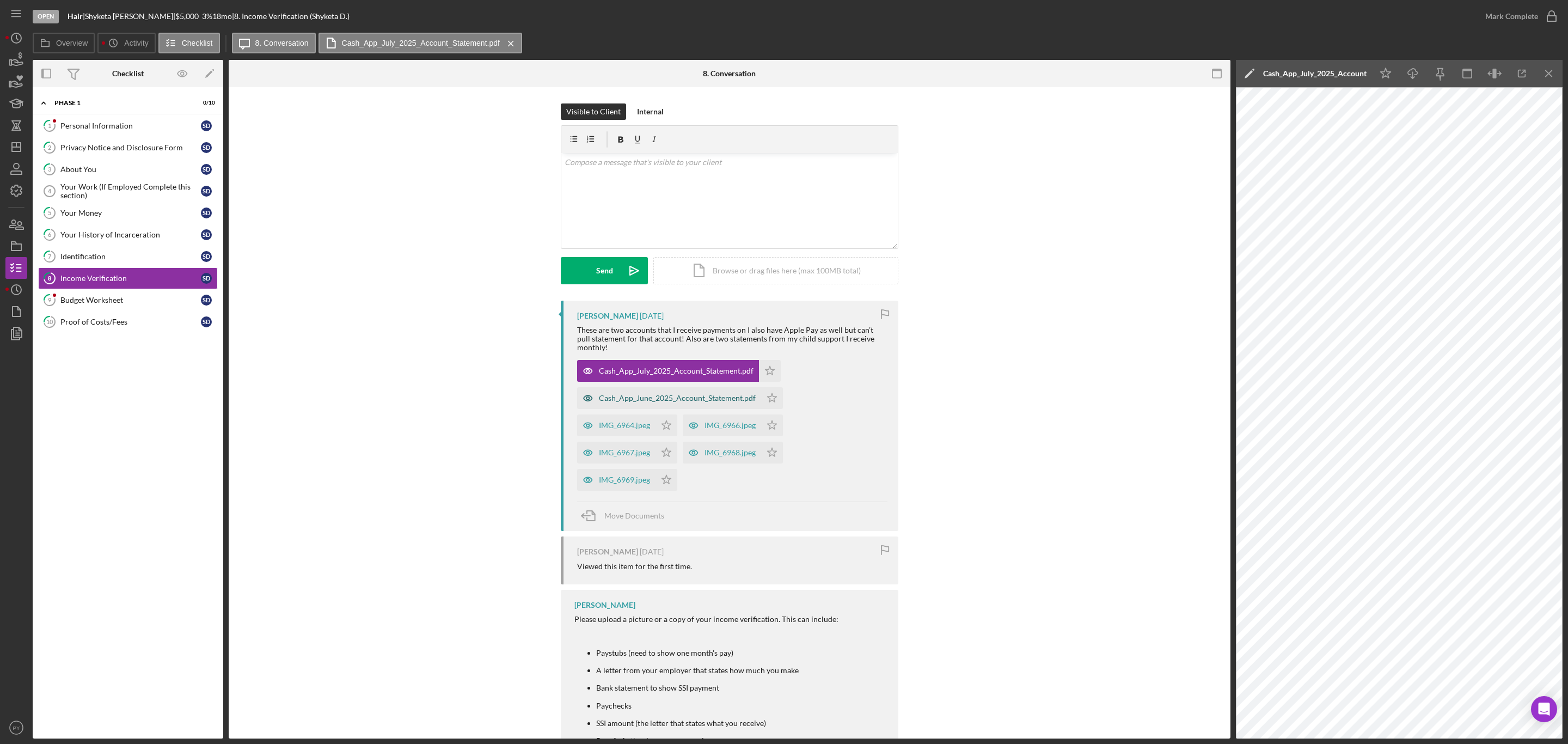
click at [681, 393] on div "Cash_App_June_2025_Account_Statement.pdf" at bounding box center [677, 398] width 157 height 9
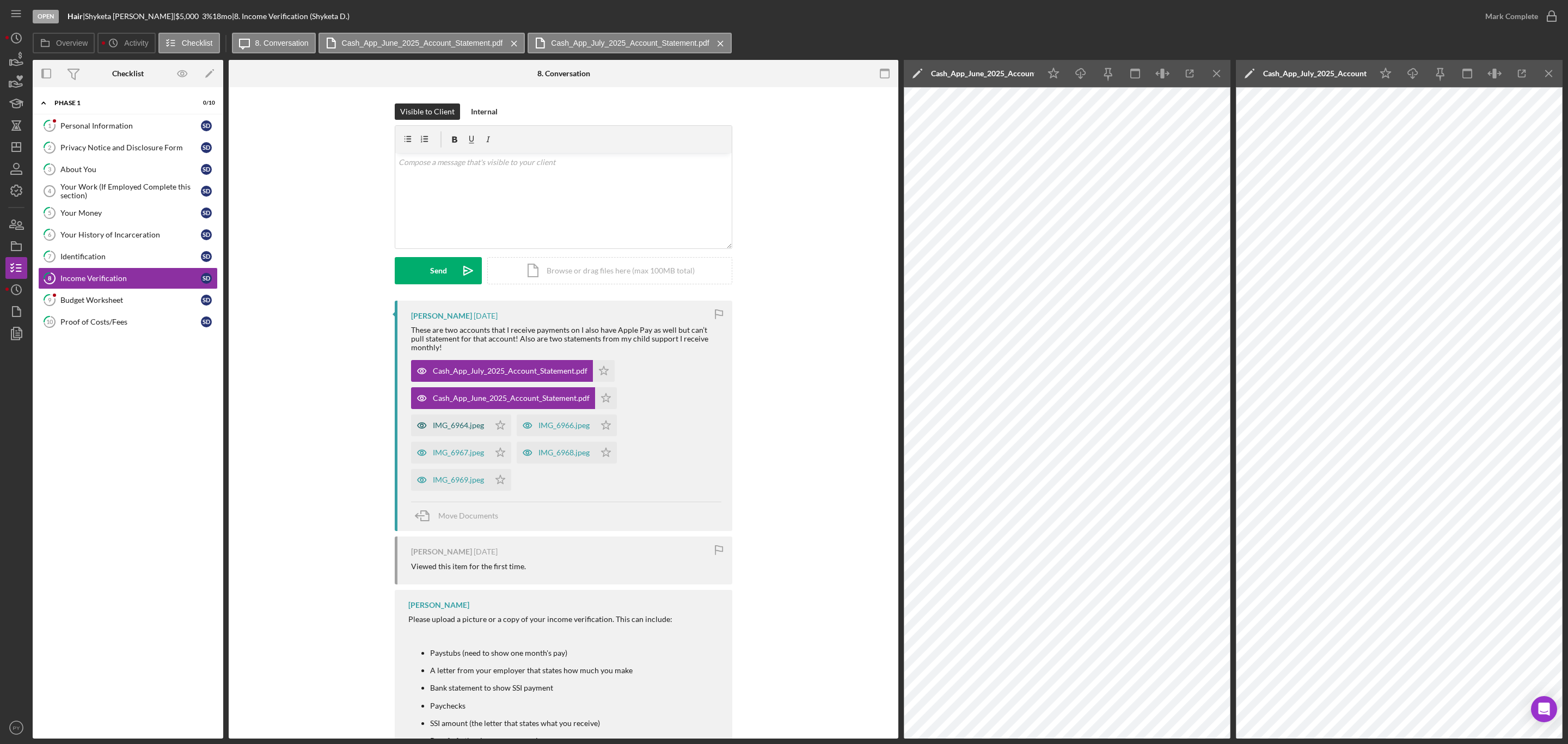
click at [452, 421] on div "IMG_6964.jpeg" at bounding box center [458, 425] width 51 height 9
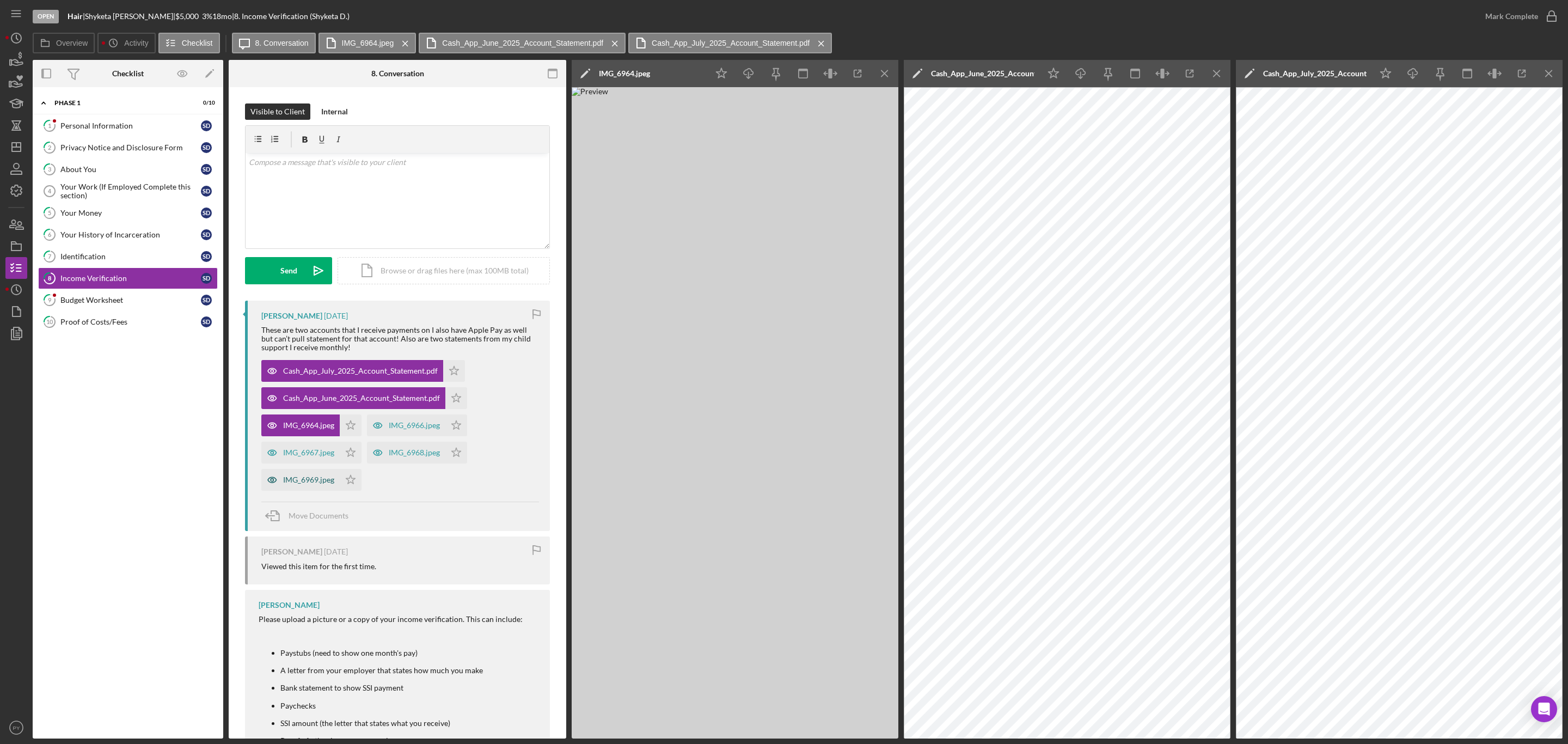
click at [301, 479] on div "IMG_6969.jpeg" at bounding box center [308, 480] width 51 height 9
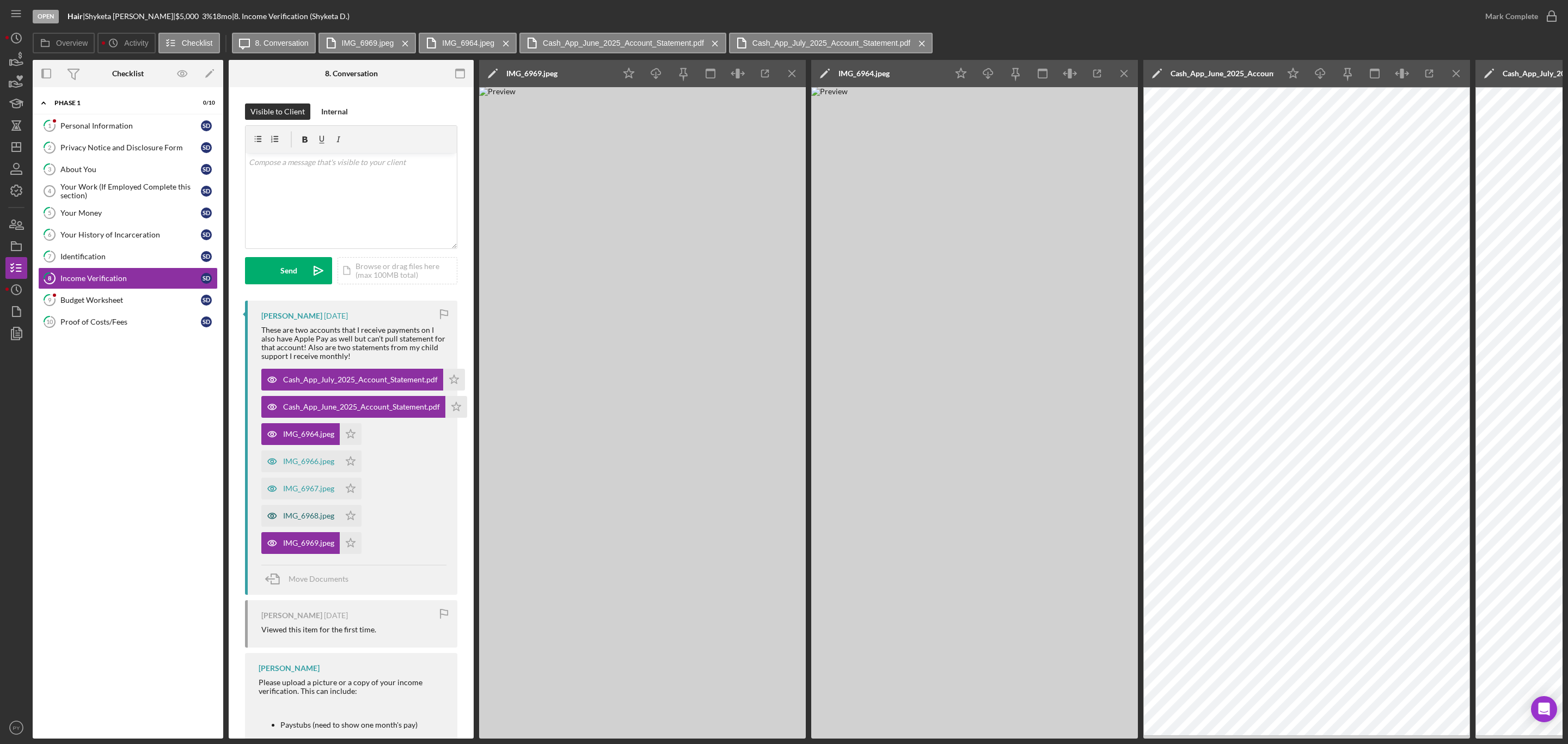
click at [299, 513] on div "IMG_6968.jpeg" at bounding box center [308, 516] width 51 height 9
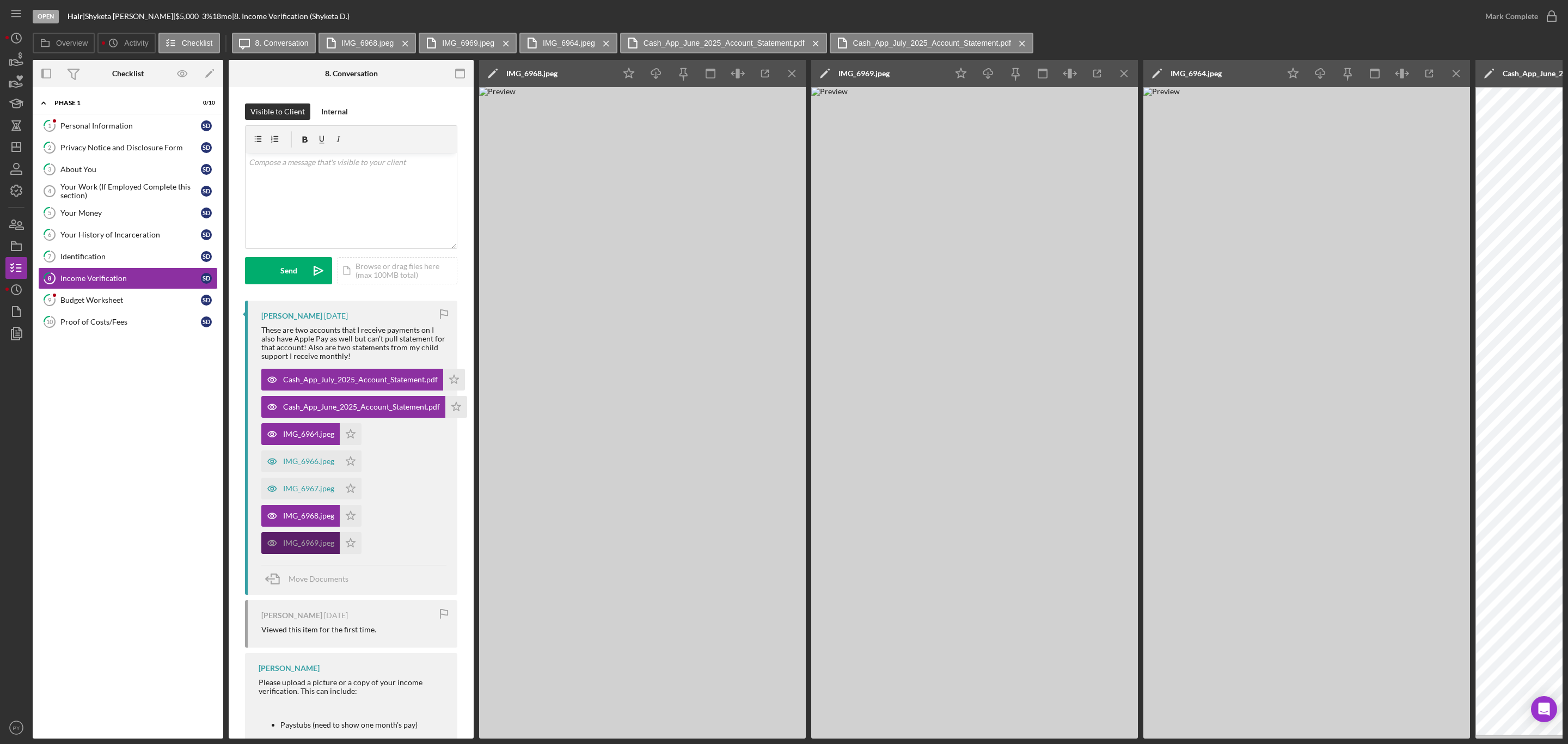
click at [299, 547] on div "IMG_6969.jpeg" at bounding box center [308, 543] width 51 height 9
click at [297, 543] on div "IMG_6969.jpeg" at bounding box center [308, 543] width 51 height 9
click at [299, 487] on div "IMG_6967.jpeg" at bounding box center [308, 489] width 51 height 9
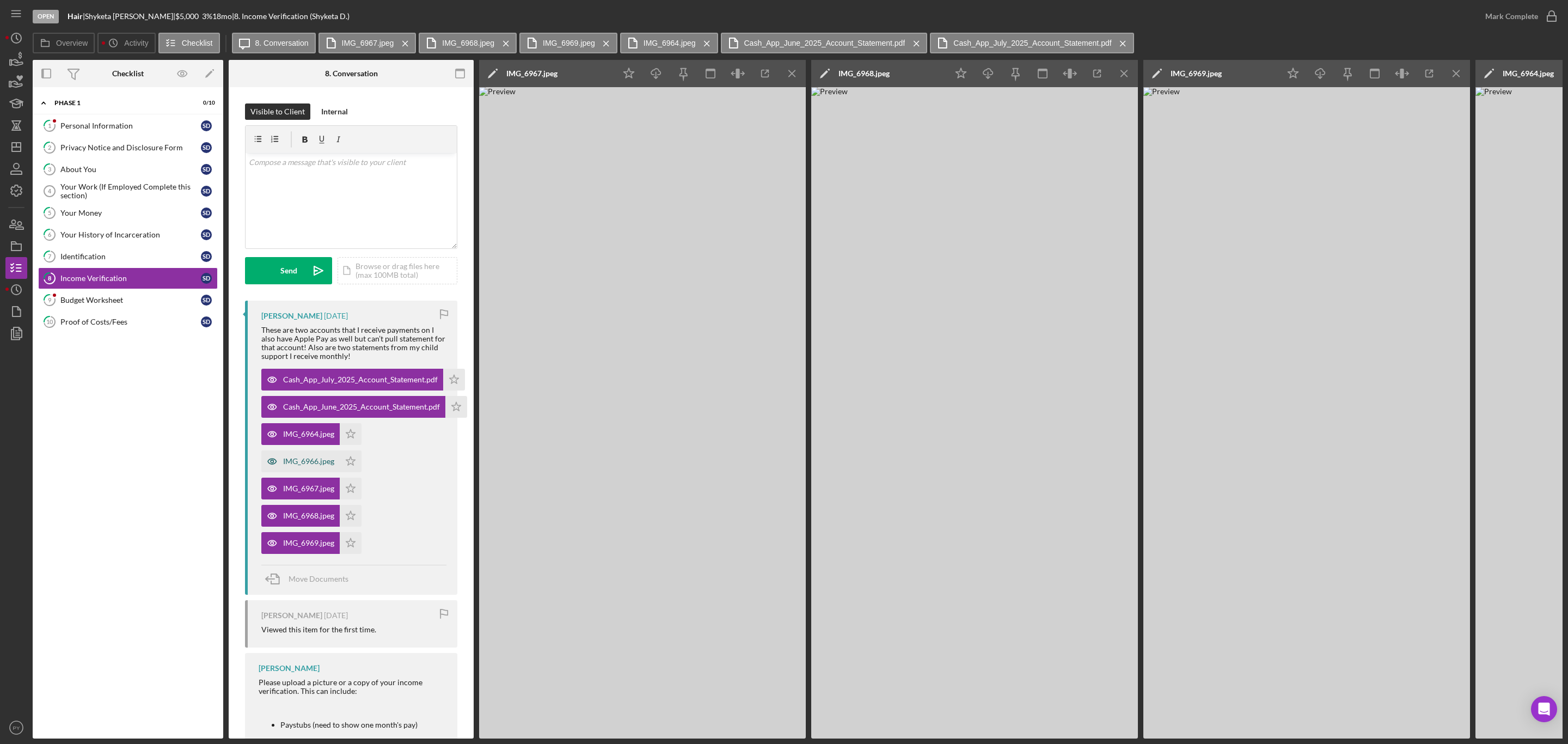
click at [297, 465] on div "IMG_6966.jpeg" at bounding box center [308, 461] width 51 height 9
click at [299, 459] on div "IMG_6966.jpeg" at bounding box center [308, 461] width 51 height 9
click at [962, 374] on img at bounding box center [974, 413] width 326 height 651
click at [991, 77] on icon "Icon/Download" at bounding box center [988, 74] width 25 height 25
click at [726, 333] on img at bounding box center [642, 413] width 326 height 651
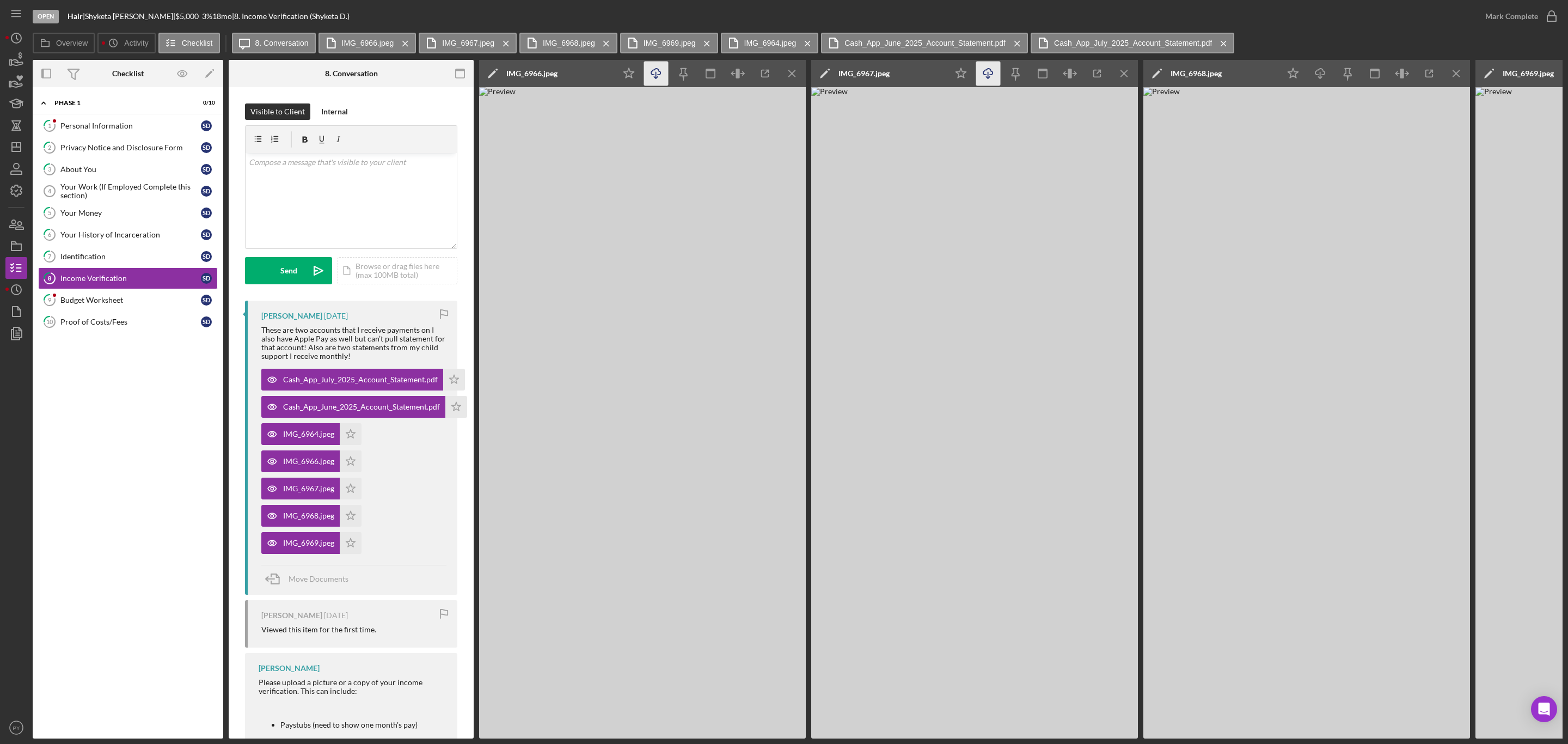
click at [661, 77] on icon "Icon/Download" at bounding box center [656, 74] width 25 height 25
click at [959, 414] on img at bounding box center [974, 413] width 326 height 651
click at [988, 75] on line "button" at bounding box center [988, 75] width 0 height 6
click at [302, 433] on div "IMG_6964.jpeg" at bounding box center [308, 434] width 51 height 9
click at [302, 458] on div "IMG_6966.jpeg" at bounding box center [308, 461] width 51 height 9
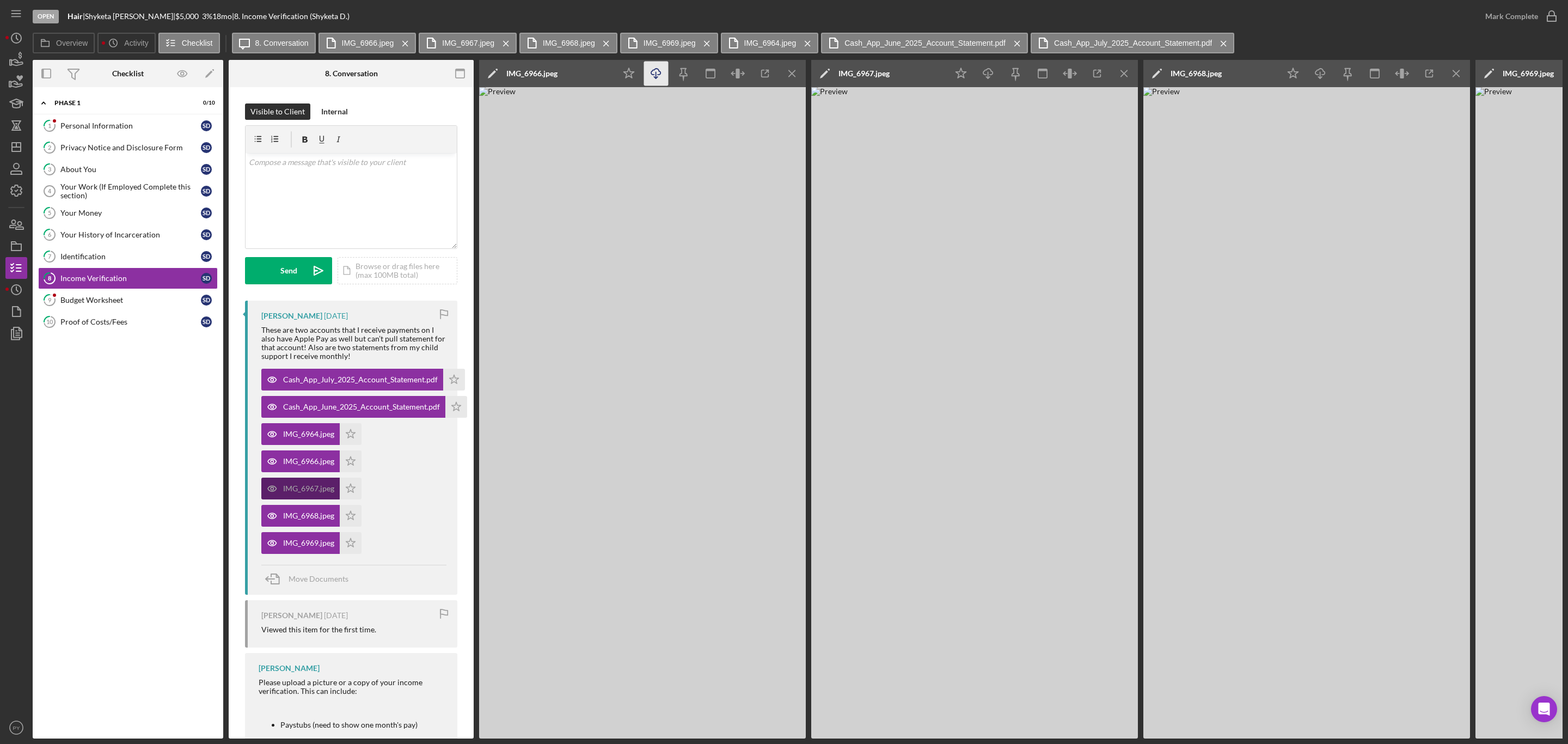
click at [302, 486] on div "IMG_6967.jpeg" at bounding box center [308, 489] width 51 height 9
click at [131, 304] on div "Budget Worksheet" at bounding box center [131, 300] width 141 height 9
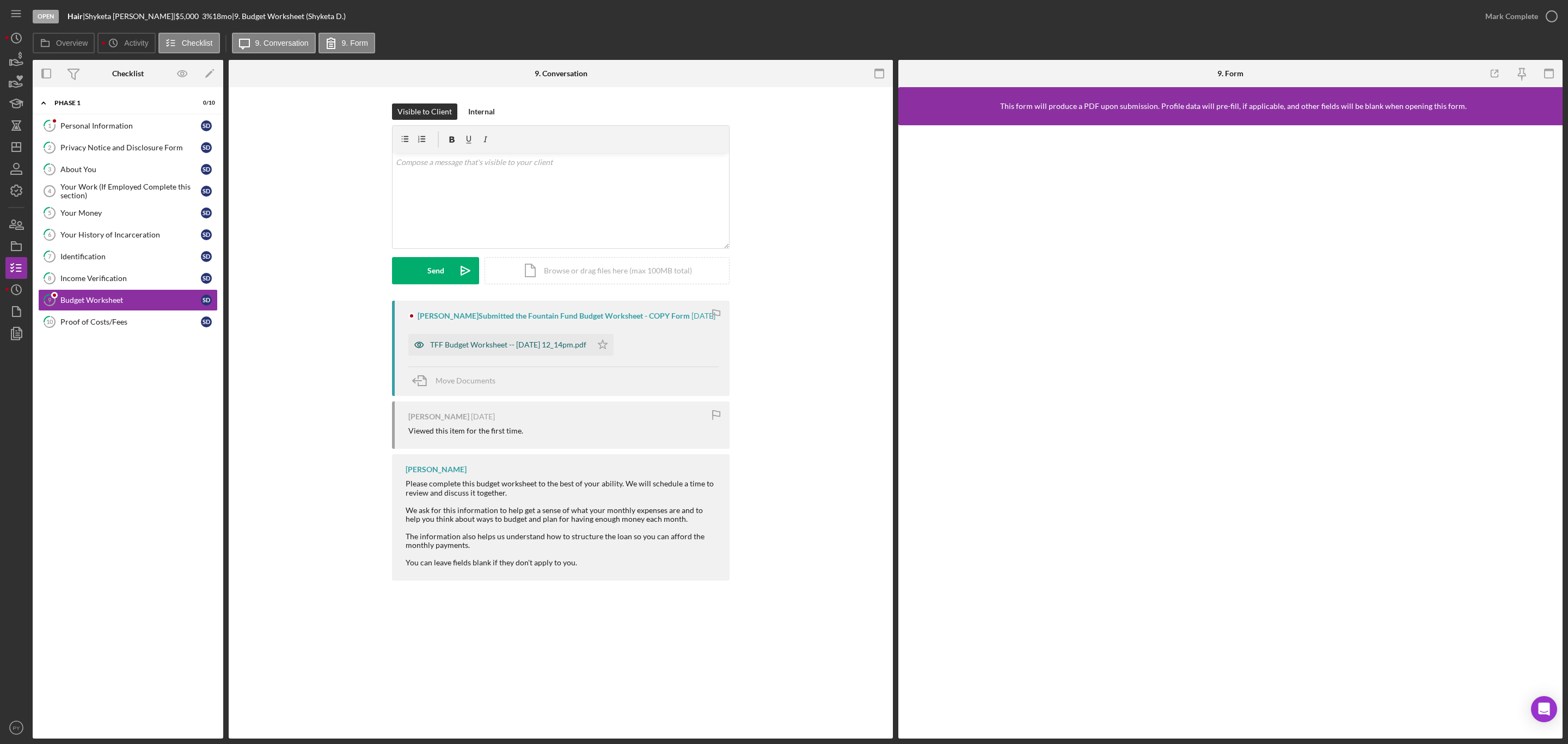
click at [513, 349] on div "TFF Budget Worksheet -- 2025-09-11 12_14pm.pdf" at bounding box center [508, 345] width 156 height 9
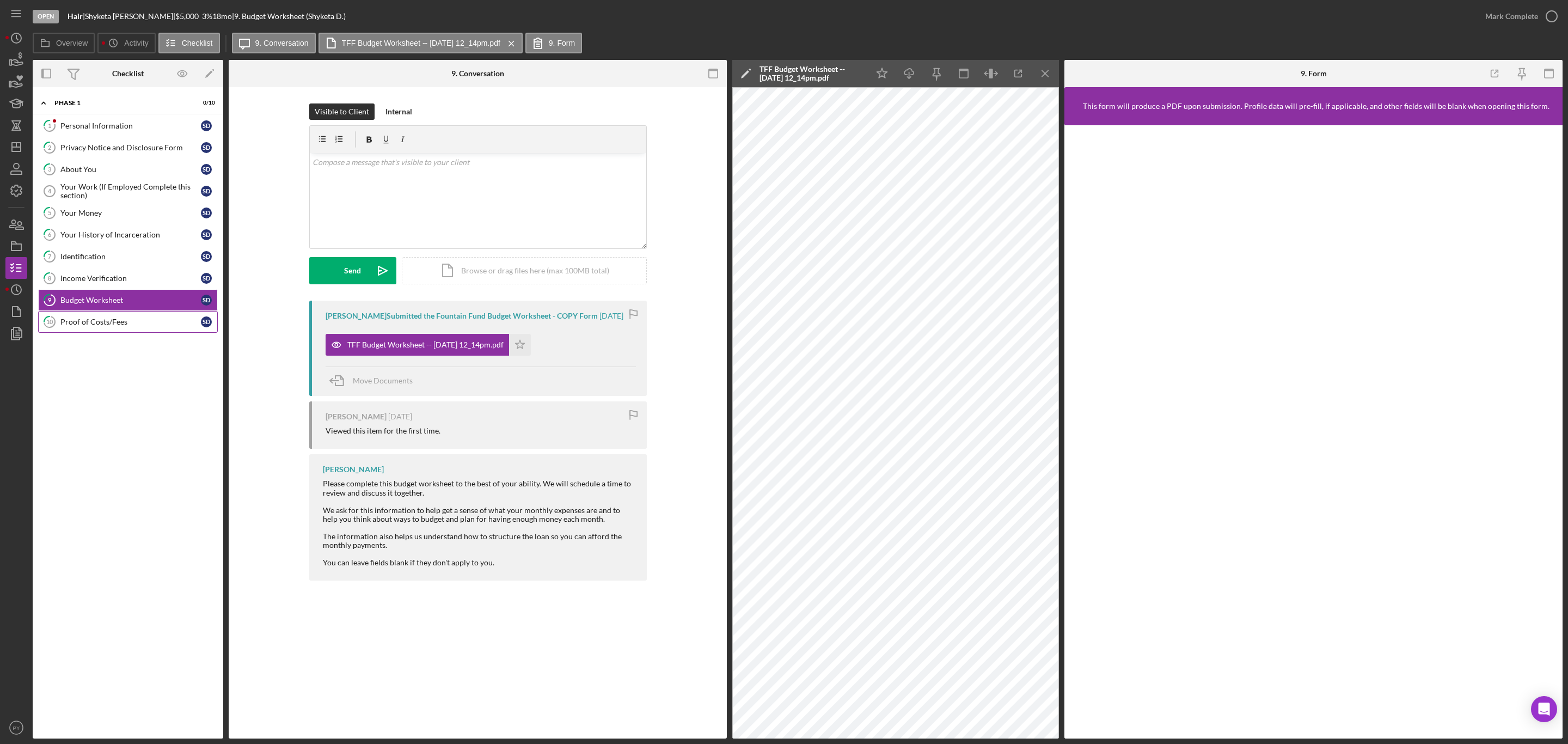
click at [88, 327] on div "Proof of Costs/Fees" at bounding box center [131, 321] width 141 height 9
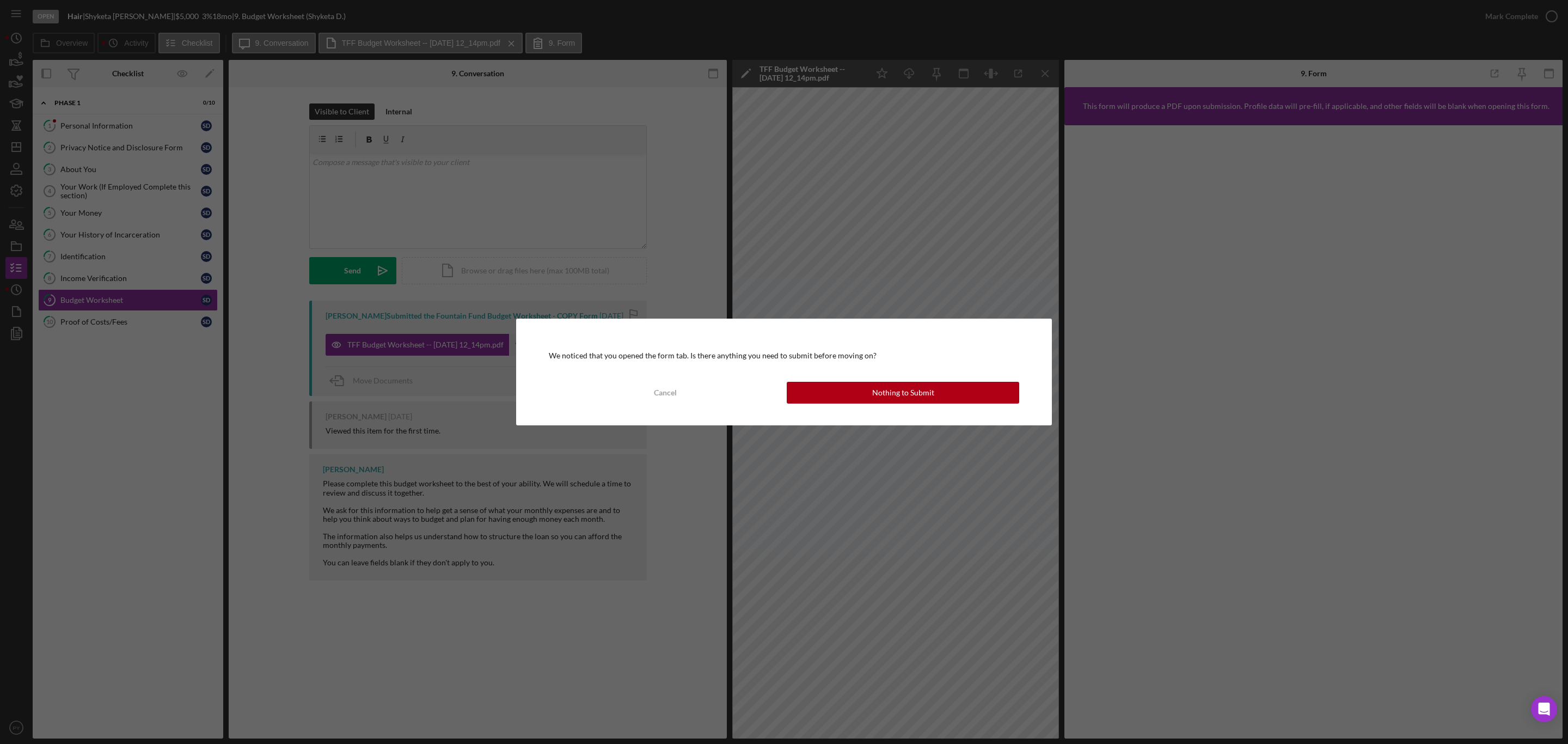
click at [259, 534] on div "We noticed that you opened the form tab. Is there anything you need to submit b…" at bounding box center [784, 372] width 1568 height 744
